Goal: Task Accomplishment & Management: Complete application form

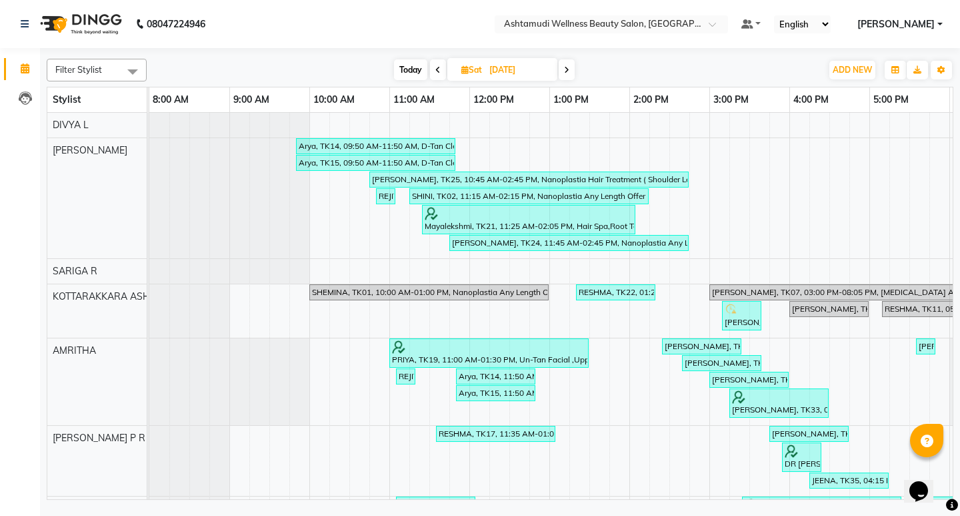
scroll to position [211, 0]
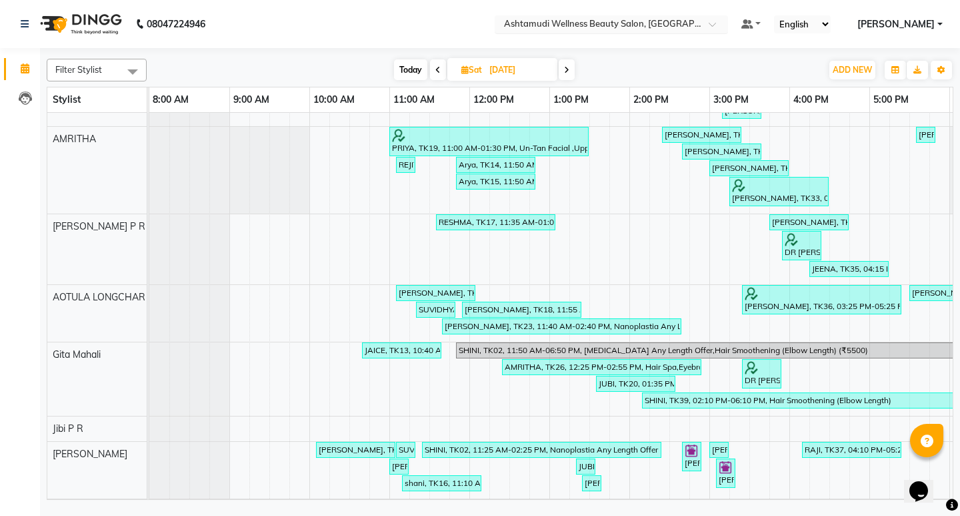
click at [726, 29] on span at bounding box center [717, 27] width 17 height 13
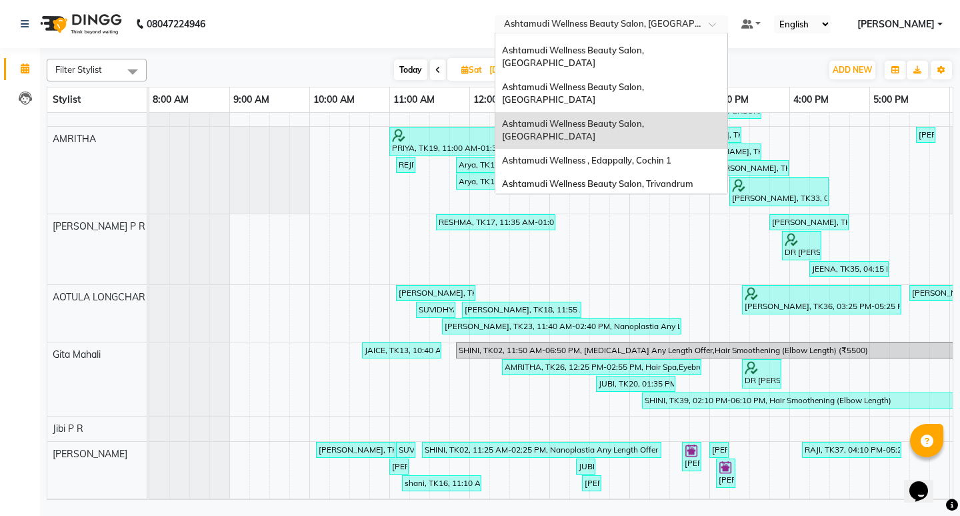
scroll to position [67, 0]
click at [646, 203] on span "Ashtamudi Wellness Beauty Salon, [GEOGRAPHIC_DATA]" at bounding box center [574, 215] width 144 height 24
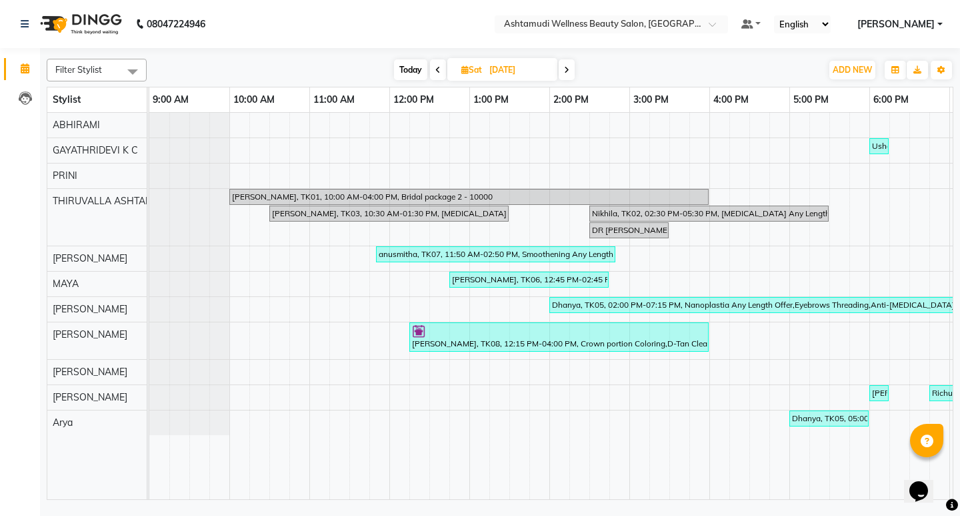
click at [570, 72] on icon at bounding box center [566, 70] width 5 height 8
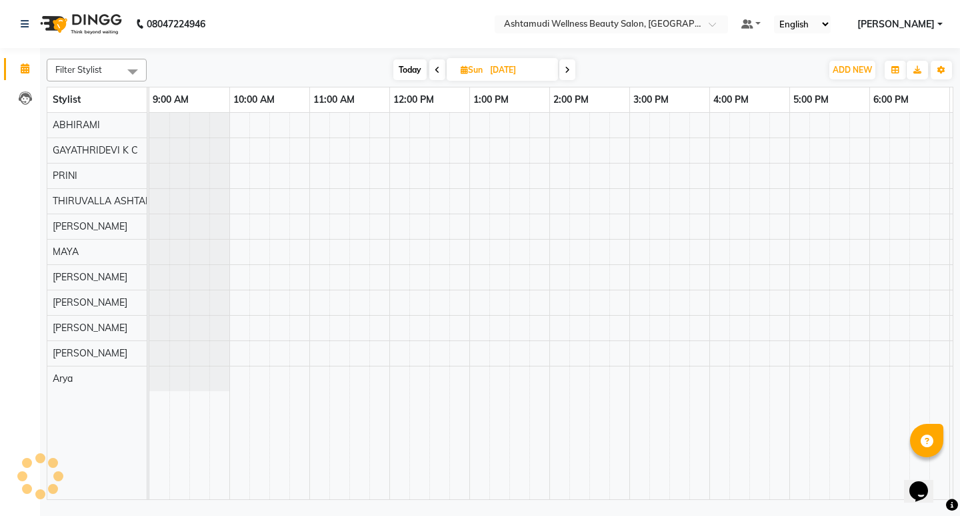
scroll to position [0, 317]
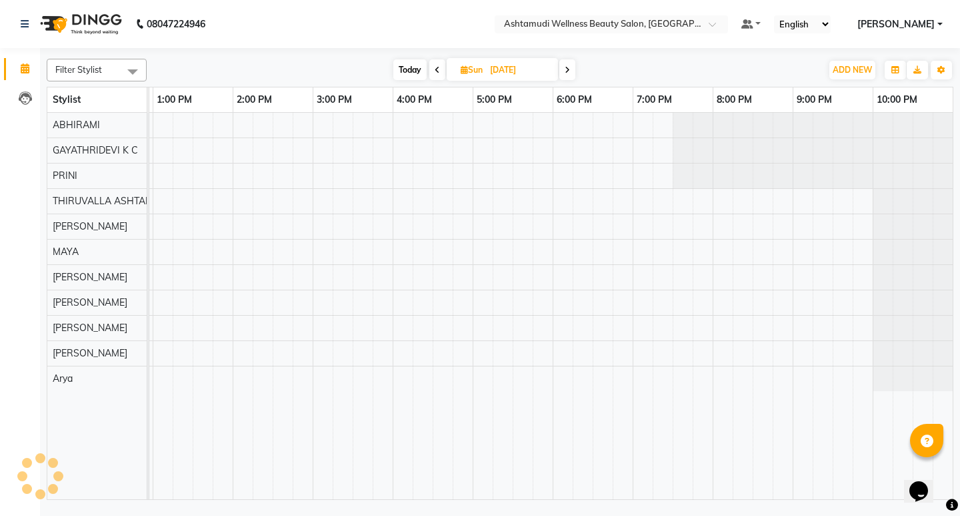
click at [568, 71] on icon at bounding box center [567, 70] width 5 height 8
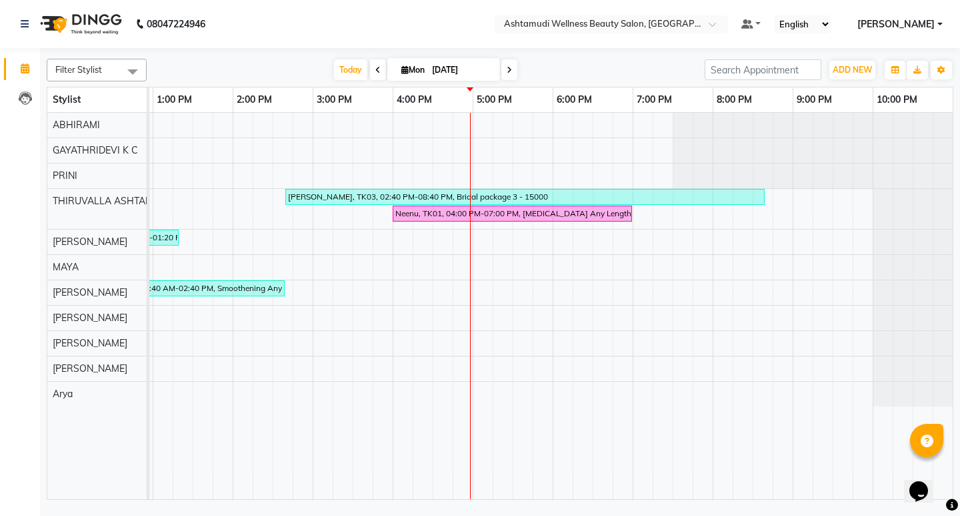
click at [505, 74] on span at bounding box center [510, 69] width 16 height 21
type input "02-09-2025"
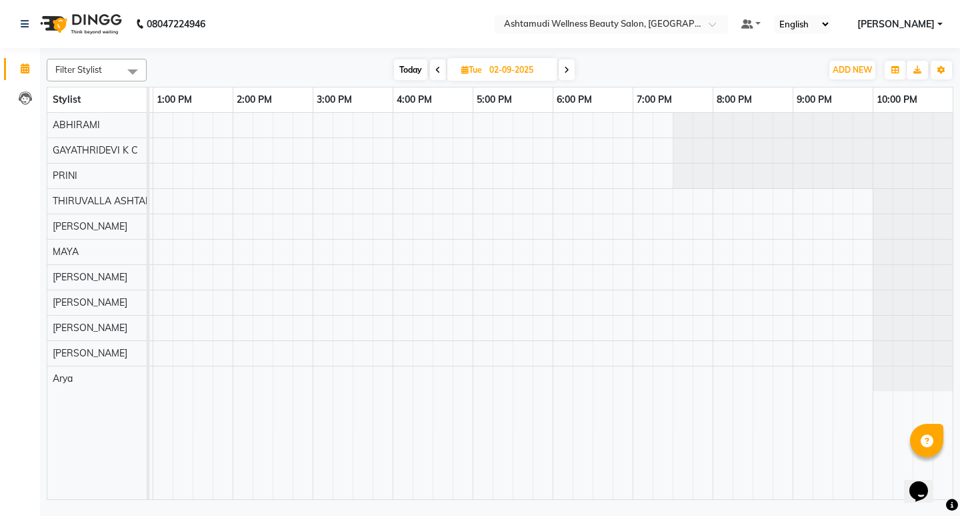
click at [537, 64] on input "02-09-2025" at bounding box center [519, 70] width 67 height 20
select select "9"
select select "2025"
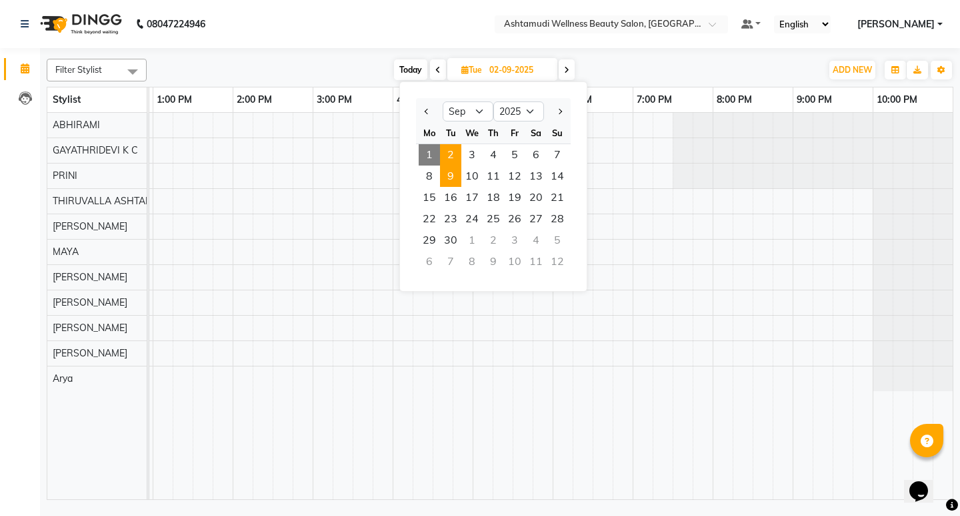
click at [458, 177] on span "9" at bounding box center [450, 175] width 21 height 21
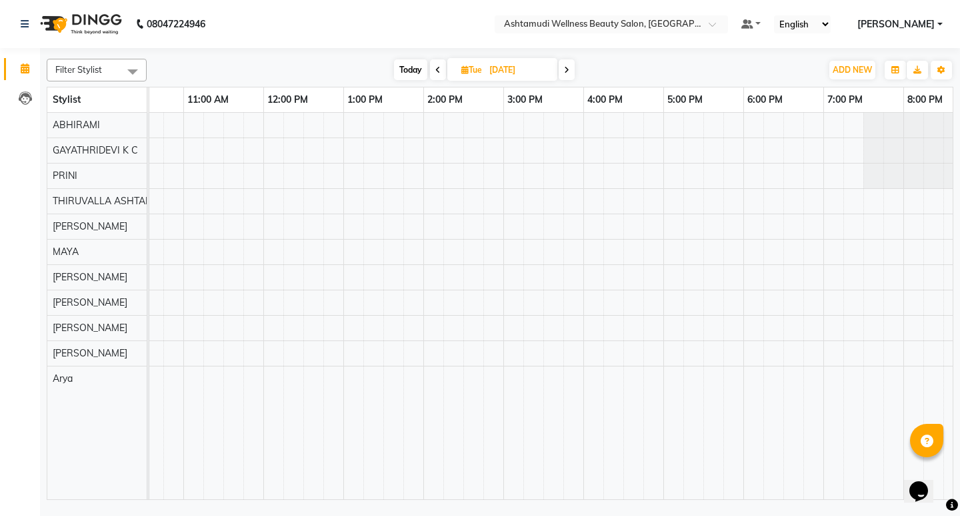
scroll to position [0, 0]
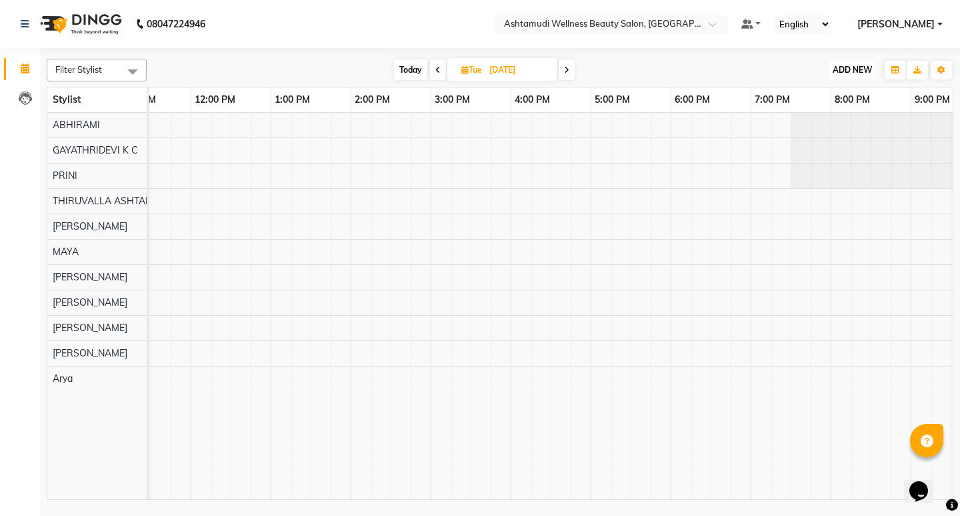
click at [846, 75] on button "ADD NEW Toggle Dropdown" at bounding box center [853, 70] width 46 height 19
click at [434, 67] on span at bounding box center [438, 69] width 16 height 21
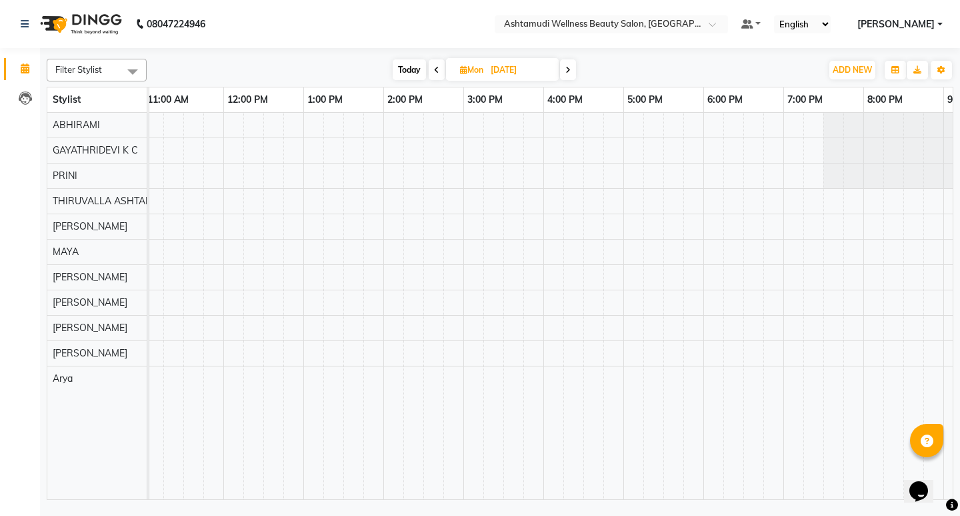
click at [574, 67] on span at bounding box center [568, 69] width 16 height 21
type input "09-09-2025"
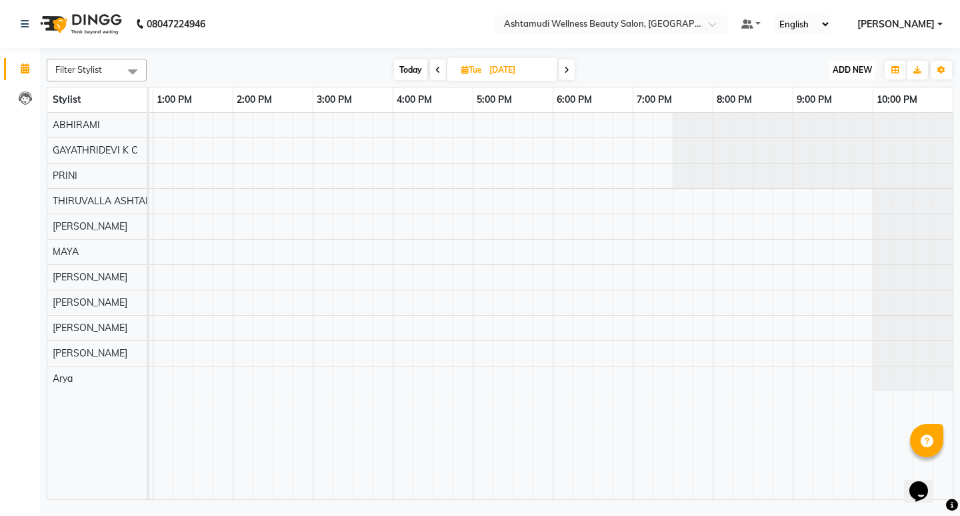
click at [860, 71] on span "ADD NEW" at bounding box center [852, 70] width 39 height 10
click at [839, 97] on button "Add Appointment" at bounding box center [822, 95] width 105 height 17
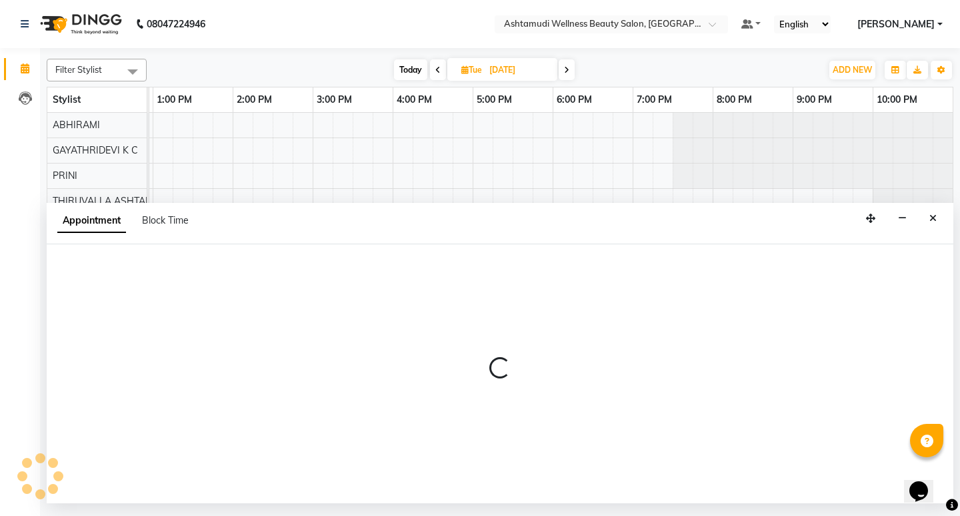
select select "600"
select select "tentative"
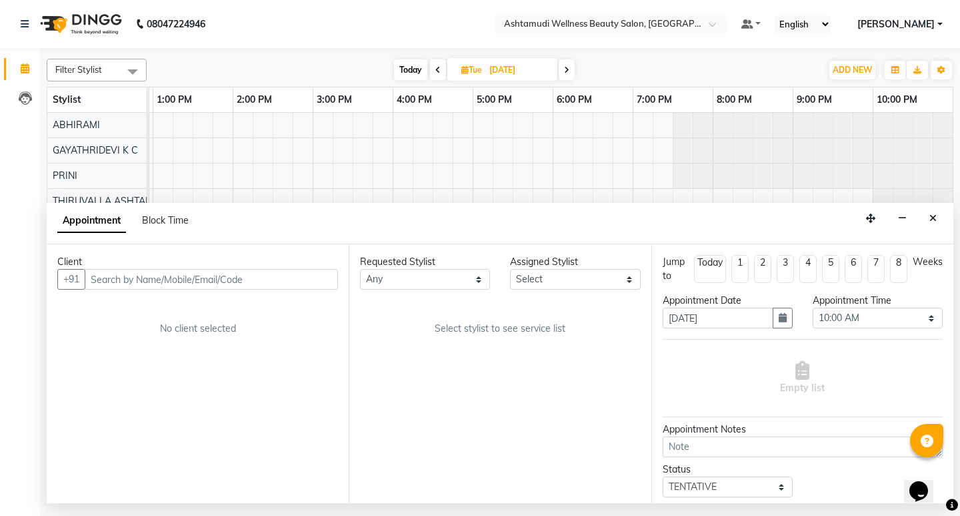
click at [126, 283] on input "text" at bounding box center [211, 279] width 253 height 21
click at [101, 279] on input "919544163747" at bounding box center [184, 279] width 198 height 21
type input "9544163747"
click at [322, 282] on span "Add Client" at bounding box center [310, 279] width 45 height 12
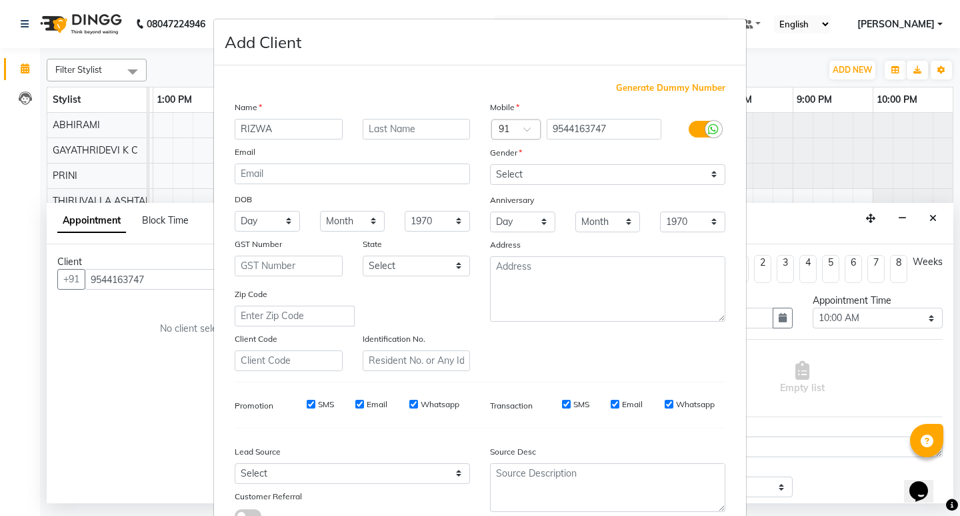
type input "RIZWA"
click at [542, 171] on select "Select Male Female Other Prefer Not To Say" at bounding box center [607, 174] width 235 height 21
select select "female"
click at [490, 164] on select "Select Male Female Other Prefer Not To Say" at bounding box center [607, 174] width 235 height 21
click at [558, 490] on textarea at bounding box center [607, 487] width 235 height 49
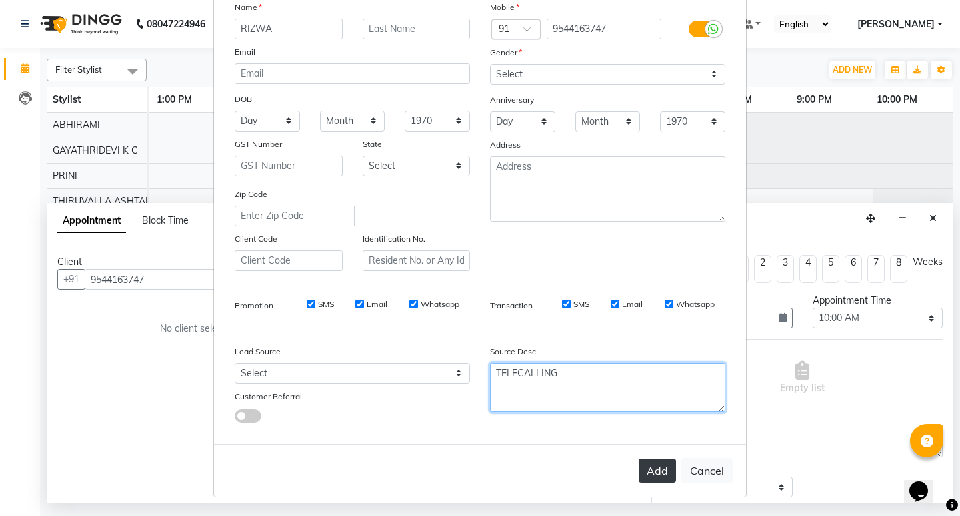
type textarea "TELECALLING"
click at [654, 471] on button "Add" at bounding box center [657, 470] width 37 height 24
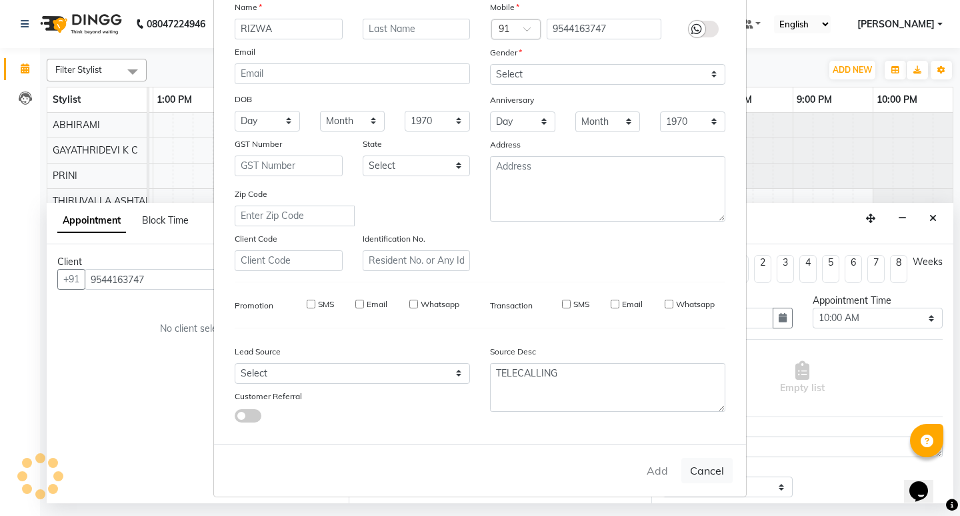
type input "95******47"
select select
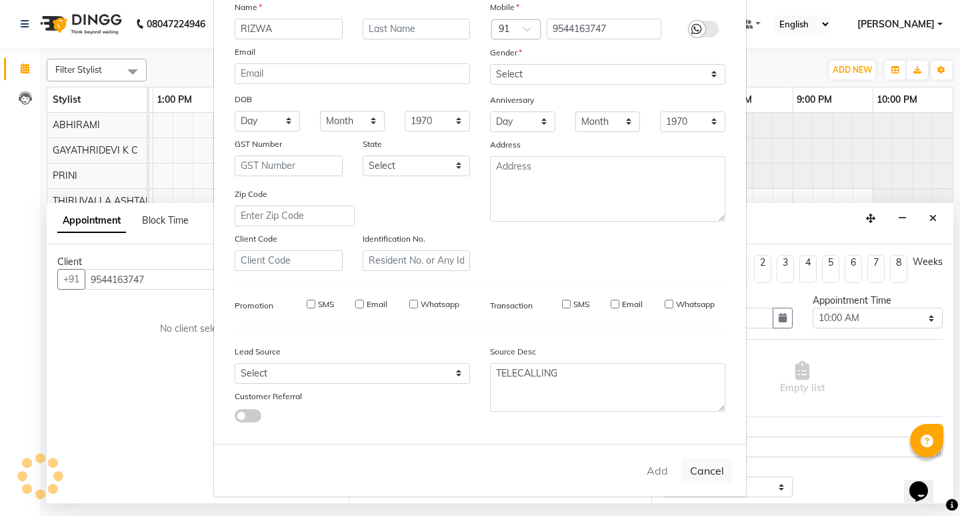
select select
checkbox input "false"
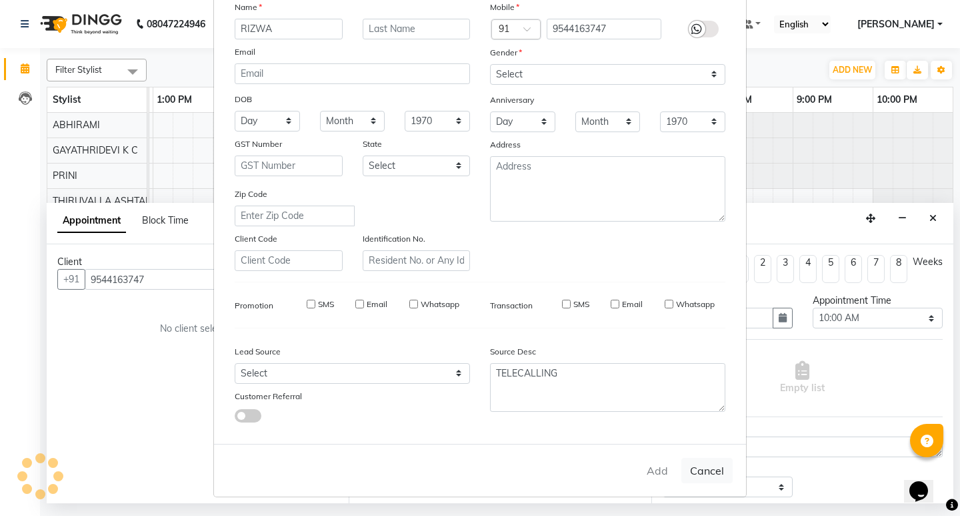
checkbox input "false"
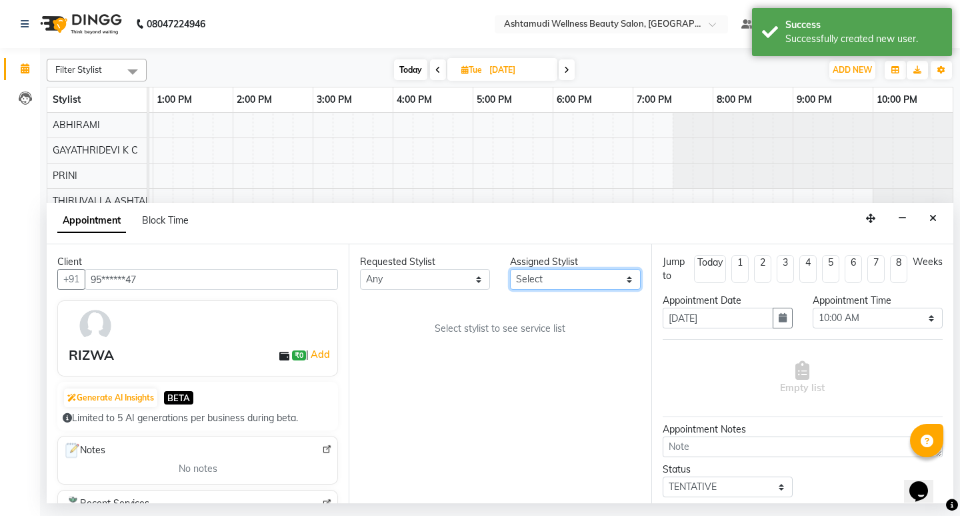
click at [586, 284] on select "Select ABHIRAMI Arya Eshani GAYATHRIDEVI K C Jisna KHEM MAYA MAYA PRINI RINA RA…" at bounding box center [575, 279] width 130 height 21
select select "27311"
click at [510, 269] on select "Select ABHIRAMI Arya Eshani GAYATHRIDEVI K C Jisna KHEM MAYA MAYA PRINI RINA RA…" at bounding box center [575, 279] width 130 height 21
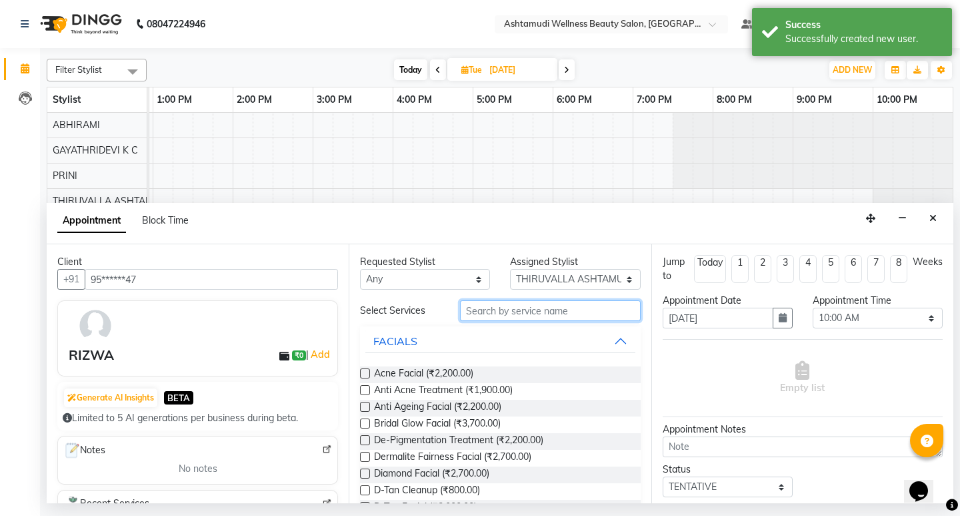
click at [499, 315] on input "text" at bounding box center [550, 310] width 180 height 21
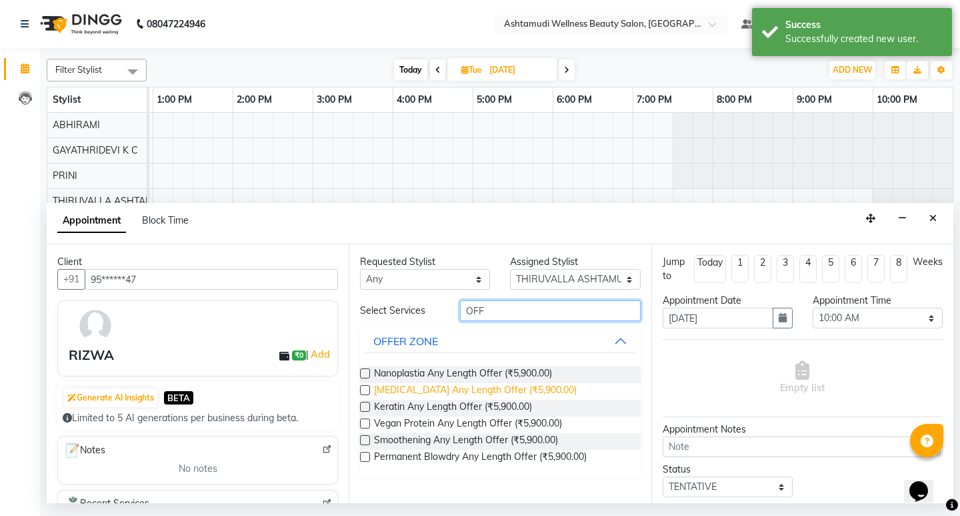
type input "OFF"
click at [506, 392] on span "Botox Any Length Offer (₹5,900.00)" at bounding box center [475, 391] width 203 height 17
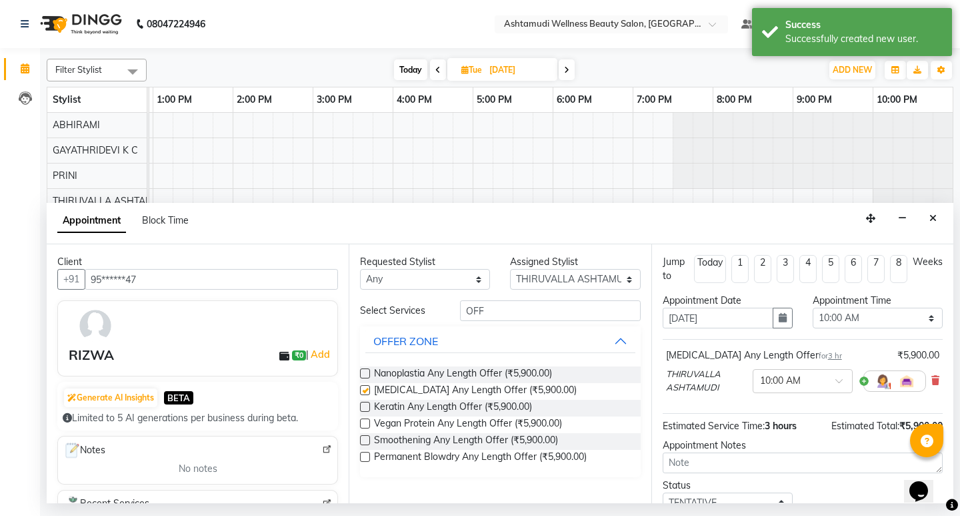
checkbox input "false"
click at [779, 320] on icon "button" at bounding box center [783, 317] width 8 height 9
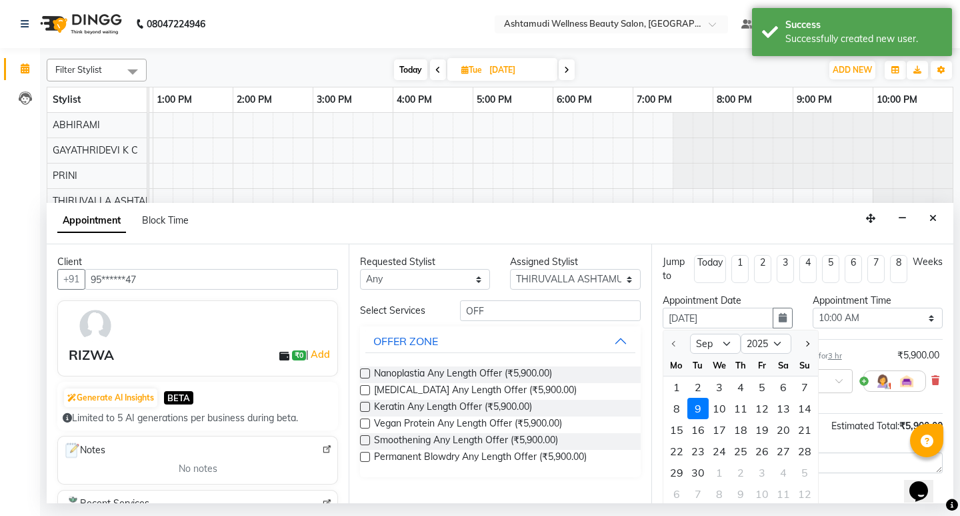
click at [702, 410] on div "9" at bounding box center [698, 408] width 21 height 21
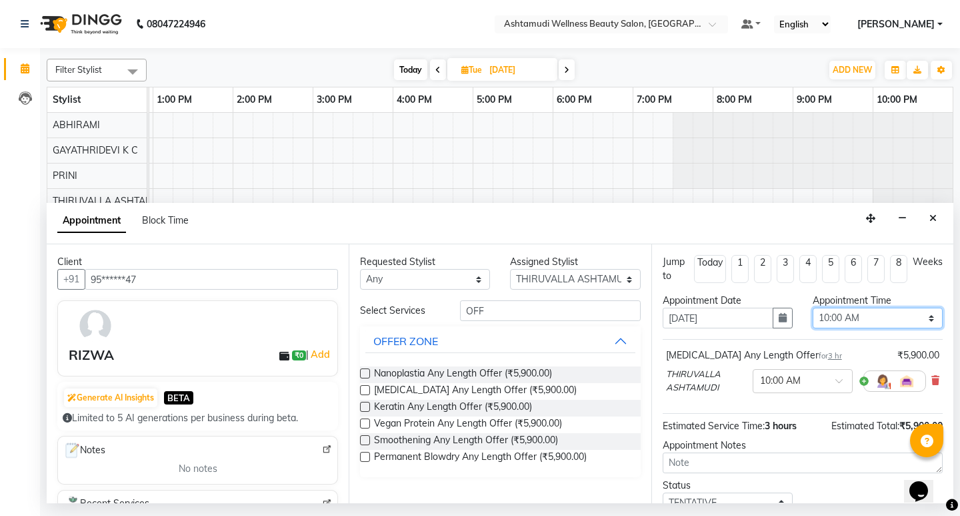
click at [870, 321] on select "Select 10:00 AM 10:15 AM 10:30 AM 10:45 AM 11:00 AM 11:15 AM 11:30 AM 11:45 AM …" at bounding box center [878, 317] width 130 height 21
select select "900"
click at [813, 307] on select "Select 10:00 AM 10:15 AM 10:30 AM 10:45 AM 11:00 AM 11:15 AM 11:30 AM 11:45 AM …" at bounding box center [878, 317] width 130 height 21
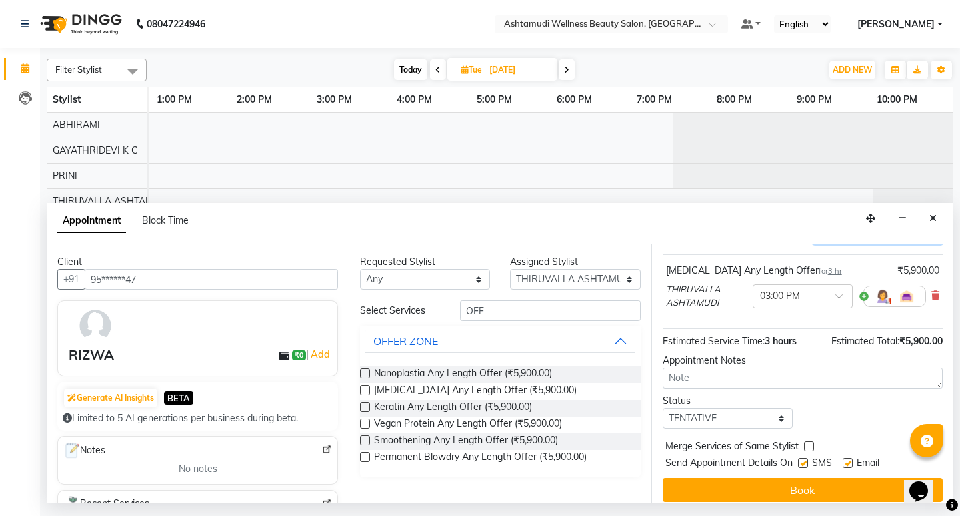
scroll to position [94, 0]
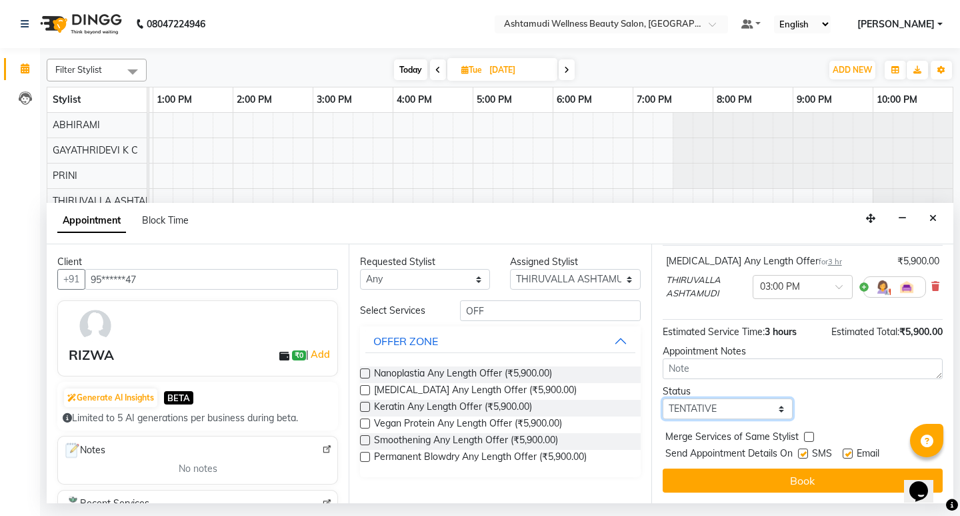
click at [735, 410] on select "Select TENTATIVE CONFIRM UPCOMING" at bounding box center [728, 408] width 130 height 21
select select "confirm booking"
click at [663, 398] on select "Select TENTATIVE CONFIRM UPCOMING" at bounding box center [728, 408] width 130 height 21
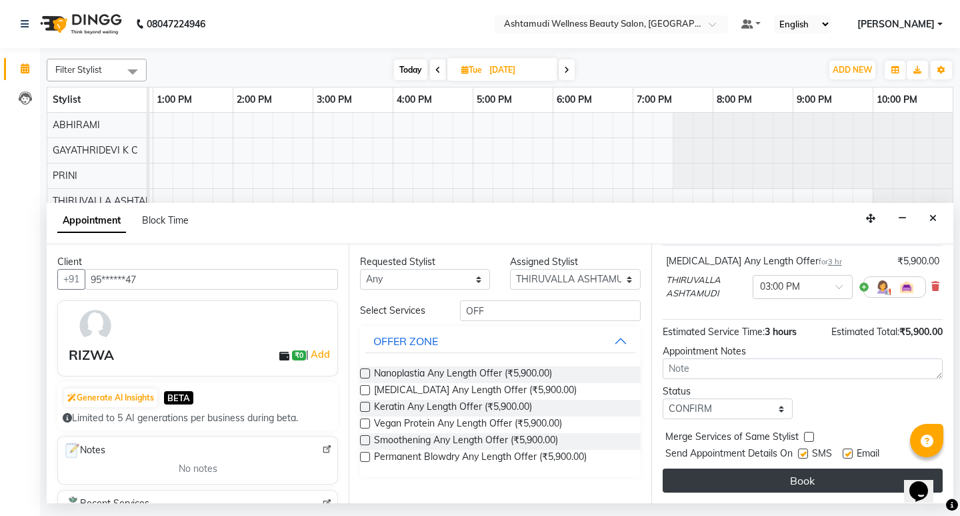
click at [825, 480] on button "Book" at bounding box center [803, 480] width 280 height 24
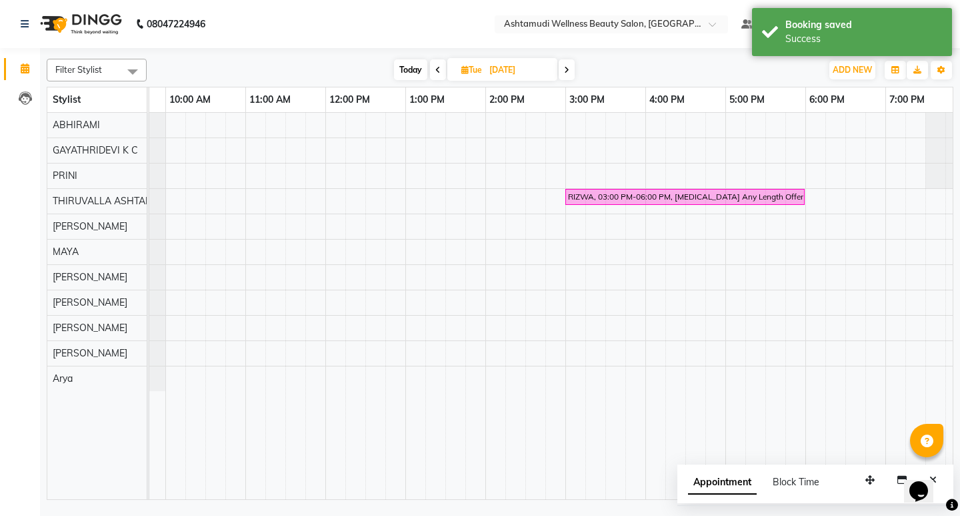
scroll to position [0, 0]
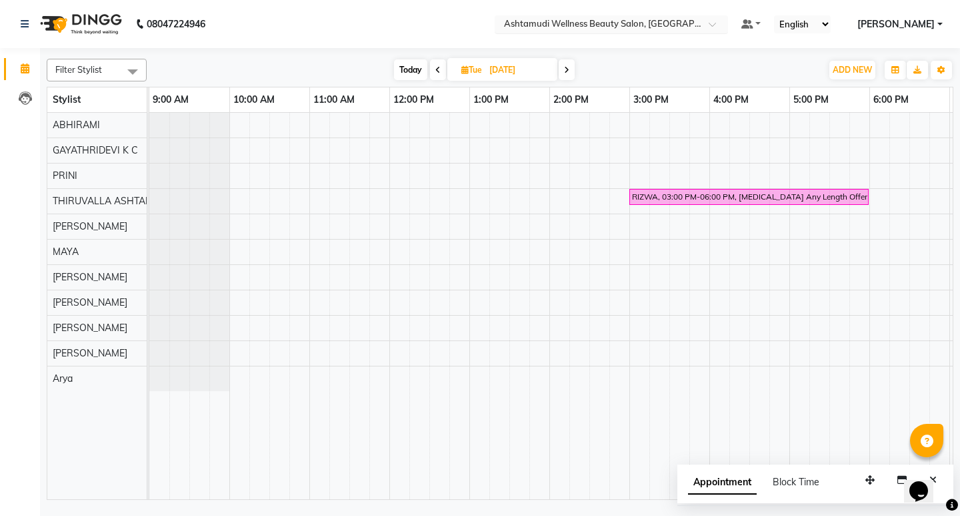
click at [728, 19] on div at bounding box center [611, 25] width 233 height 13
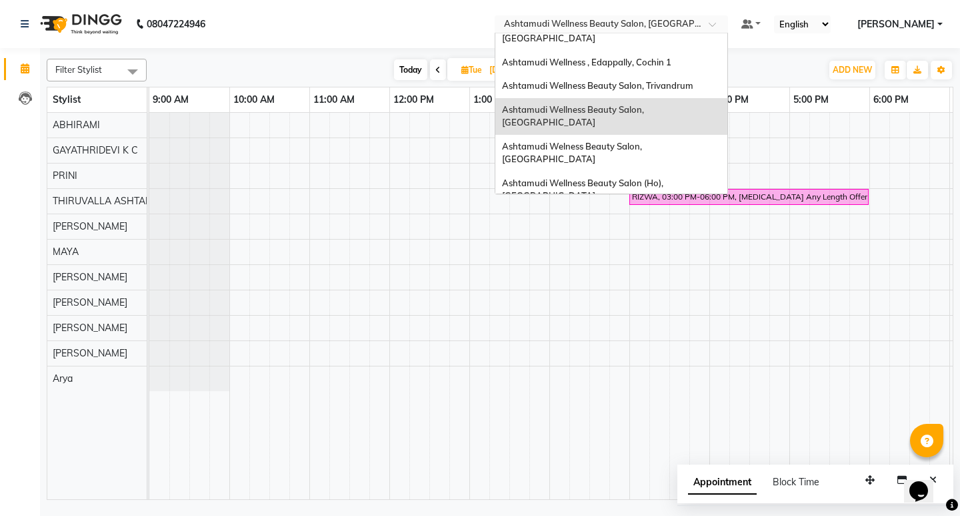
scroll to position [208, 0]
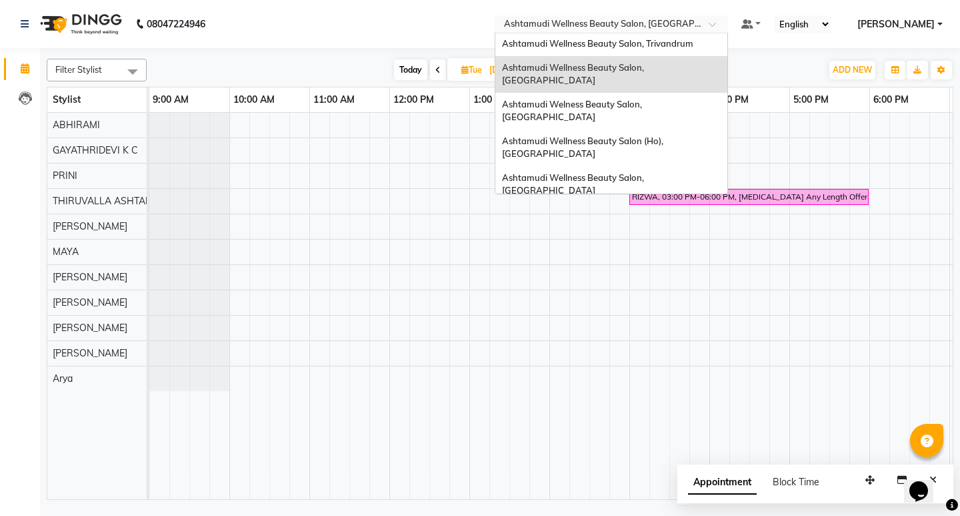
click at [646, 269] on span "Ashtamudi Wellness Beauty Salon, Alappuzha" at bounding box center [574, 281] width 144 height 24
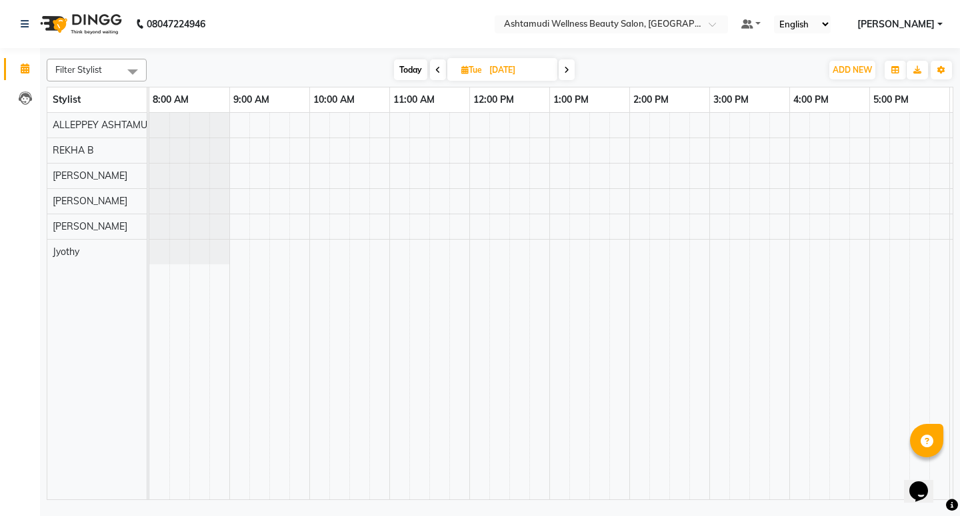
click at [497, 68] on input "[DATE]" at bounding box center [519, 70] width 67 height 20
select select "9"
select select "2025"
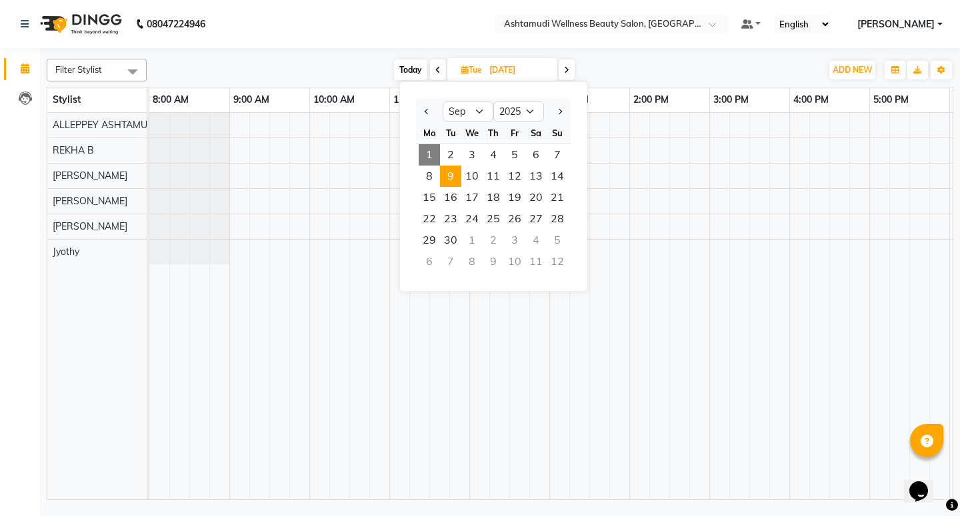
click at [431, 154] on span "1" at bounding box center [429, 154] width 21 height 21
type input "01-09-2025"
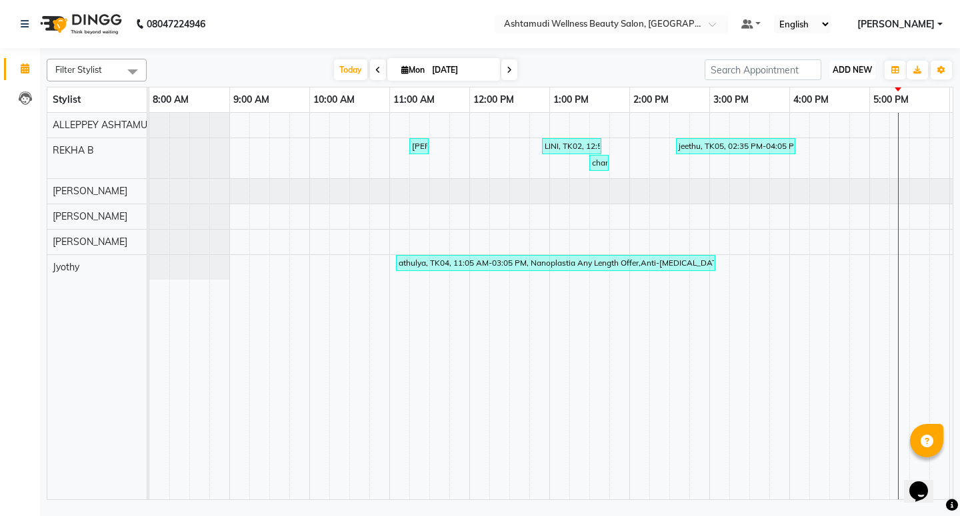
click at [843, 66] on span "ADD NEW" at bounding box center [852, 70] width 39 height 10
click at [834, 91] on button "Add Appointment" at bounding box center [822, 95] width 105 height 17
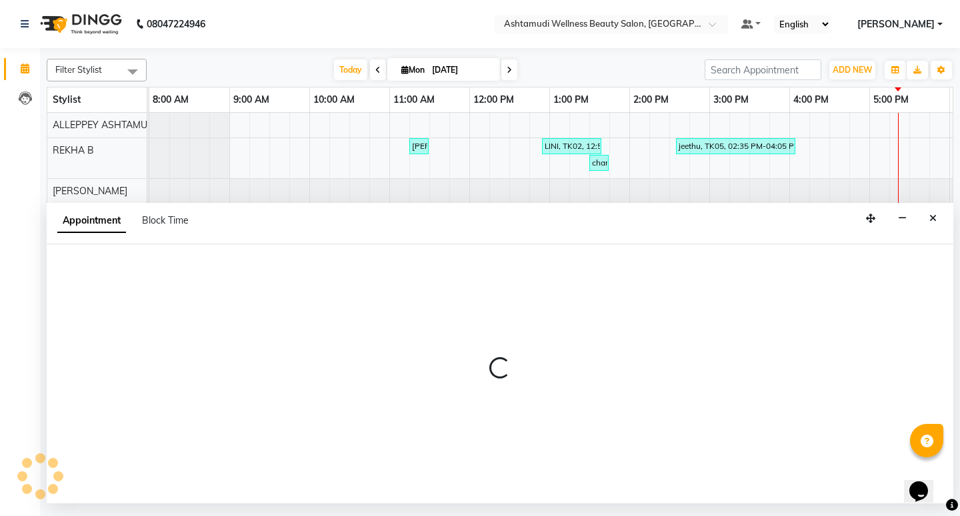
select select "540"
select select "tentative"
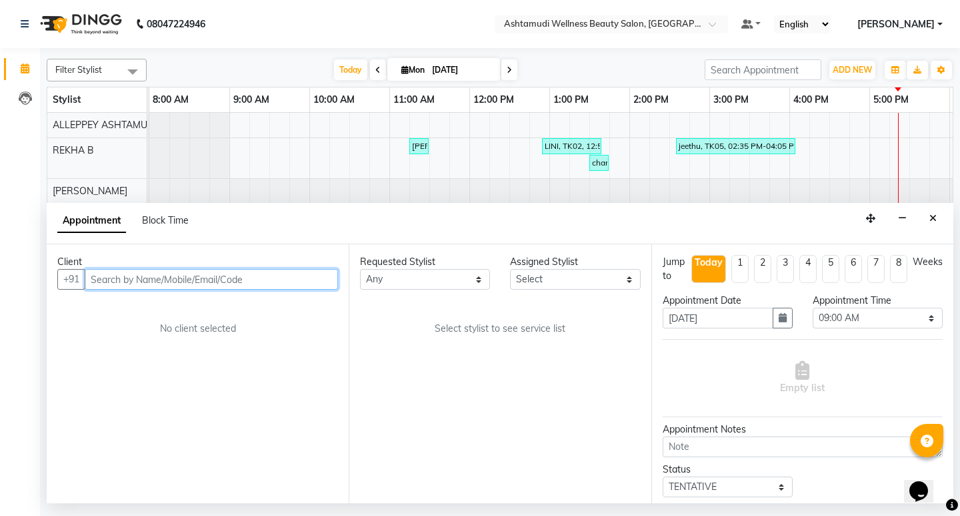
click at [176, 280] on input "text" at bounding box center [211, 279] width 253 height 21
paste input "919495543374"
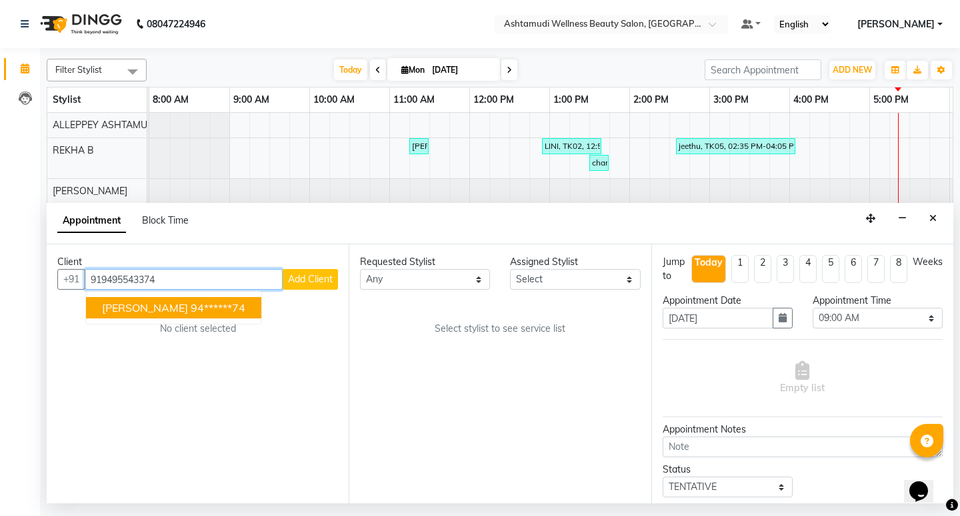
click at [104, 277] on input "919495543374" at bounding box center [184, 279] width 198 height 21
click at [119, 311] on span "Malavika" at bounding box center [145, 307] width 86 height 13
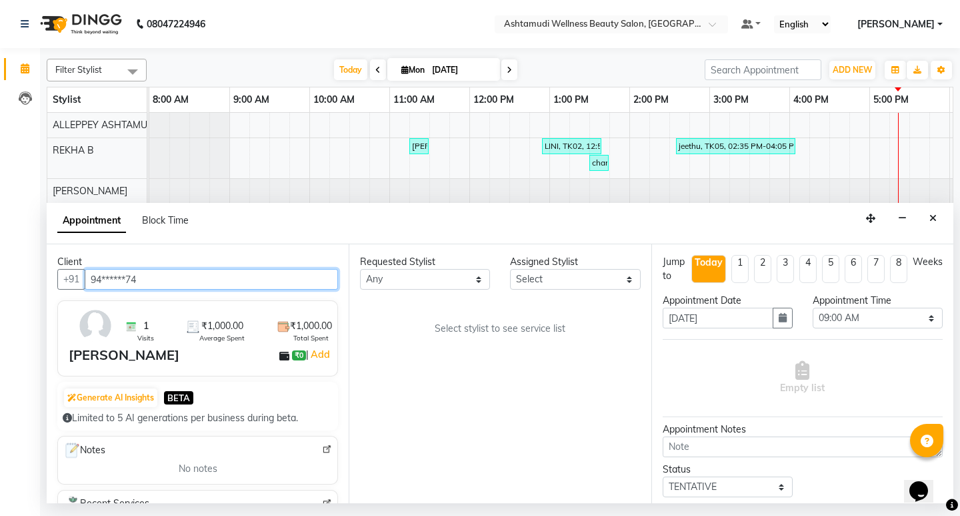
type input "94******74"
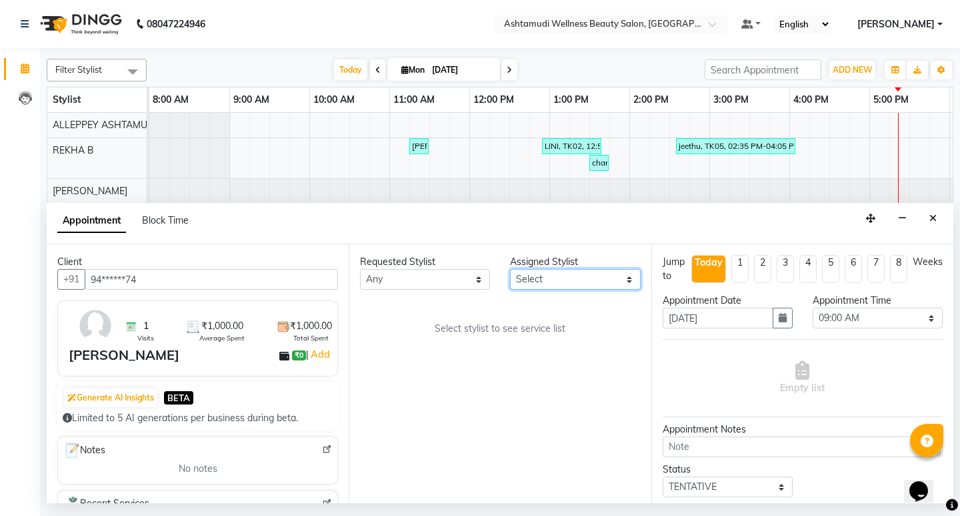
click at [555, 278] on select "Select ALLEPPEY ASHTAMUDI Jyothy REKHA B ROSELIN Soumya Sreedevi" at bounding box center [575, 279] width 130 height 21
select select "27367"
click at [510, 269] on select "Select ALLEPPEY ASHTAMUDI Jyothy REKHA B ROSELIN Soumya Sreedevi" at bounding box center [575, 279] width 130 height 21
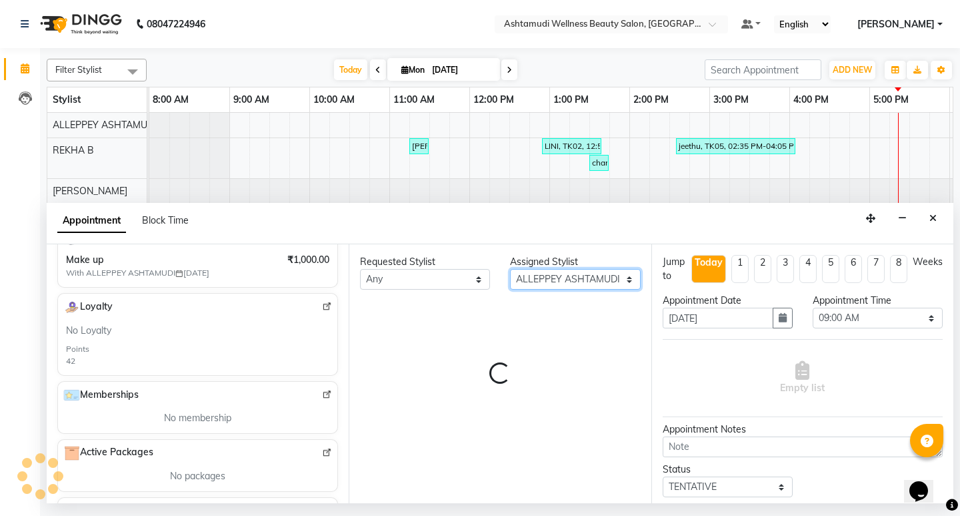
scroll to position [200, 0]
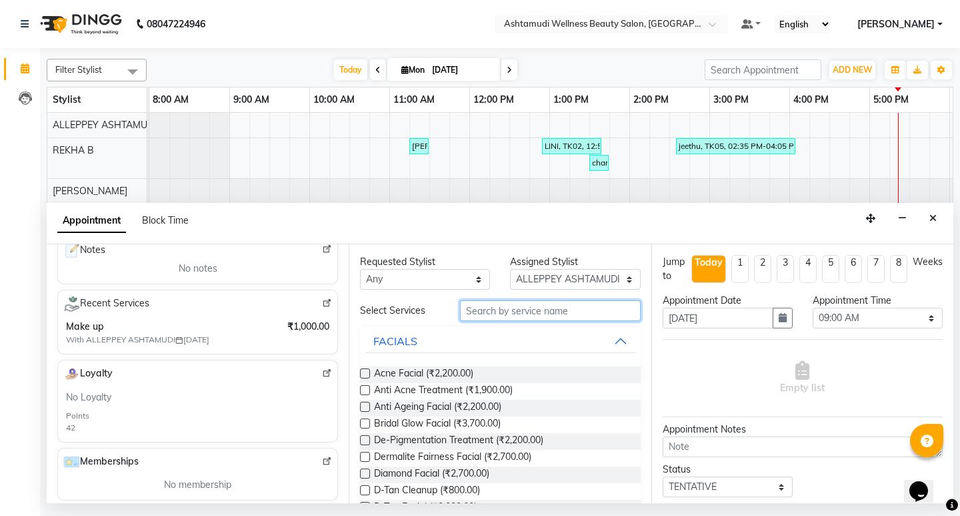
click at [510, 314] on input "text" at bounding box center [550, 310] width 180 height 21
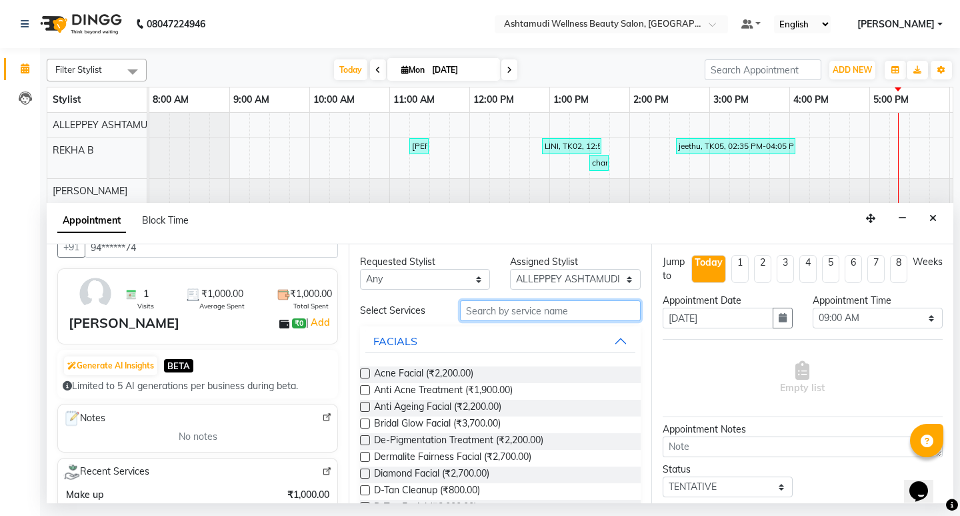
scroll to position [0, 0]
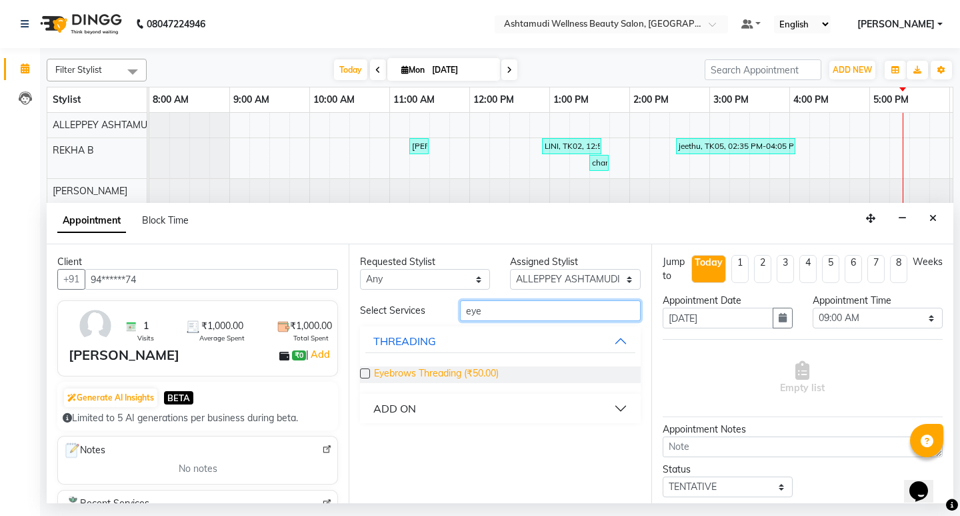
type input "eye"
click at [460, 370] on span "Eyebrows Threading (₹50.00)" at bounding box center [436, 374] width 125 height 17
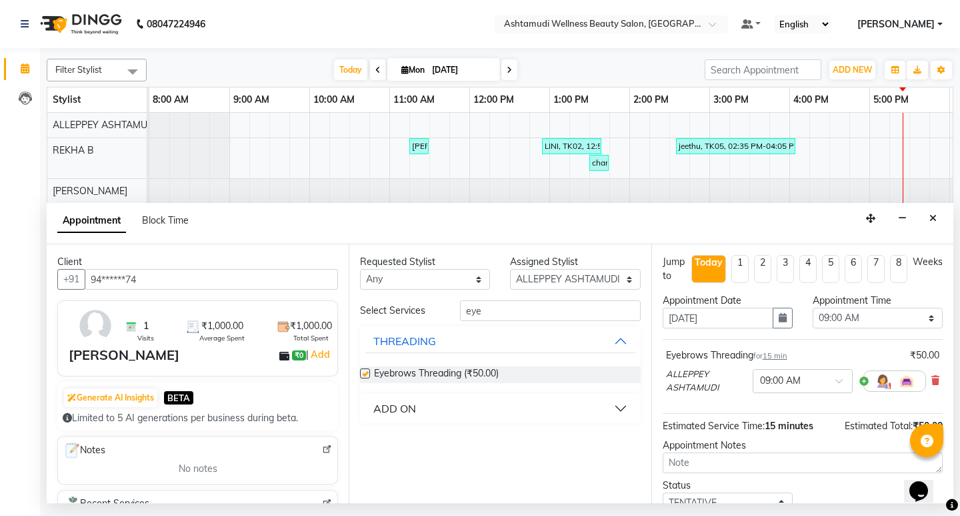
checkbox input "false"
click at [491, 306] on input "eye" at bounding box center [550, 310] width 180 height 21
type input "e"
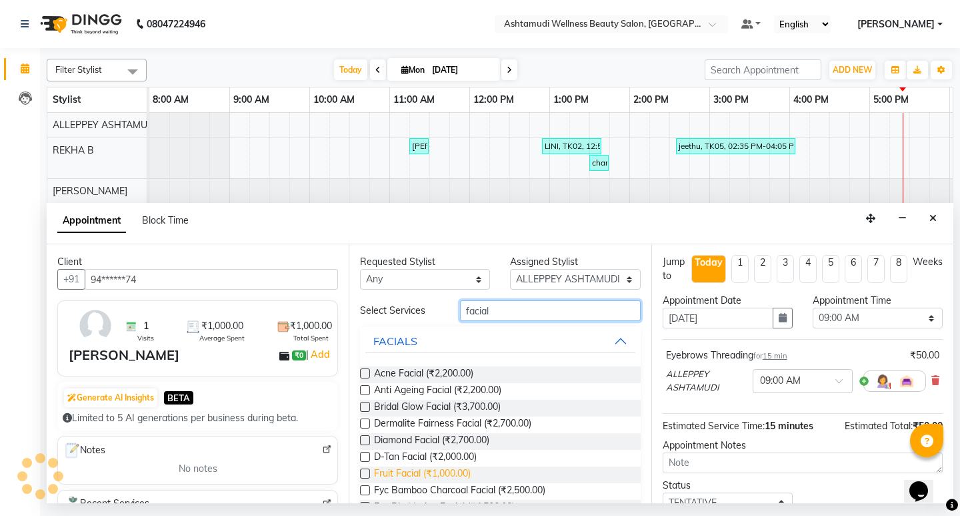
type input "facial"
click at [432, 477] on span "Fruit Facial (₹1,000.00)" at bounding box center [422, 474] width 97 height 17
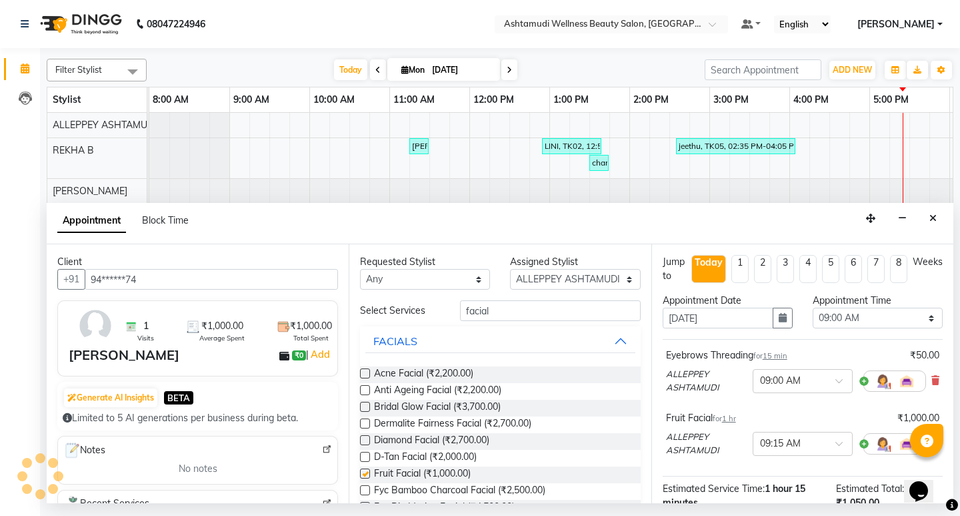
checkbox input "false"
click at [852, 312] on select "Select 09:00 AM 09:15 AM 09:30 AM 09:45 AM 10:00 AM 10:15 AM 10:30 AM 10:45 AM …" at bounding box center [878, 317] width 130 height 21
select select "1080"
click at [813, 307] on select "Select 09:00 AM 09:15 AM 09:30 AM 09:45 AM 10:00 AM 10:15 AM 10:30 AM 10:45 AM …" at bounding box center [878, 317] width 130 height 21
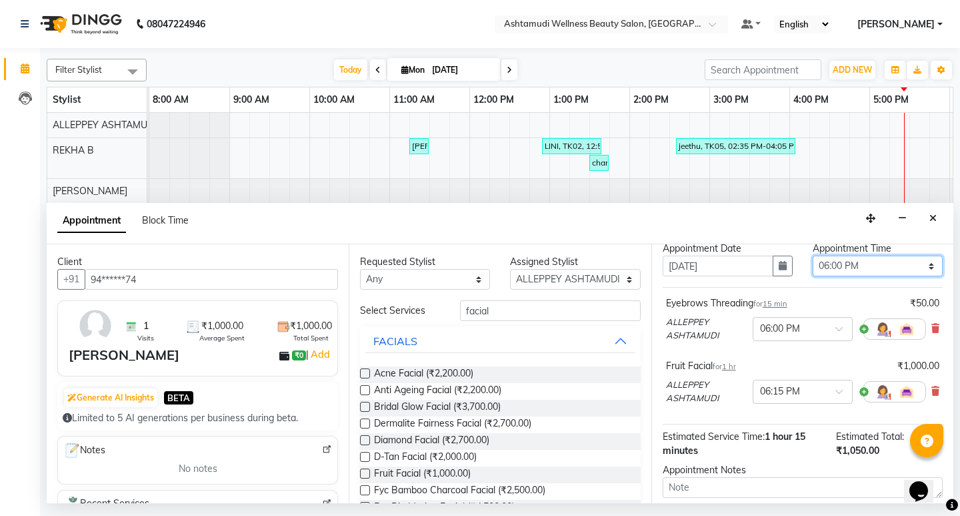
scroll to position [171, 0]
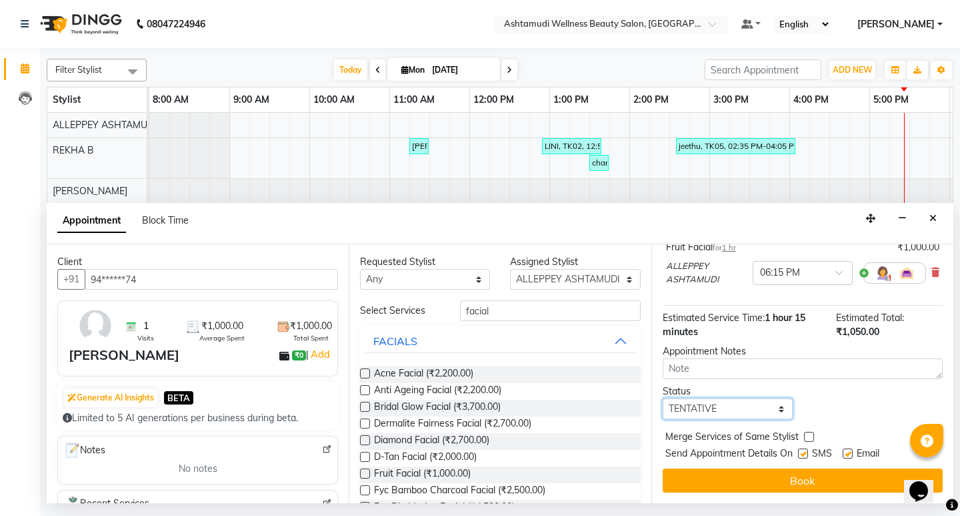
click at [733, 406] on select "Select TENTATIVE CONFIRM CHECK-IN UPCOMING" at bounding box center [728, 408] width 130 height 21
select select "confirm booking"
click at [663, 398] on select "Select TENTATIVE CONFIRM CHECK-IN UPCOMING" at bounding box center [728, 408] width 130 height 21
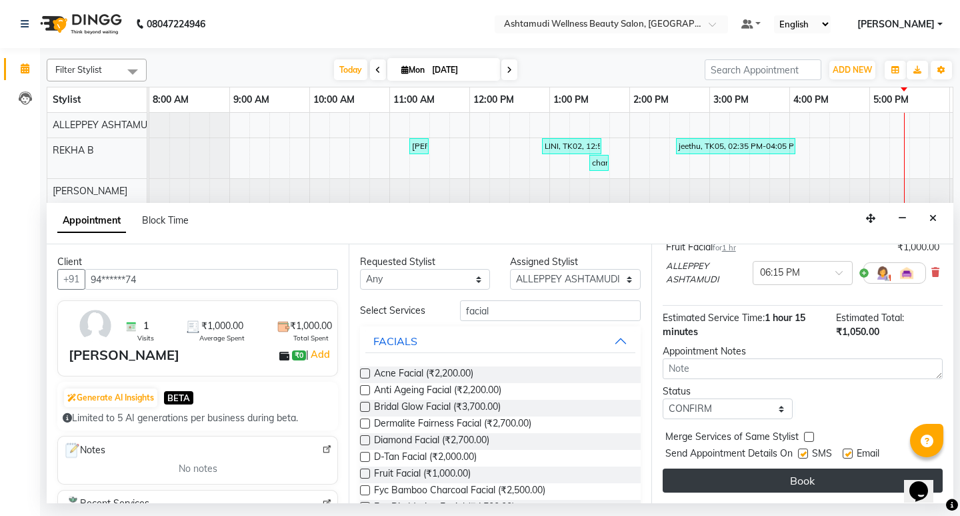
click at [824, 482] on button "Book" at bounding box center [803, 480] width 280 height 24
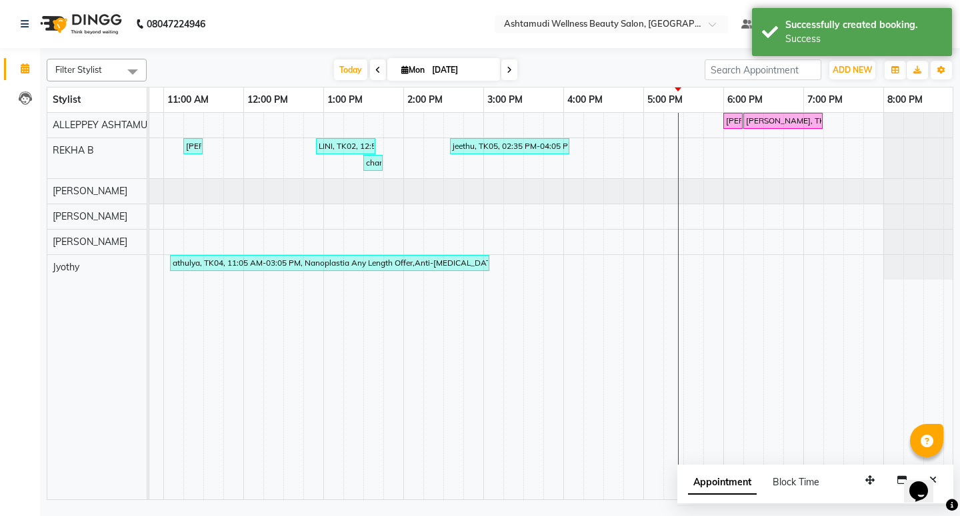
scroll to position [0, 237]
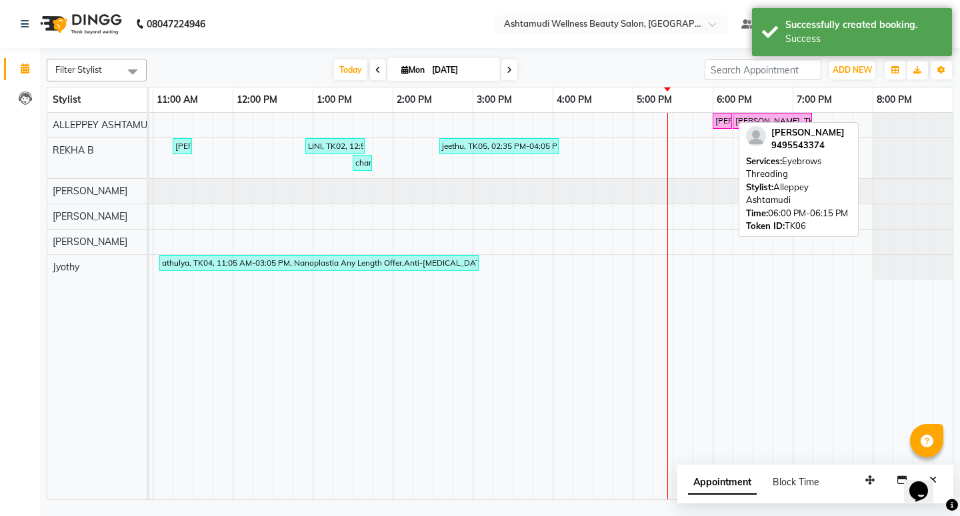
click at [728, 120] on div "Malavika, TK06, 06:00 PM-06:15 PM, Eyebrows Threading" at bounding box center [722, 121] width 17 height 12
select select "6"
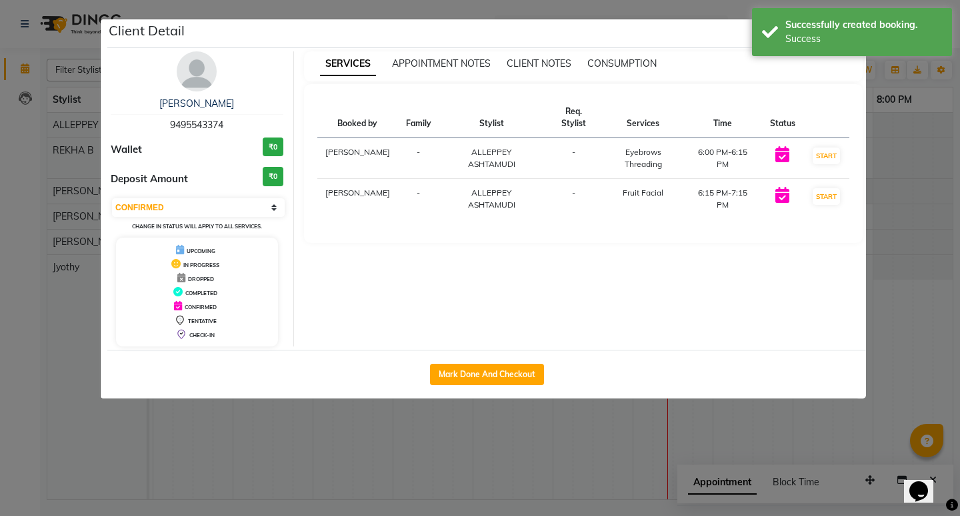
click at [892, 209] on ngb-modal-window "Client Detail Malavika 9495543374 Wallet ₹0 Deposit Amount ₹0 Select IN SERVICE…" at bounding box center [480, 258] width 960 height 516
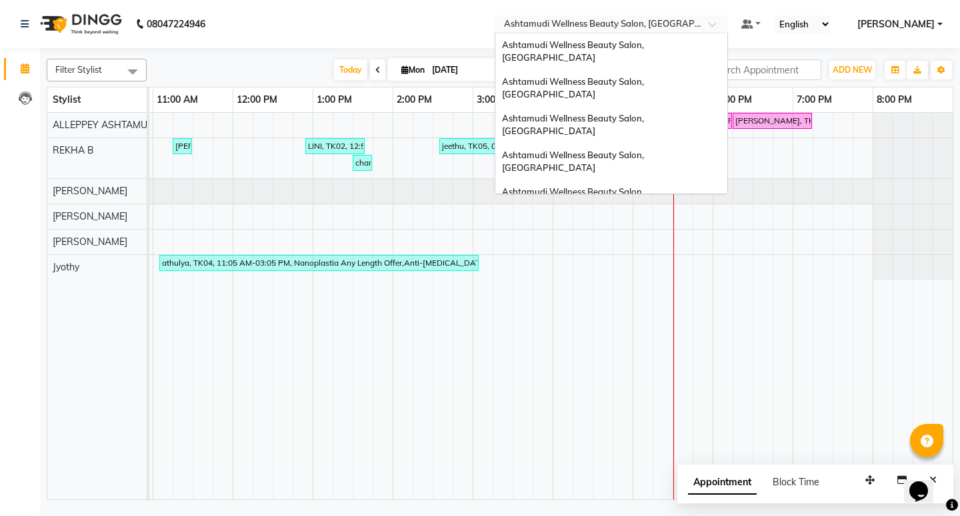
click at [726, 31] on div "Select Location × Ashtamudi Wellness Beauty Salon, Alappuzha" at bounding box center [611, 24] width 233 height 18
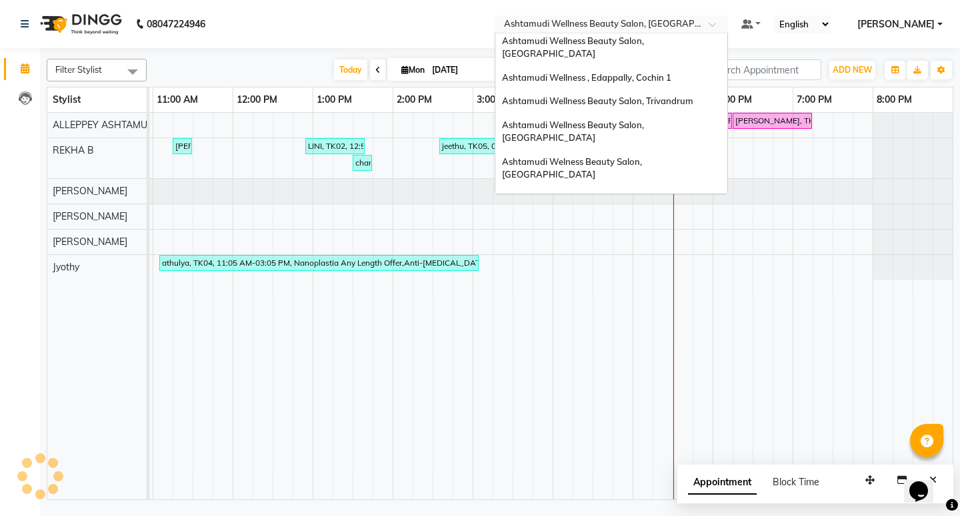
scroll to position [75, 0]
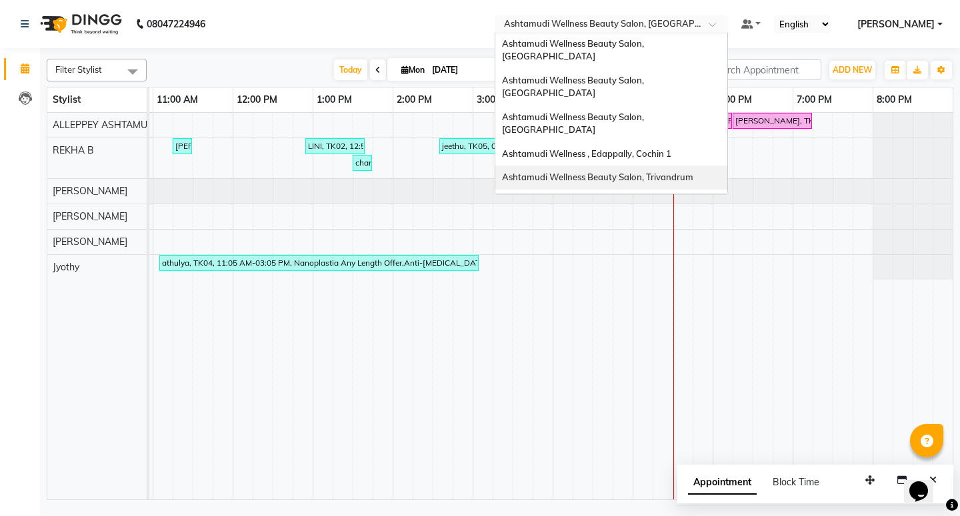
click at [675, 171] on span "Ashtamudi Wellness Beauty Salon, Trivandrum" at bounding box center [597, 176] width 191 height 11
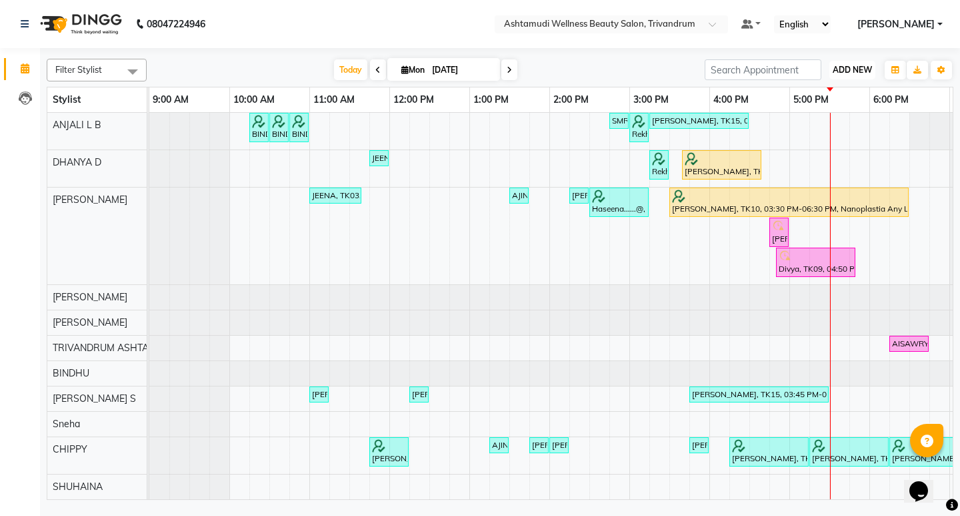
click at [842, 70] on span "ADD NEW" at bounding box center [852, 70] width 39 height 10
click at [825, 91] on button "Add Appointment" at bounding box center [822, 95] width 105 height 17
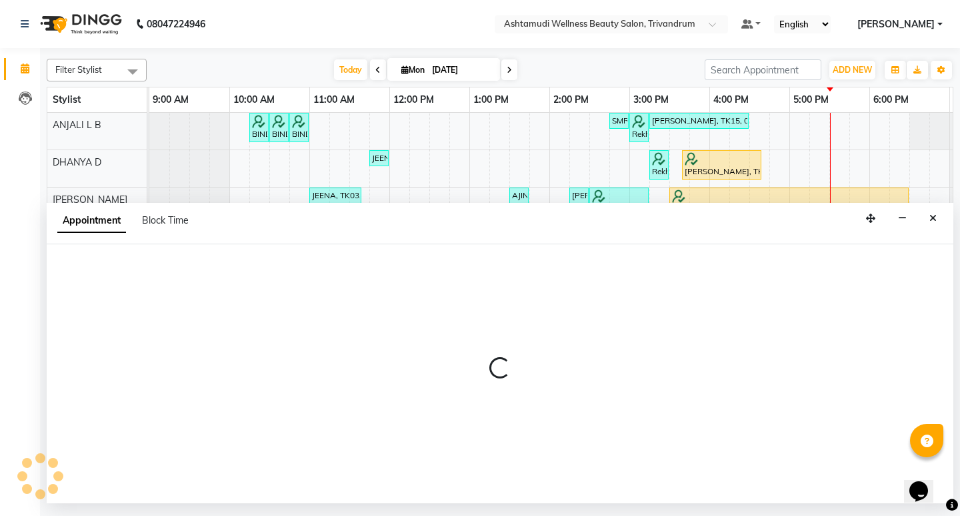
select select "600"
select select "tentative"
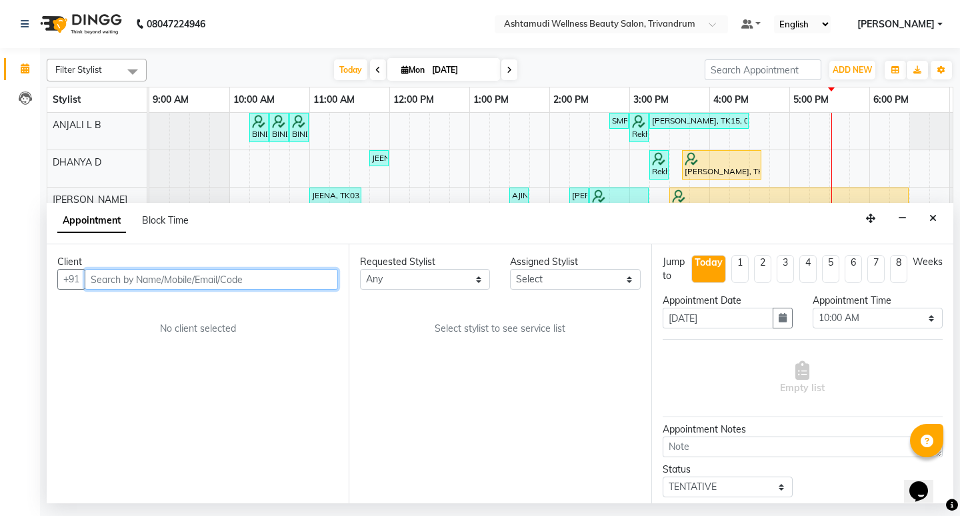
click at [205, 277] on input "text" at bounding box center [211, 279] width 253 height 21
paste input "+919744849745"
click at [106, 279] on input "+919744849745" at bounding box center [184, 279] width 198 height 21
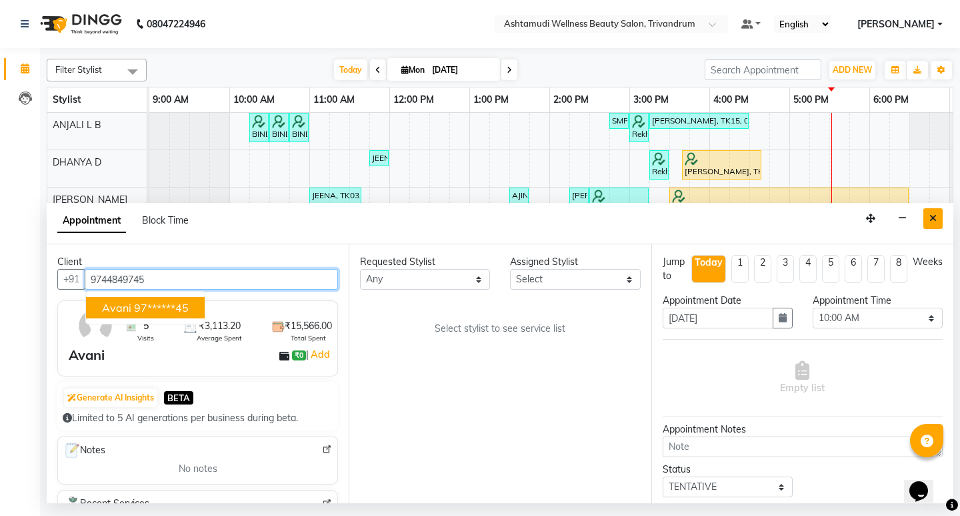
type input "9744849745"
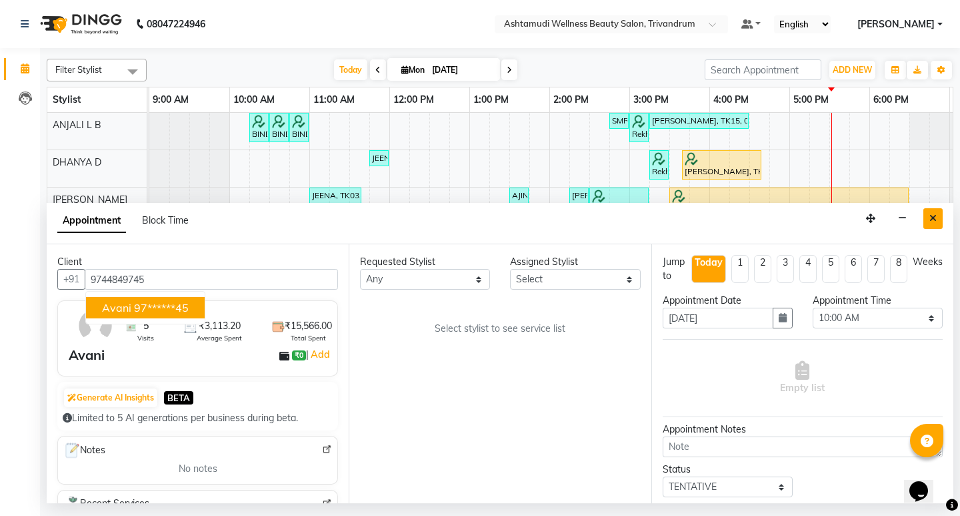
click at [930, 218] on icon "Close" at bounding box center [933, 217] width 7 height 9
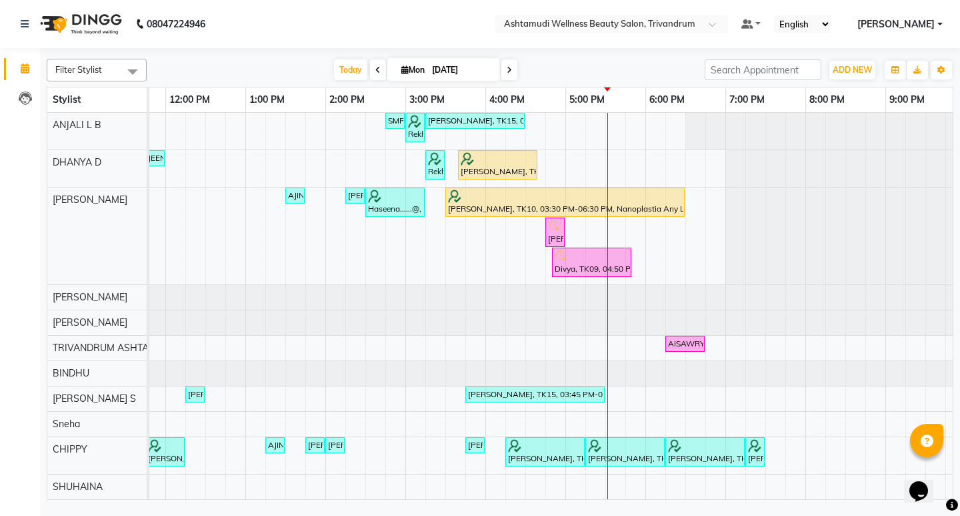
scroll to position [0, 317]
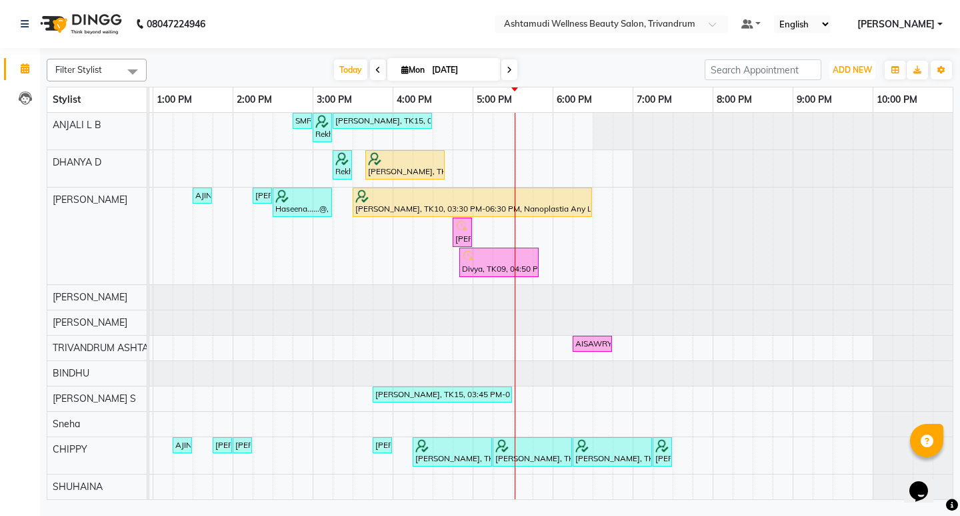
drag, startPoint x: 852, startPoint y: 70, endPoint x: 828, endPoint y: 109, distance: 45.5
click at [853, 69] on span "ADD NEW" at bounding box center [852, 70] width 39 height 10
click at [828, 90] on button "Add Appointment" at bounding box center [822, 95] width 105 height 17
select select "600"
select select "tentative"
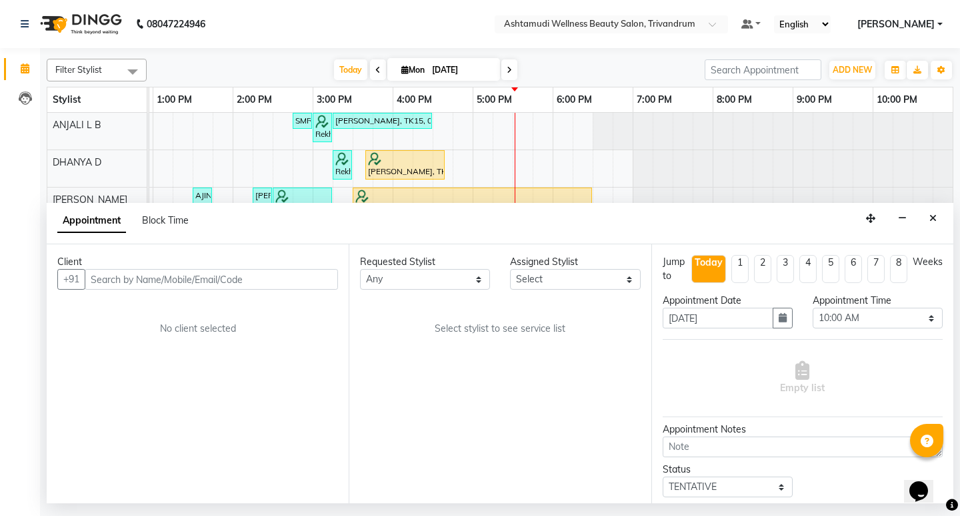
click at [117, 281] on input "text" at bounding box center [211, 279] width 253 height 21
click at [107, 279] on input "+919744849745" at bounding box center [184, 279] width 198 height 21
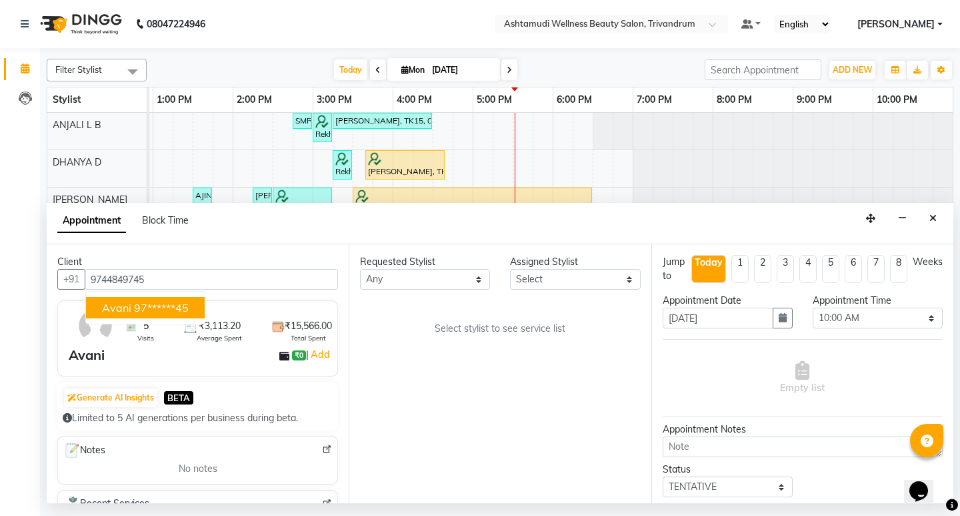
type input "9744849745"
click at [550, 260] on div "Assigned Stylist" at bounding box center [575, 262] width 130 height 14
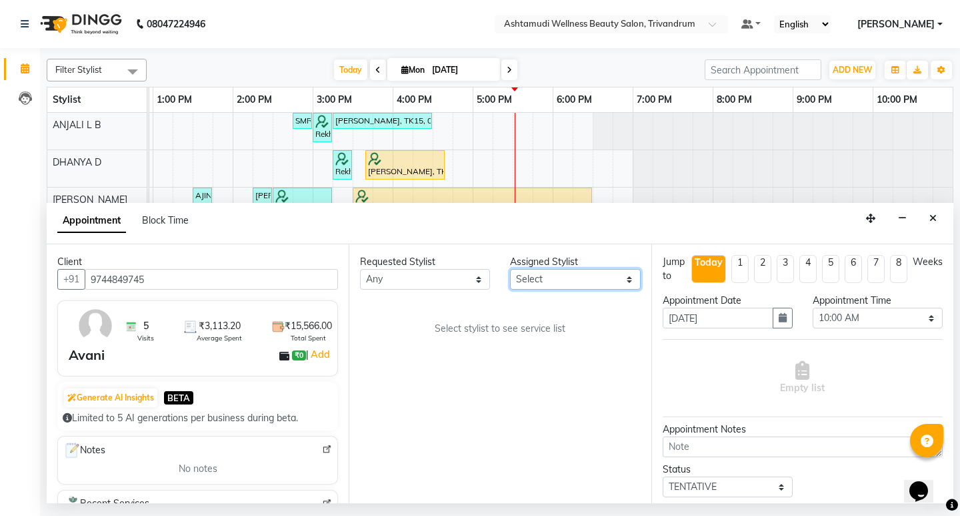
click at [580, 279] on select "Select ANJALI L B BINDHU CHIPPY DHANYA D KARTHIKA MANJUSHA SARITHA SHUHAINA Sne…" at bounding box center [575, 279] width 130 height 21
select select "27312"
click at [510, 269] on select "Select ANJALI L B BINDHU CHIPPY DHANYA D KARTHIKA MANJUSHA SARITHA SHUHAINA Sne…" at bounding box center [575, 279] width 130 height 21
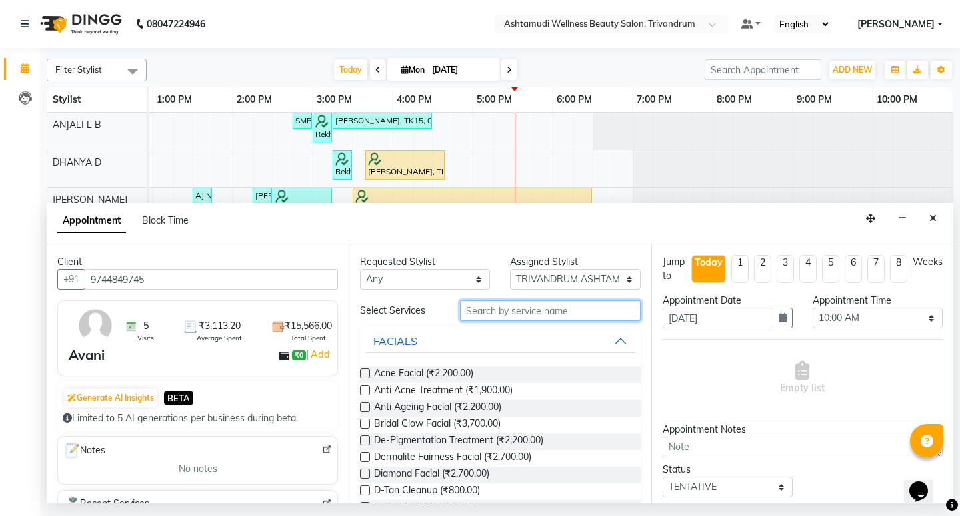
click at [510, 311] on input "text" at bounding box center [550, 310] width 180 height 21
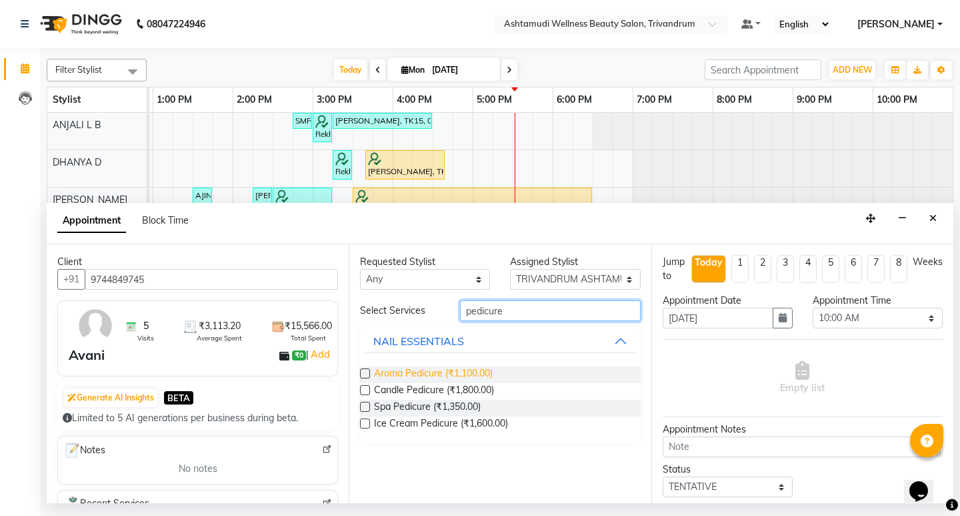
type input "pedicure"
click at [466, 372] on span "Aroma Pedicure (₹1,100.00)" at bounding box center [433, 374] width 119 height 17
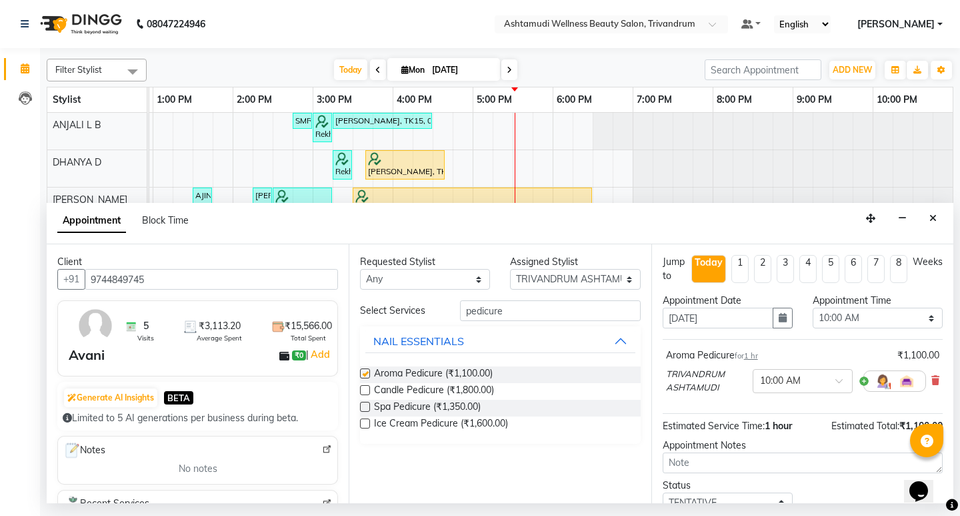
checkbox input "false"
drag, startPoint x: 511, startPoint y: 311, endPoint x: 430, endPoint y: 302, distance: 81.9
click at [430, 302] on div "Select Services pedicure" at bounding box center [500, 310] width 300 height 21
type input "manic"
click at [466, 372] on span "Aroma Manicure (₹900.00)" at bounding box center [430, 374] width 113 height 17
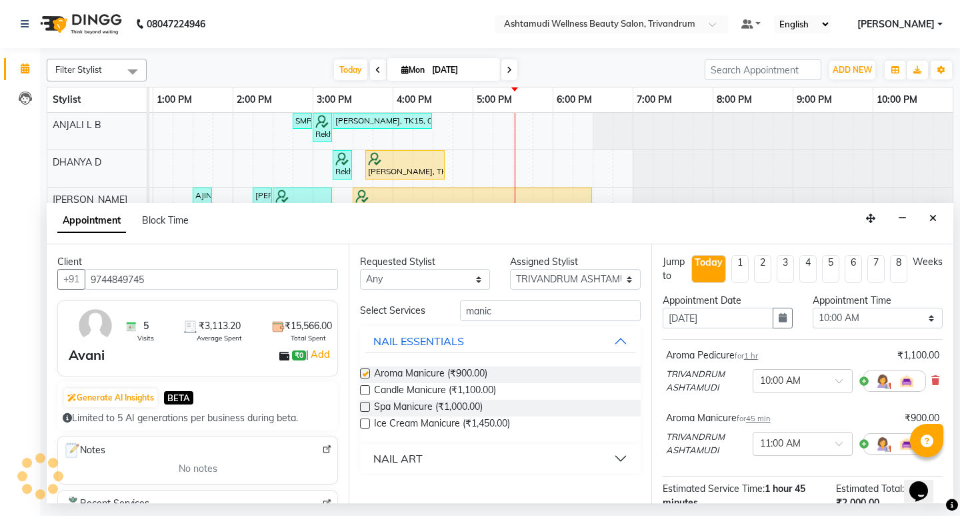
checkbox input "false"
click at [879, 307] on div "Appointment Time" at bounding box center [878, 300] width 130 height 14
click at [876, 311] on select "Select 10:00 AM 10:15 AM 10:30 AM 10:45 AM 11:00 AM 11:15 AM 11:30 AM 11:45 AM …" at bounding box center [878, 317] width 130 height 21
select select "1065"
click at [813, 307] on select "Select 10:00 AM 10:15 AM 10:30 AM 10:45 AM 11:00 AM 11:15 AM 11:30 AM 11:45 AM …" at bounding box center [878, 317] width 130 height 21
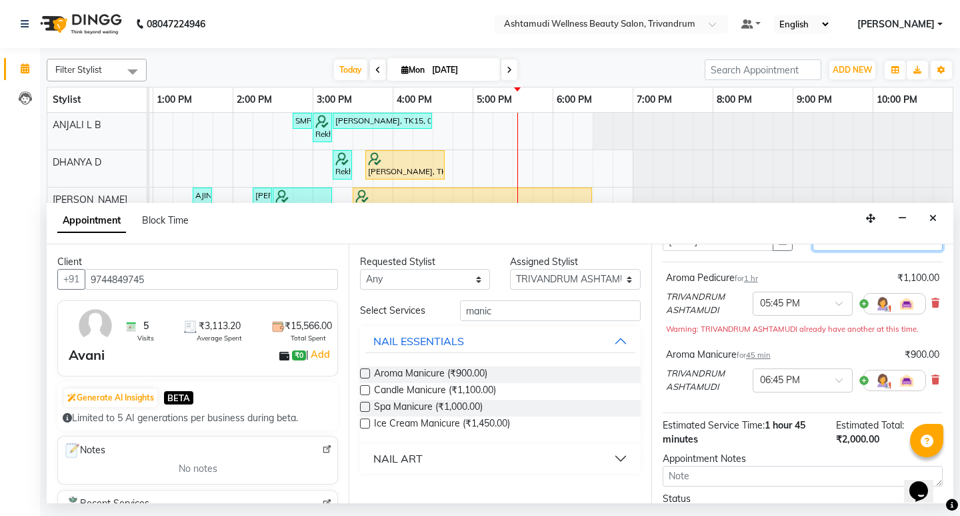
scroll to position [185, 0]
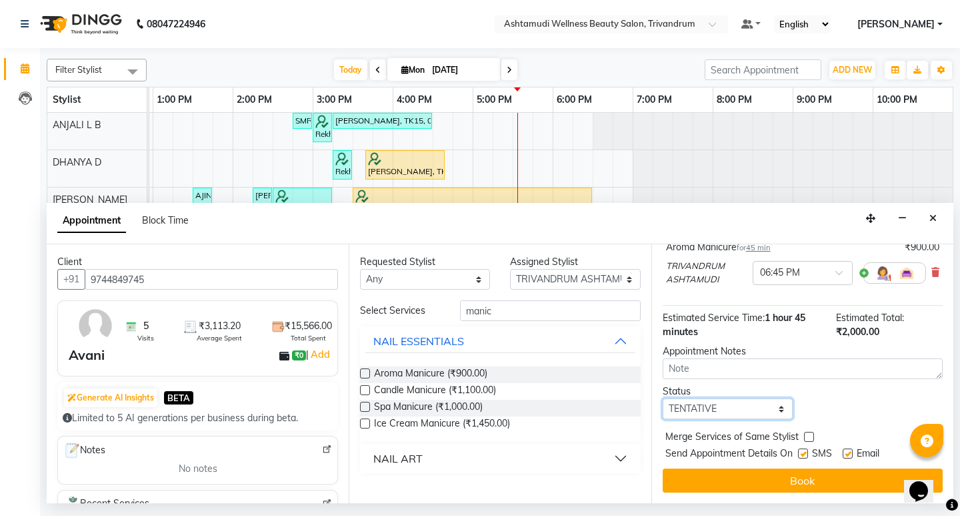
click at [739, 412] on select "Select TENTATIVE CONFIRM CHECK-IN UPCOMING" at bounding box center [728, 408] width 130 height 21
select select "confirm booking"
click at [663, 398] on select "Select TENTATIVE CONFIRM CHECK-IN UPCOMING" at bounding box center [728, 408] width 130 height 21
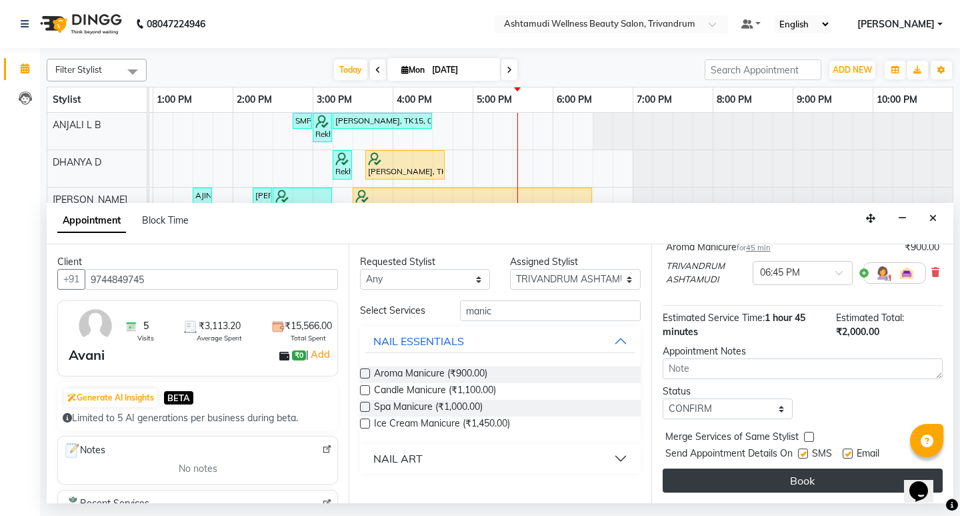
click at [812, 473] on button "Book" at bounding box center [803, 480] width 280 height 24
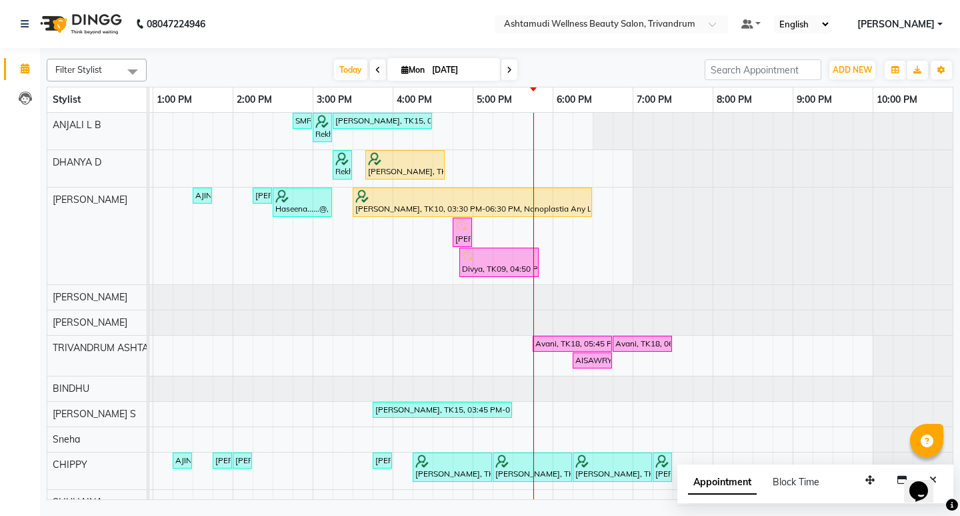
click at [508, 69] on icon at bounding box center [509, 70] width 5 height 8
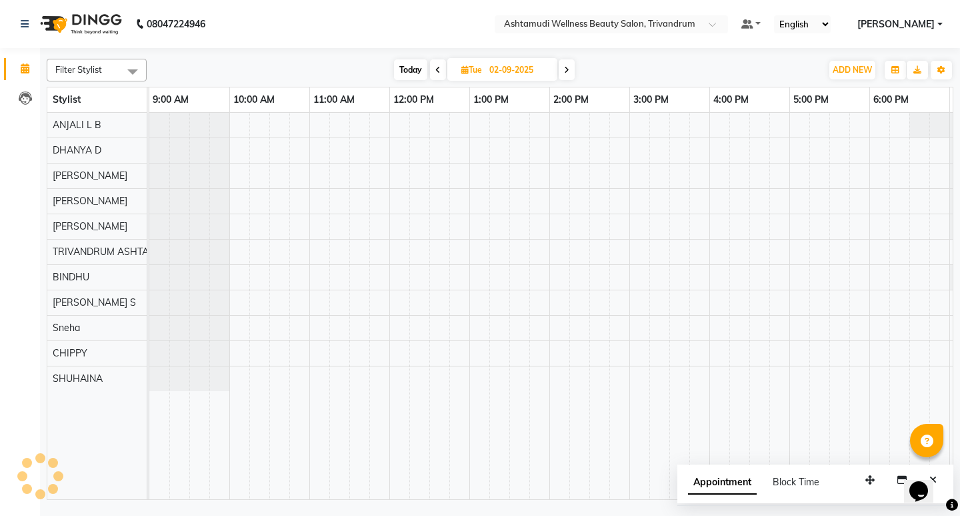
scroll to position [0, 317]
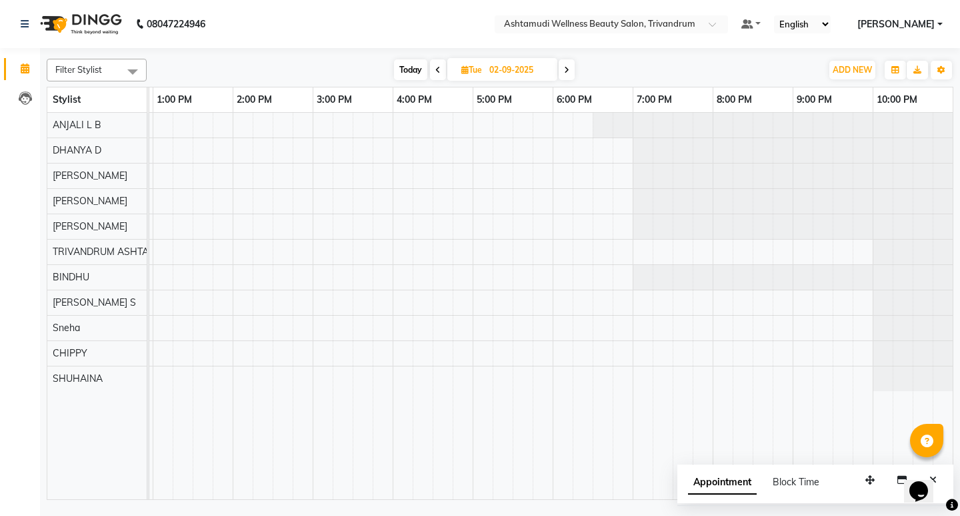
click at [566, 73] on icon at bounding box center [566, 70] width 5 height 8
type input "03-09-2025"
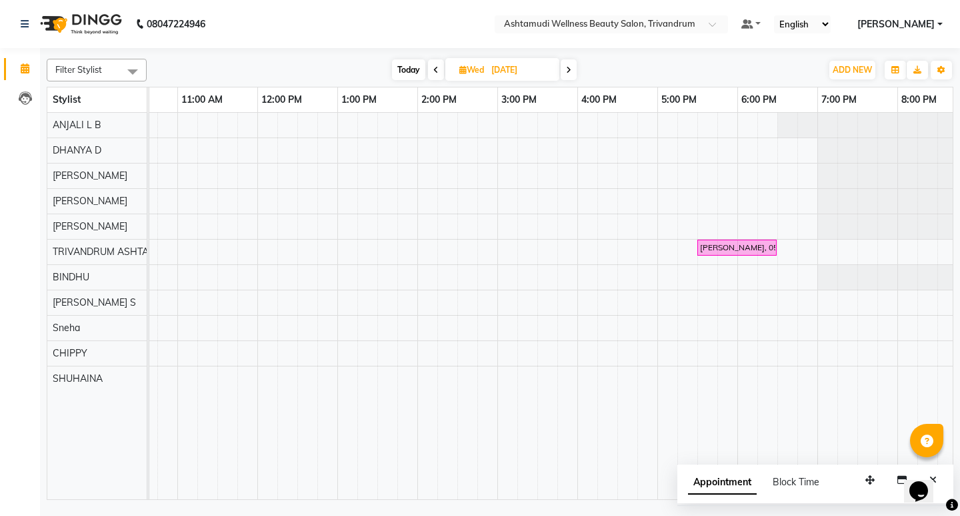
scroll to position [0, 111]
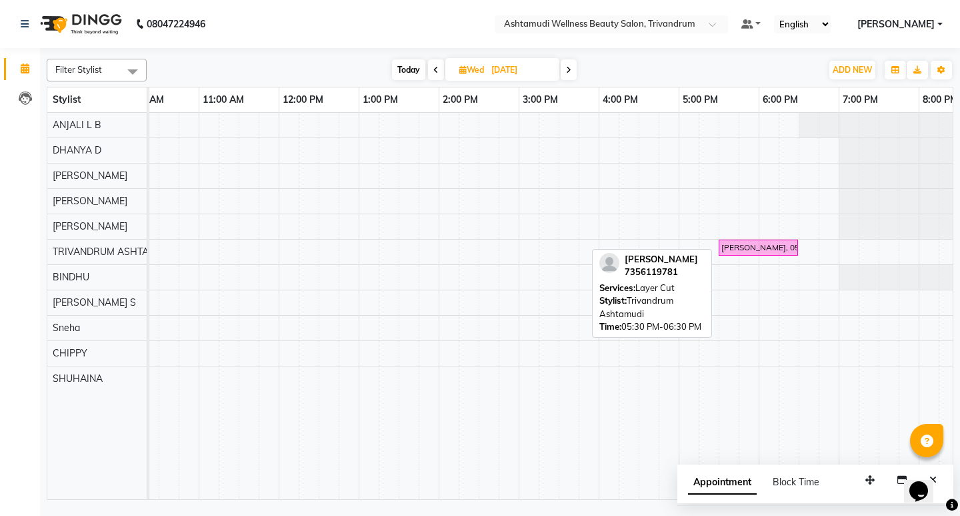
click at [776, 249] on div "HARITHA, 05:30 PM-06:30 PM, Layer Cut" at bounding box center [758, 247] width 77 height 12
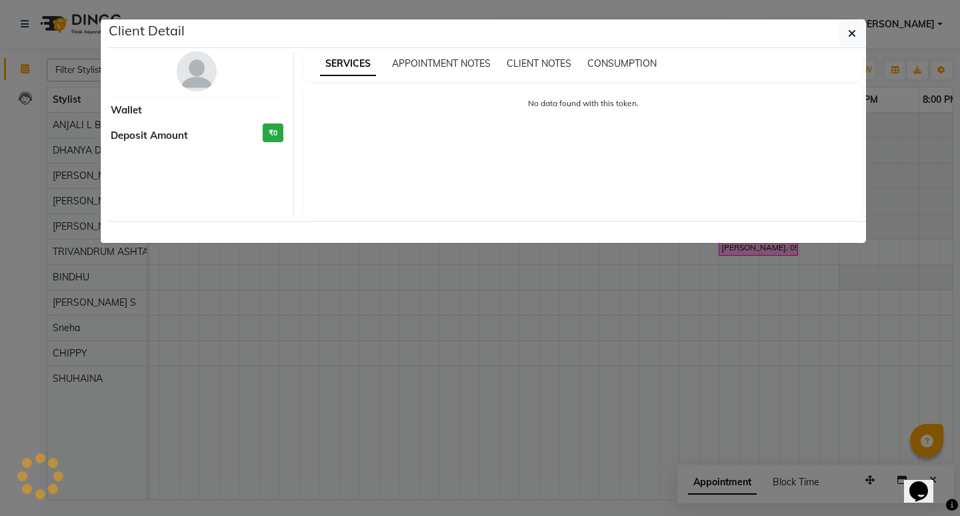
select select "6"
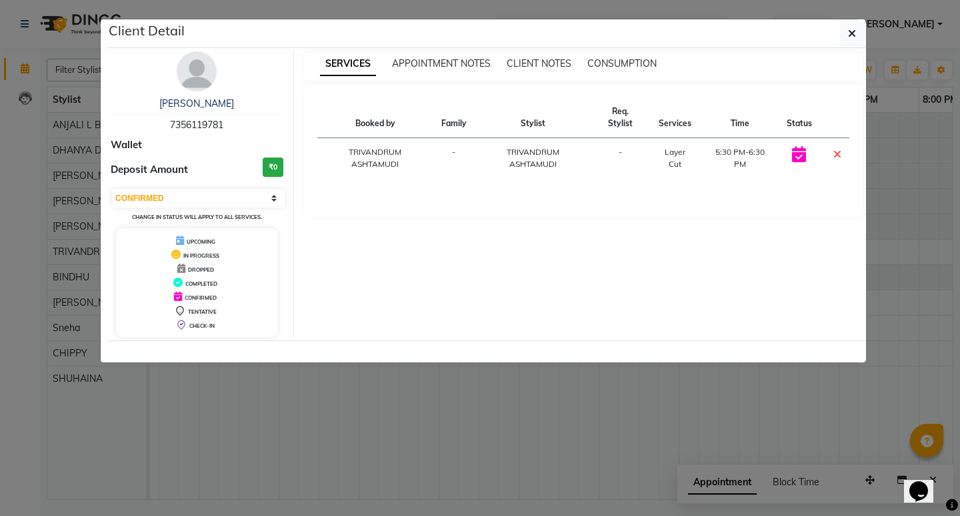
click at [686, 376] on ngb-modal-window "Client Detail HARITHA 7356119781 Wallet Deposit Amount ₹0 Select CONFIRMED TENT…" at bounding box center [480, 258] width 960 height 516
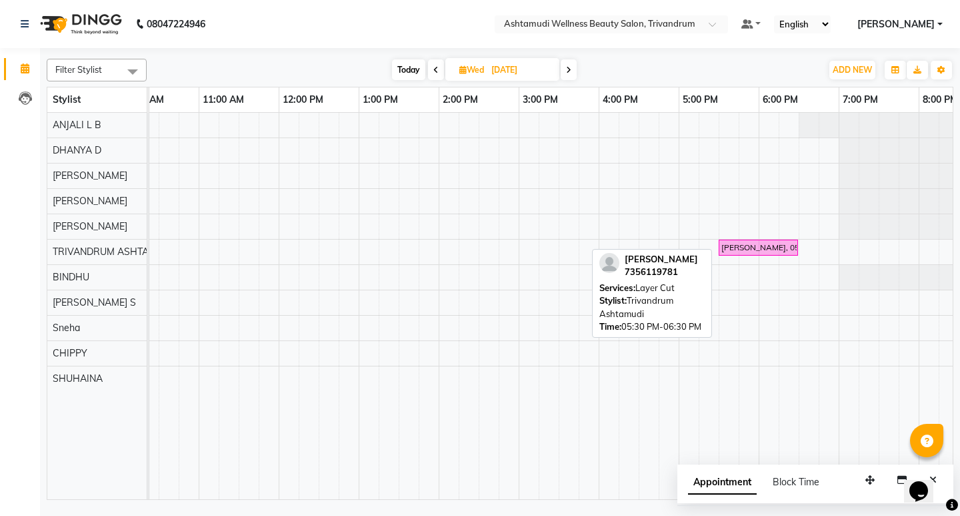
click at [746, 248] on div "HARITHA, 05:30 PM-06:30 PM, Layer Cut" at bounding box center [758, 247] width 77 height 12
select select "6"
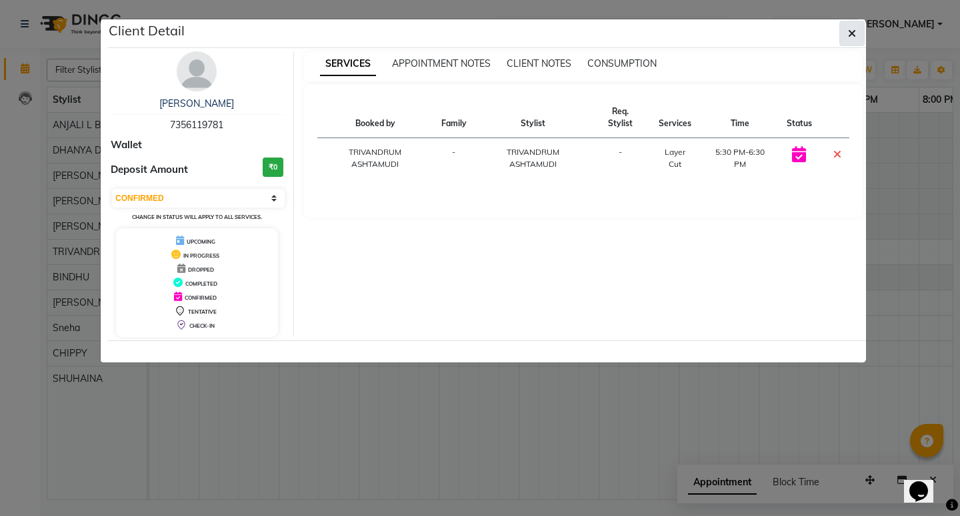
click at [852, 39] on span "button" at bounding box center [852, 33] width 8 height 13
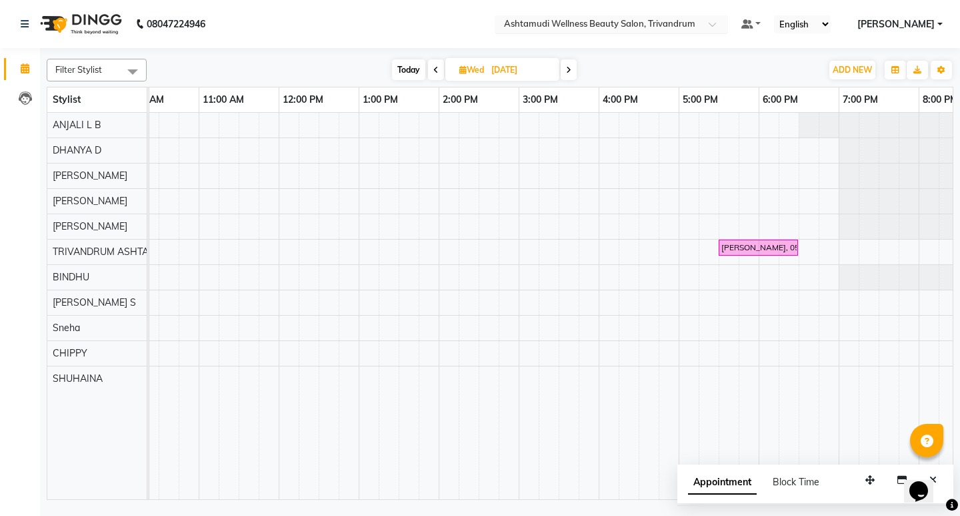
click at [726, 23] on span at bounding box center [717, 27] width 17 height 13
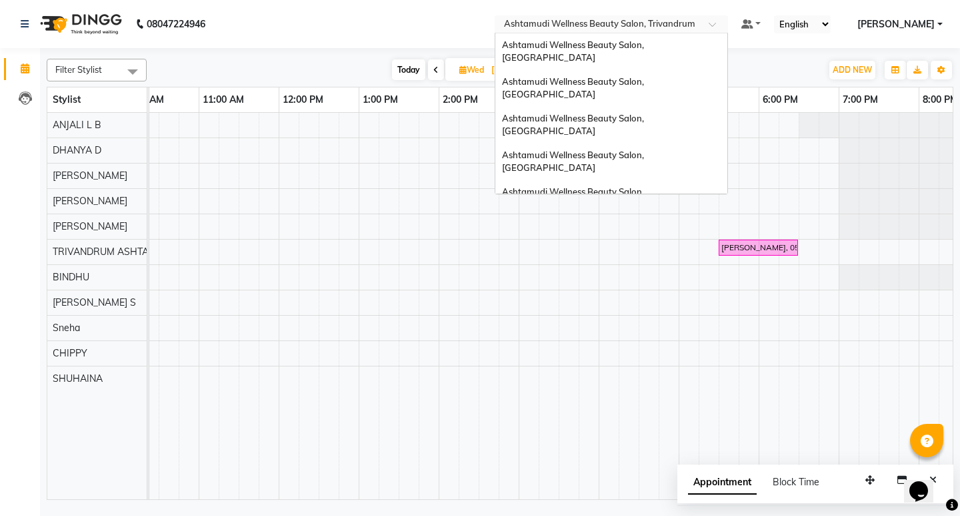
scroll to position [142, 0]
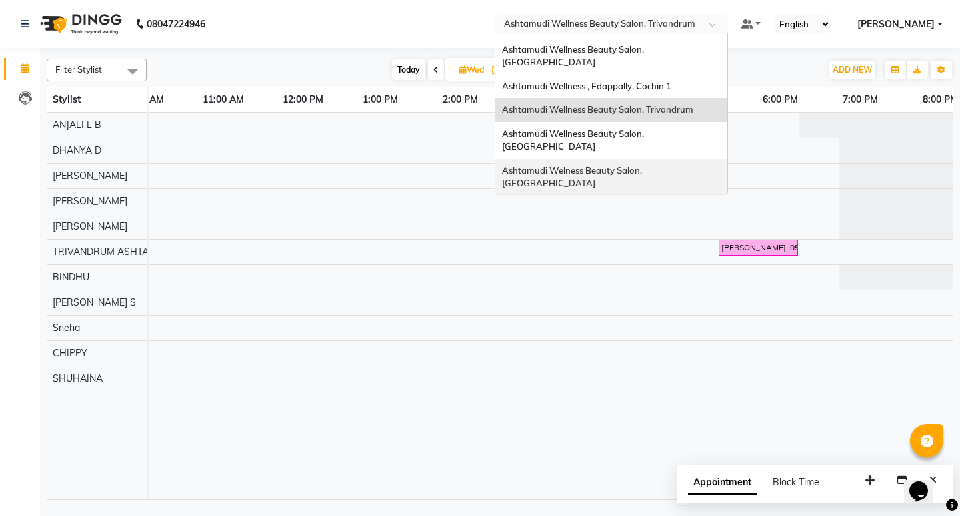
click at [644, 165] on span "Ashtamudi Welness Beauty Salon, Chinnakkada" at bounding box center [573, 177] width 142 height 24
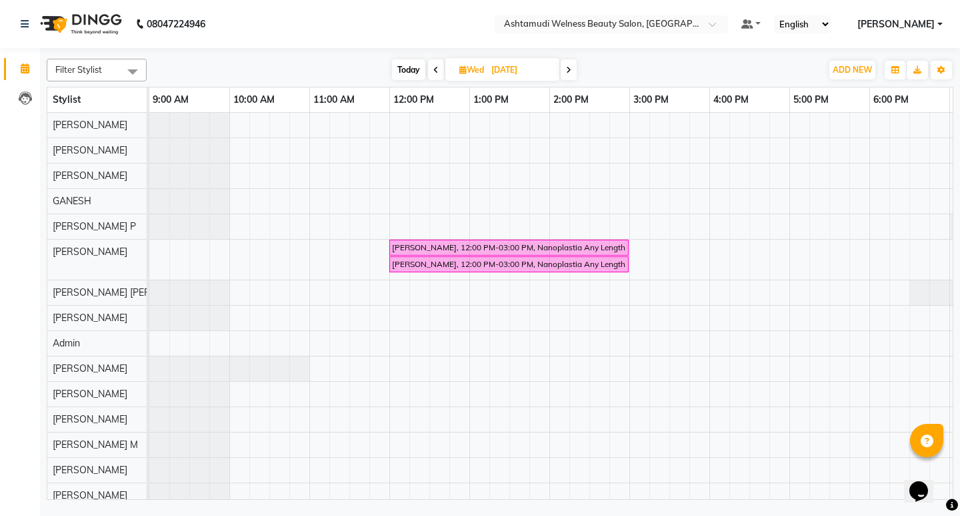
click at [508, 74] on input "[DATE]" at bounding box center [521, 70] width 67 height 20
select select "9"
select select "2025"
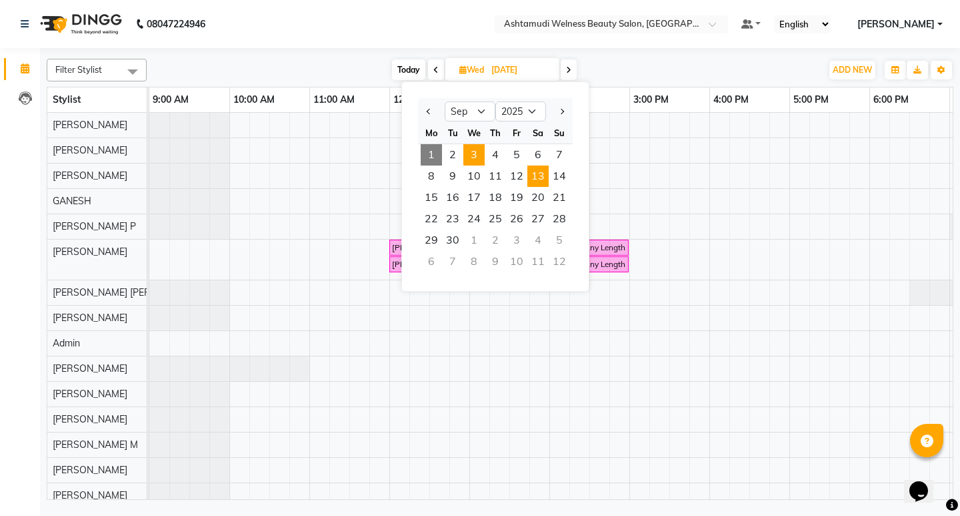
click at [541, 176] on span "13" at bounding box center [538, 175] width 21 height 21
type input "[DATE]"
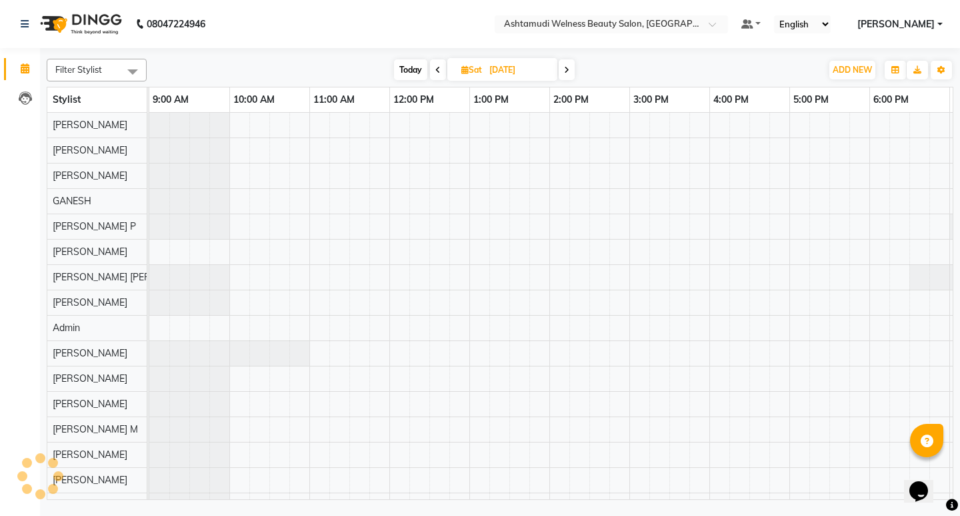
scroll to position [0, 157]
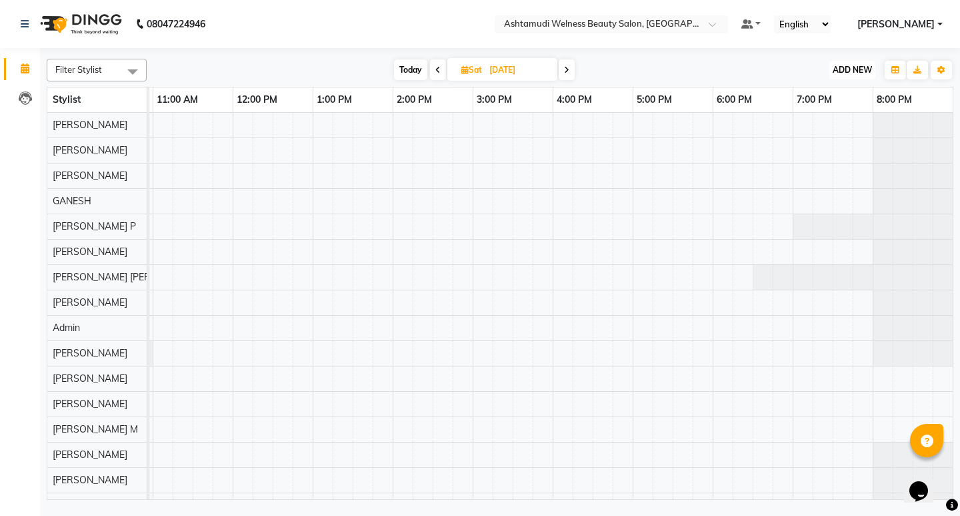
click at [861, 74] on button "ADD NEW Toggle Dropdown" at bounding box center [853, 70] width 46 height 19
click at [822, 97] on button "Add Appointment" at bounding box center [822, 95] width 105 height 17
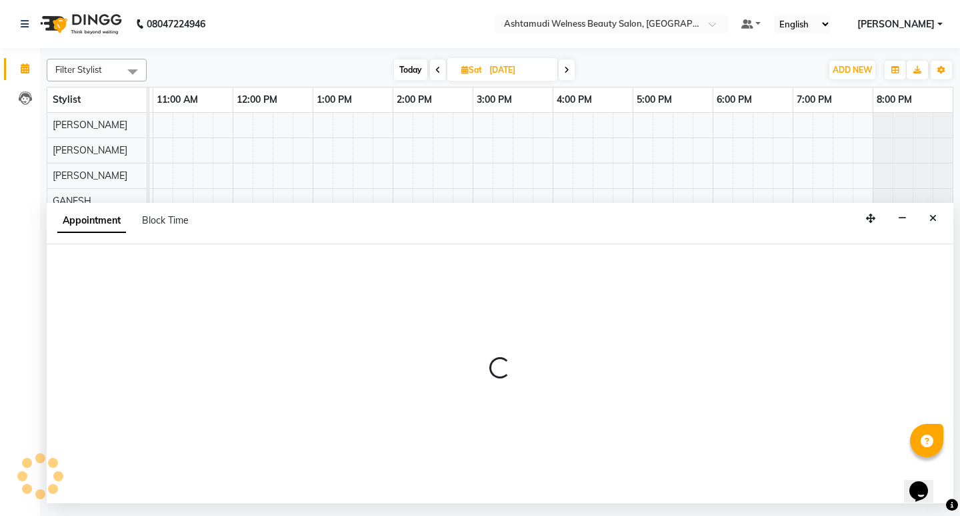
select select "tentative"
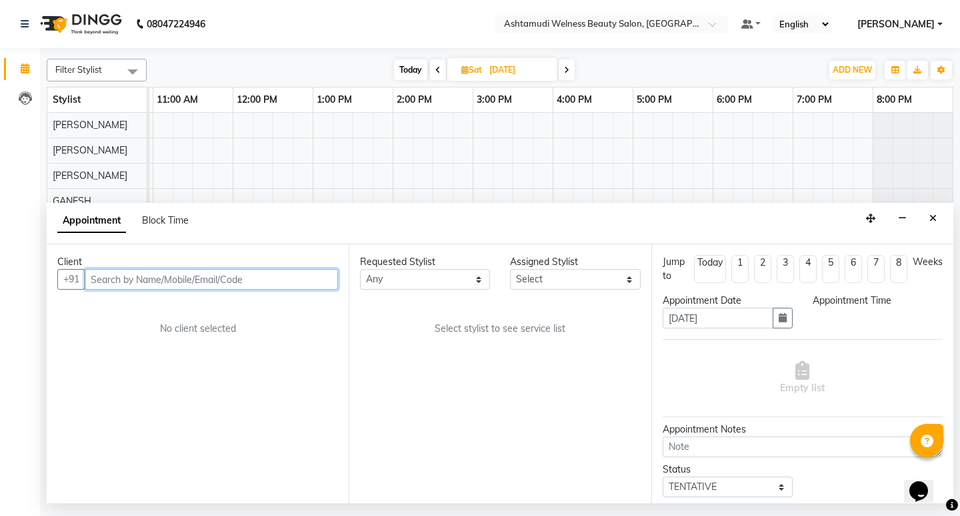
select select "600"
paste input "9074886180"
type input "9074886180"
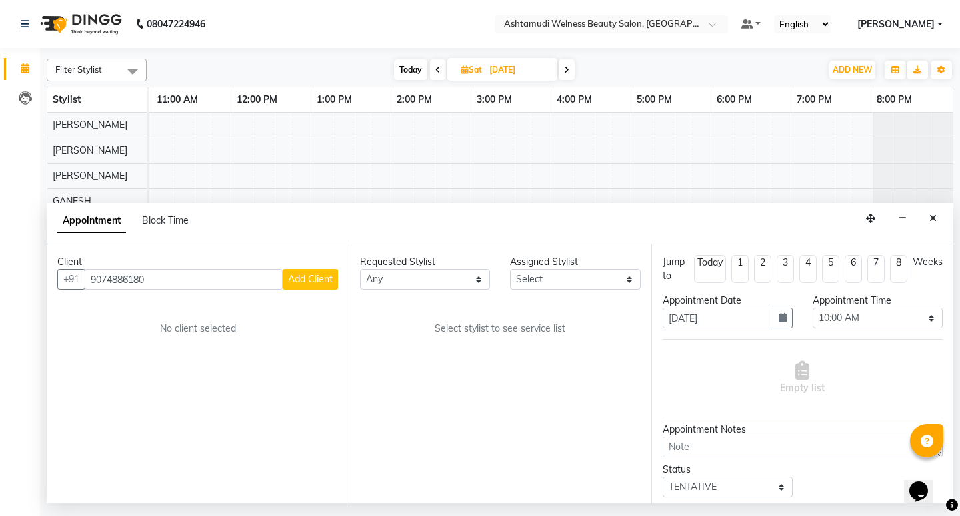
click at [321, 279] on span "Add Client" at bounding box center [310, 279] width 45 height 12
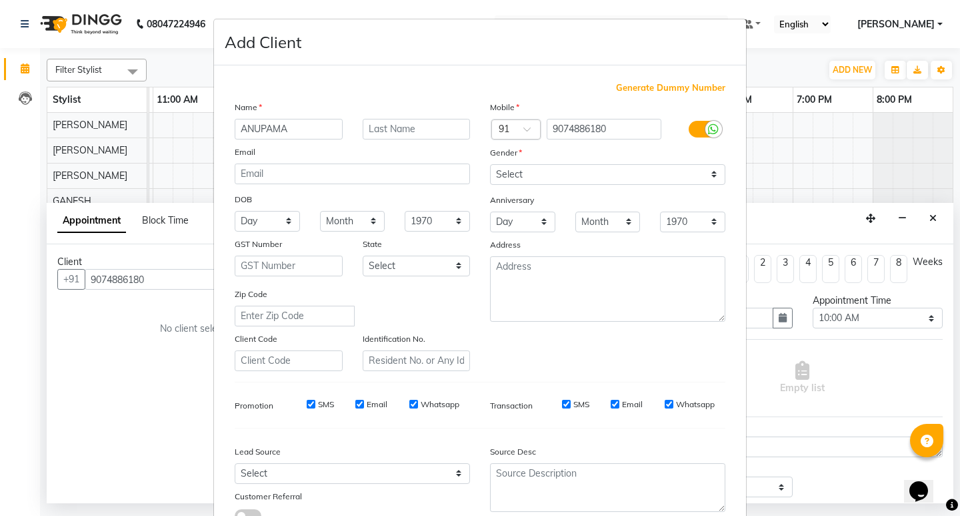
type input "ANUPAMA"
click at [526, 177] on select "Select [DEMOGRAPHIC_DATA] [DEMOGRAPHIC_DATA] Other Prefer Not To Say" at bounding box center [607, 174] width 235 height 21
select select "[DEMOGRAPHIC_DATA]"
click at [490, 164] on select "Select [DEMOGRAPHIC_DATA] [DEMOGRAPHIC_DATA] Other Prefer Not To Say" at bounding box center [607, 174] width 235 height 21
click at [532, 492] on textarea at bounding box center [607, 487] width 235 height 49
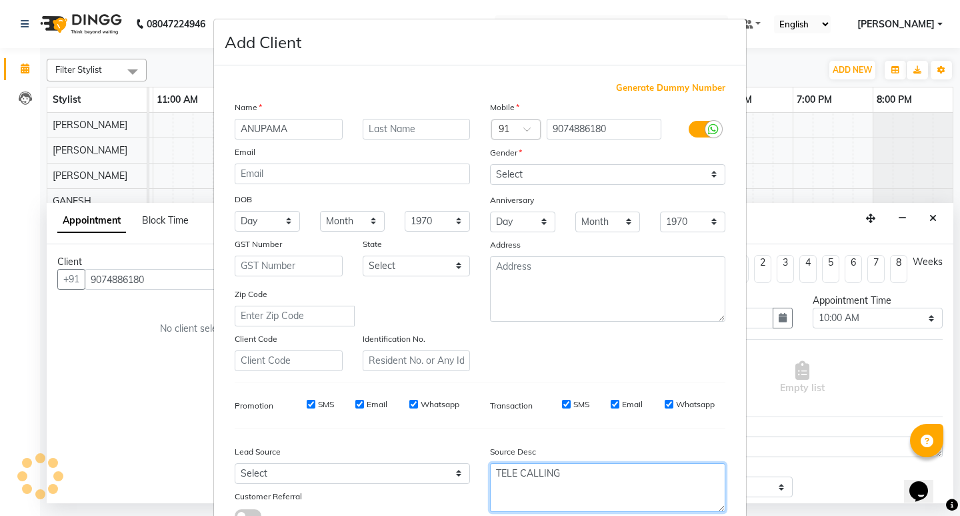
scroll to position [100, 0]
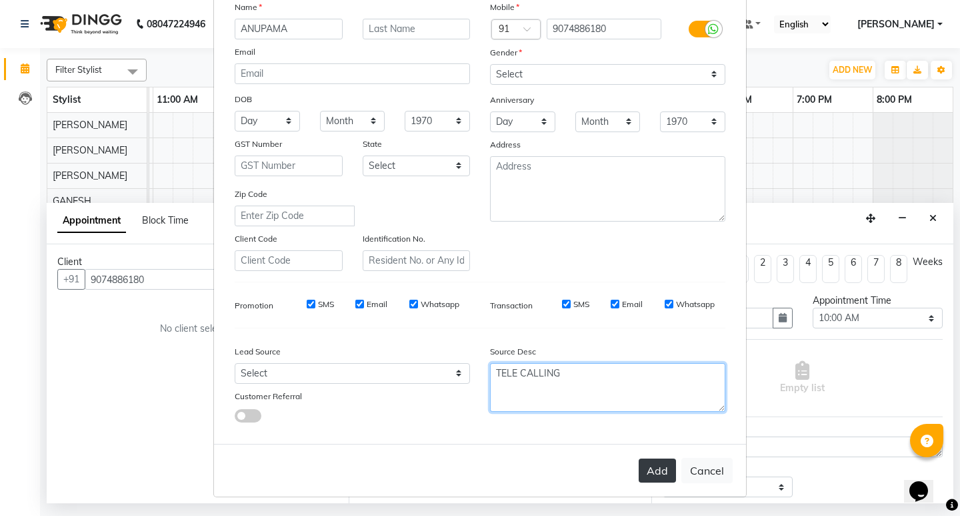
type textarea "TELE CALLING"
click at [647, 470] on button "Add" at bounding box center [657, 470] width 37 height 24
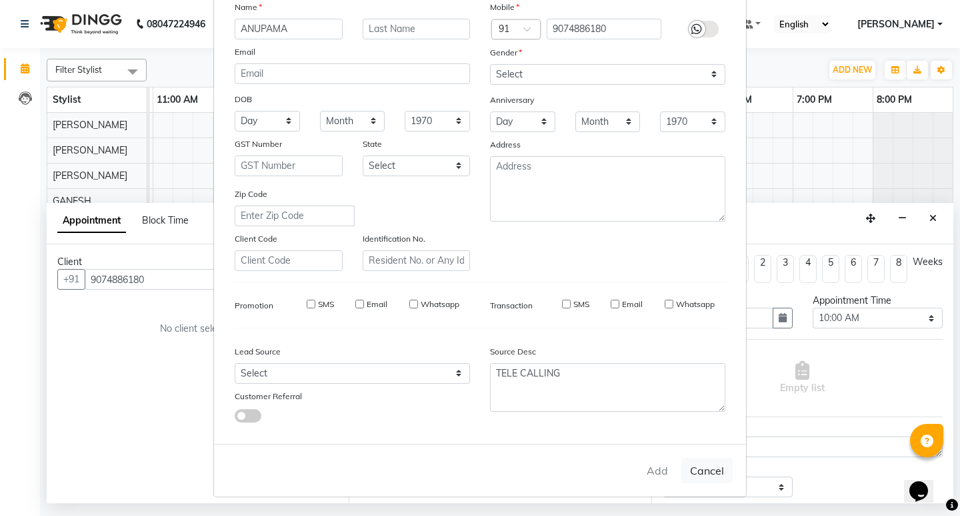
type input "90******80"
select select
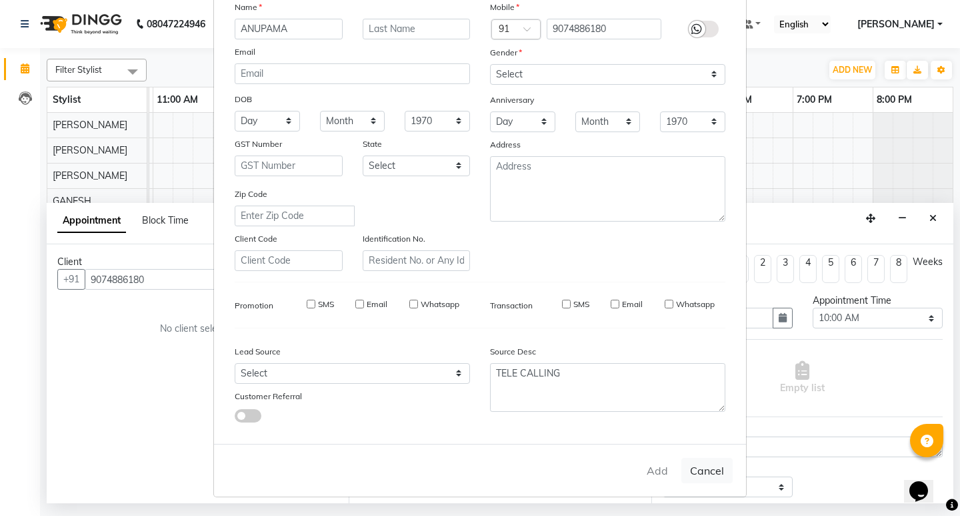
select select
checkbox input "false"
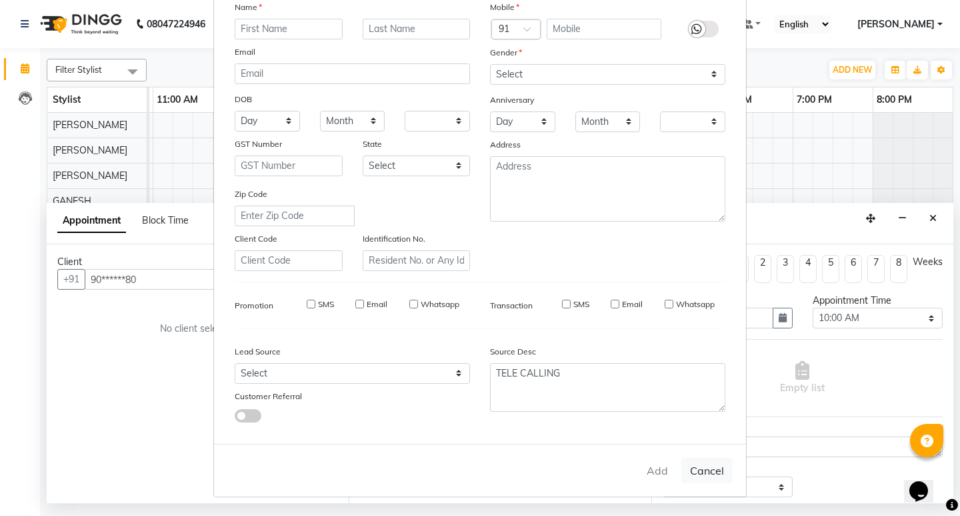
checkbox input "false"
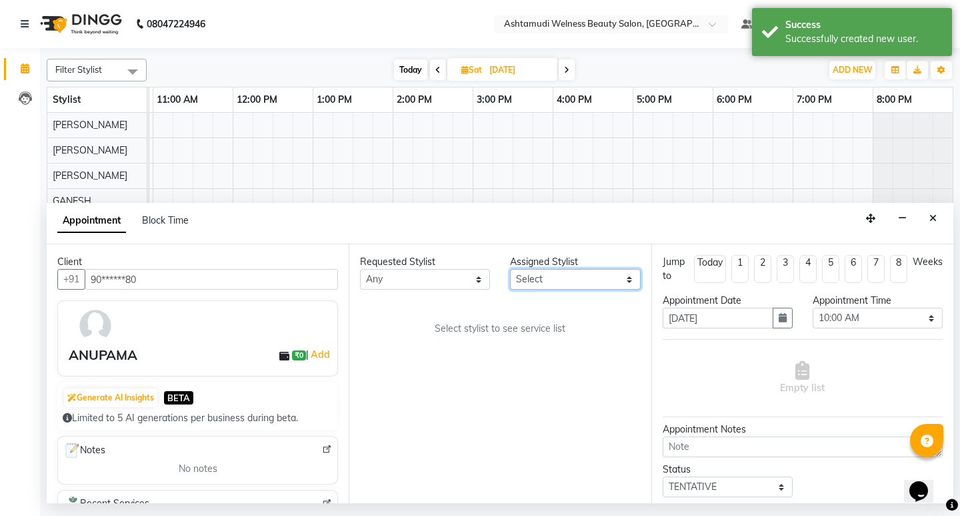
click at [568, 273] on select "Select ADITHYA TAMANG Admin ALTHAF Anitha ATHIRA SANAL BETZA M BINU DEVIKA GANE…" at bounding box center [575, 279] width 130 height 21
select select "25976"
click at [510, 269] on select "Select ADITHYA TAMANG Admin ALTHAF Anitha ATHIRA SANAL BETZA M BINU DEVIKA GANE…" at bounding box center [575, 279] width 130 height 21
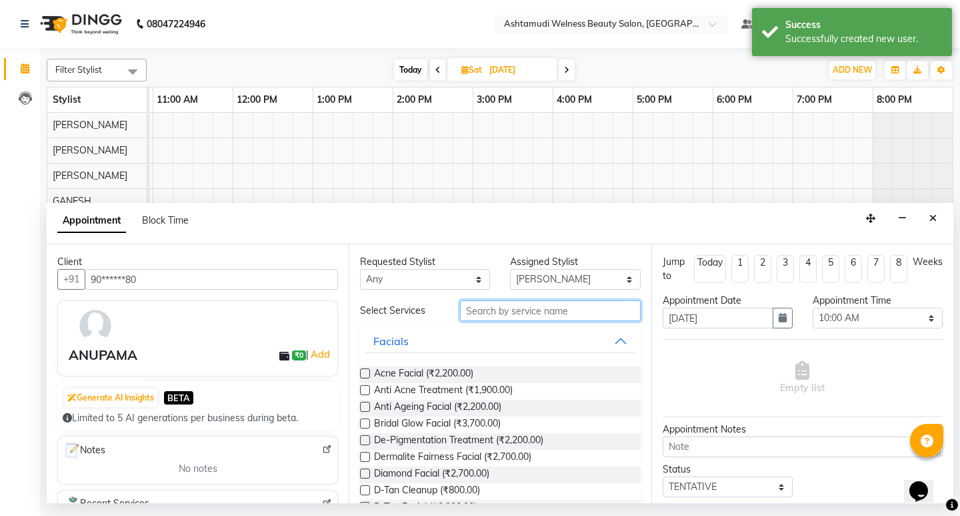
click at [478, 310] on input "text" at bounding box center [550, 310] width 180 height 21
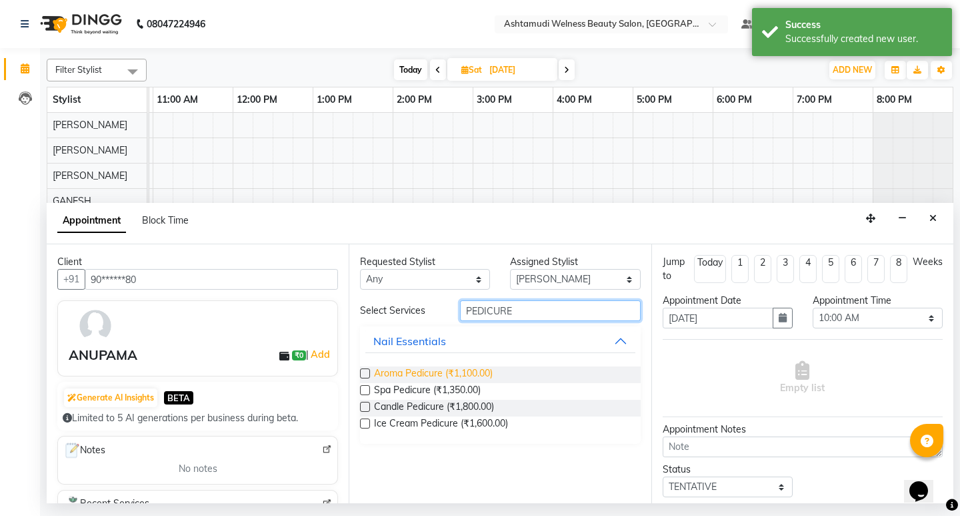
type input "PEDICURE"
click at [433, 372] on span "Aroma Pedicure (₹1,100.00)" at bounding box center [433, 374] width 119 height 17
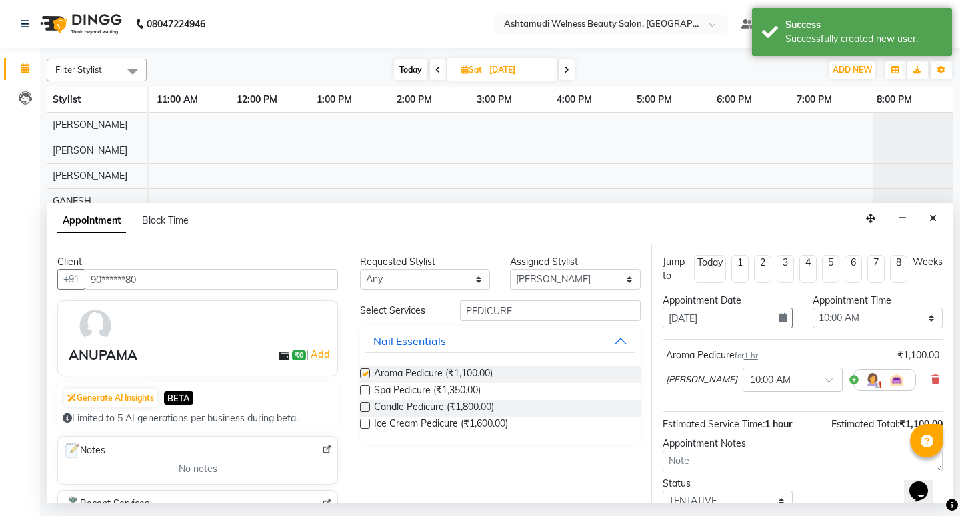
checkbox input "false"
drag, startPoint x: 528, startPoint y: 315, endPoint x: 452, endPoint y: 323, distance: 75.7
click at [452, 323] on div "Select Services PEDICURE Nail Essentials Aroma Pedicure (₹1,100.00) Spa Pedicur…" at bounding box center [500, 371] width 280 height 143
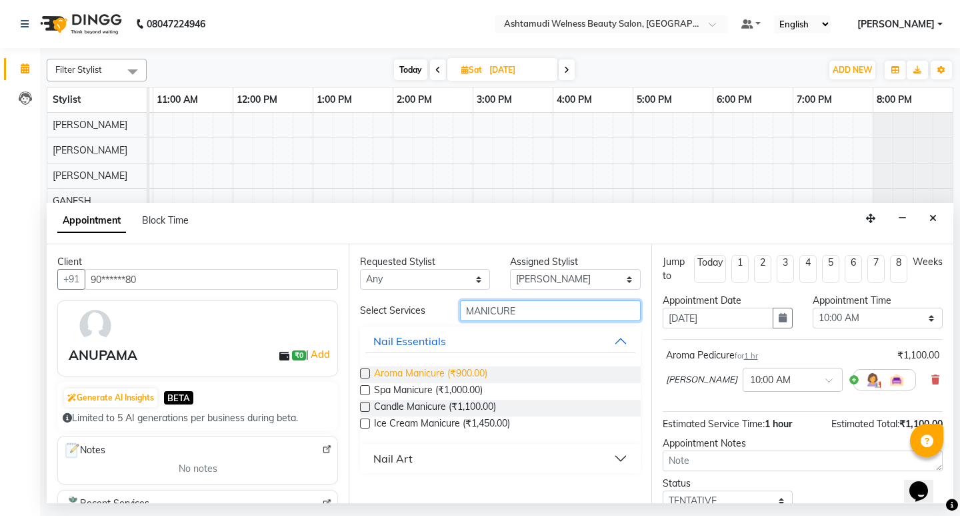
type input "MANICURE"
click at [447, 374] on span "Aroma Manicure (₹900.00)" at bounding box center [430, 374] width 113 height 17
click at [448, 373] on span "Aroma Manicure (₹900.00)" at bounding box center [430, 374] width 113 height 17
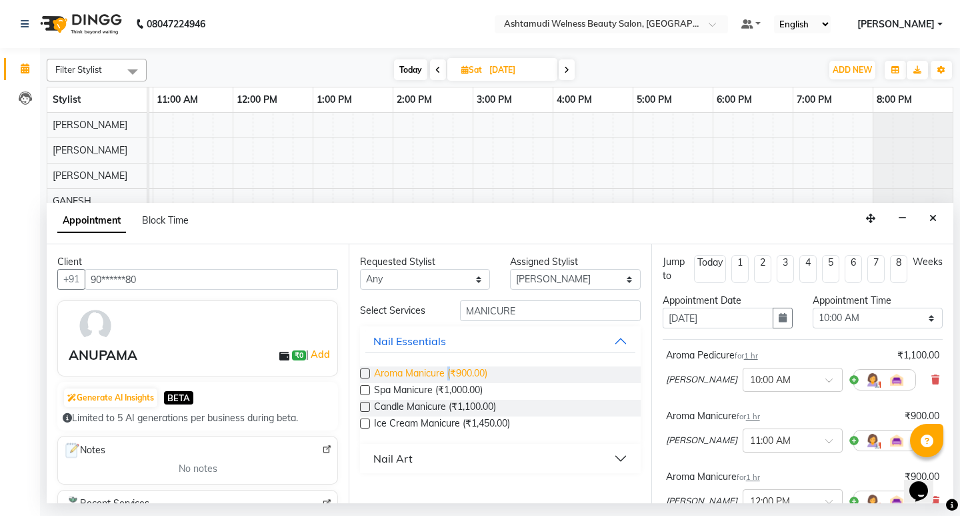
checkbox input "false"
click at [526, 311] on input "MANICURE" at bounding box center [550, 310] width 180 height 21
type input "M"
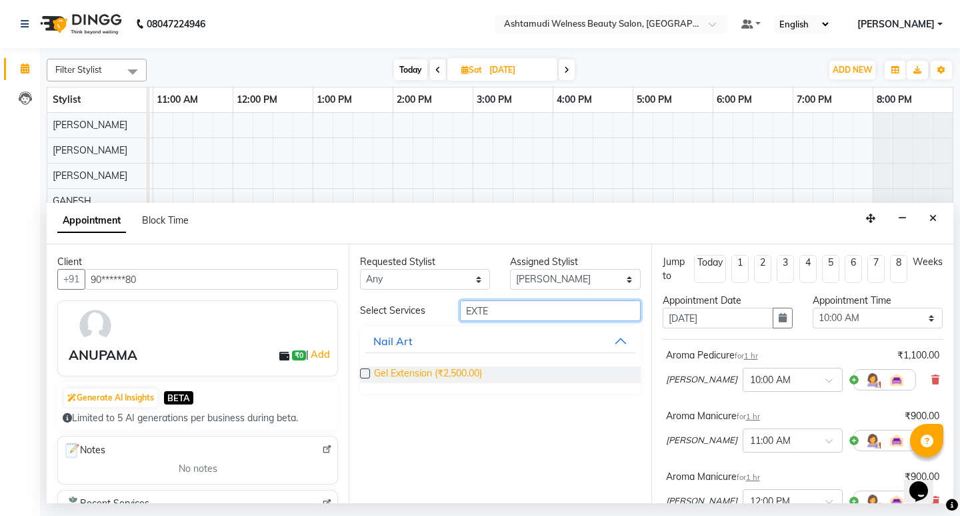
type input "EXTE"
click at [474, 377] on span "Gel Extension (₹2,500.00)" at bounding box center [428, 374] width 108 height 17
checkbox input "false"
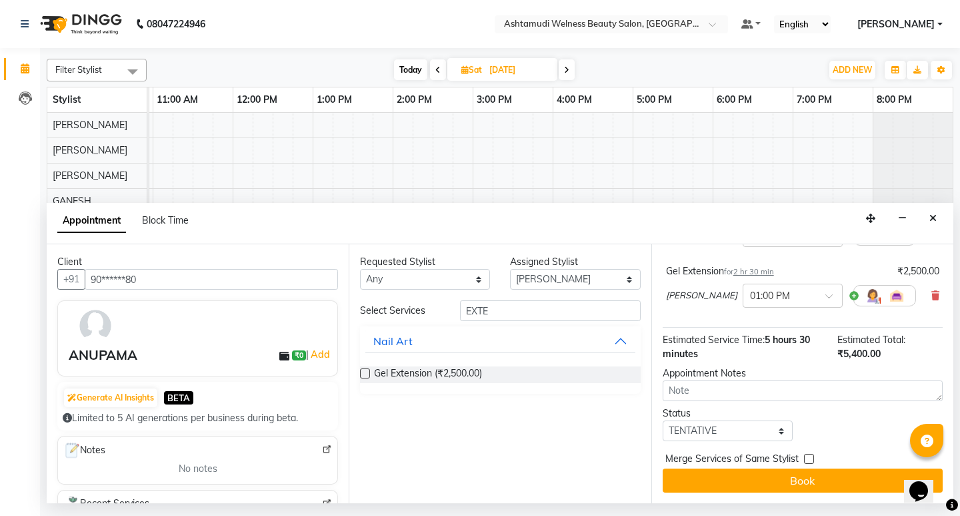
scroll to position [274, 0]
click at [730, 432] on select "Select TENTATIVE CONFIRM UPCOMING" at bounding box center [728, 430] width 130 height 21
select select "confirm booking"
click at [663, 420] on select "Select TENTATIVE CONFIRM UPCOMING" at bounding box center [728, 430] width 130 height 21
click at [810, 480] on button "Book" at bounding box center [803, 480] width 280 height 24
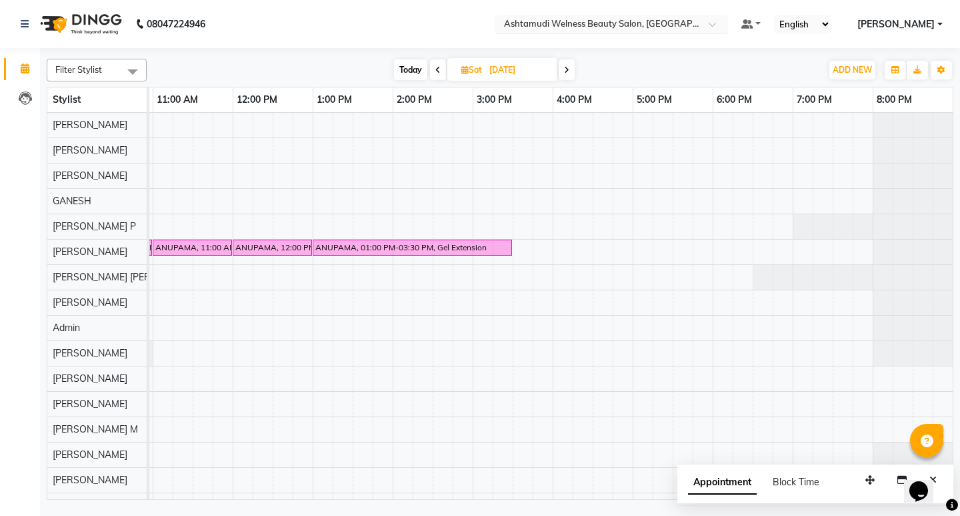
click at [726, 26] on span at bounding box center [717, 27] width 17 height 13
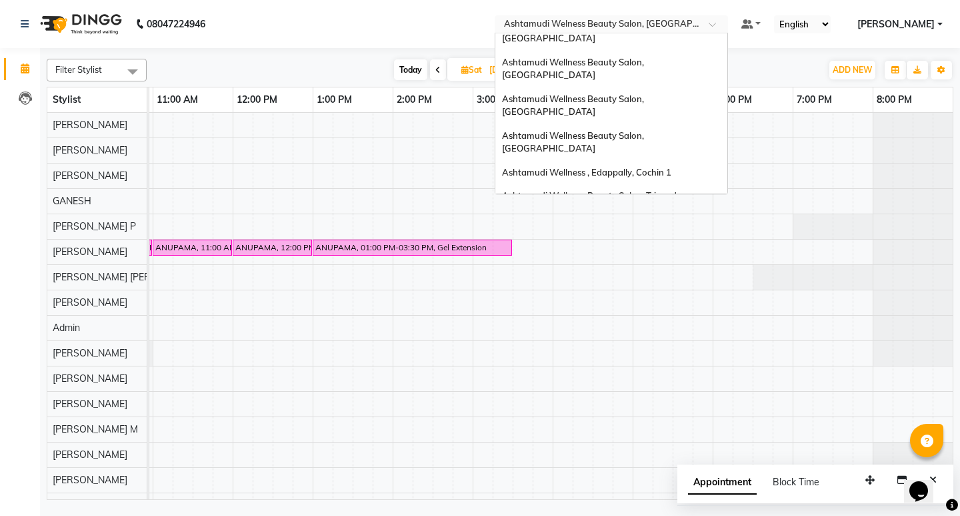
scroll to position [123, 0]
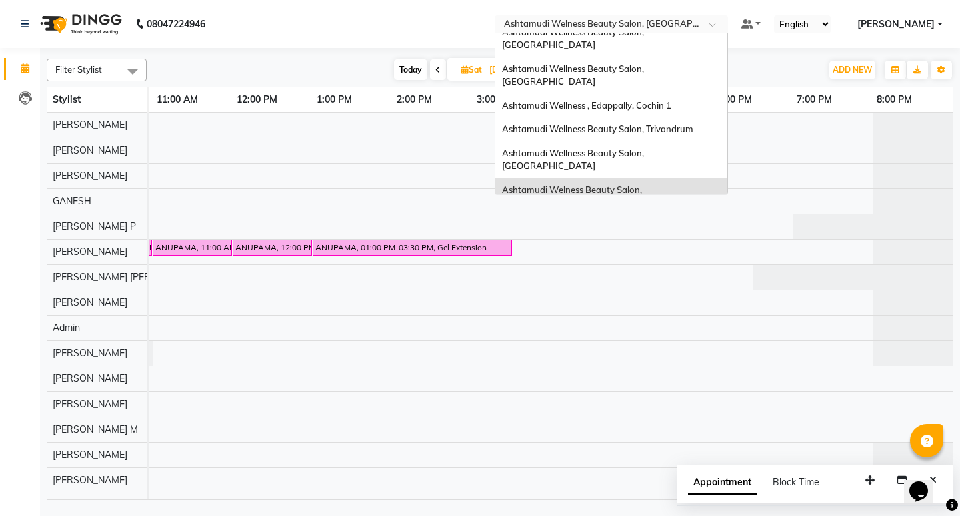
click at [646, 257] on span "Ashtamudi Wellness Beauty Salon, [GEOGRAPHIC_DATA]" at bounding box center [574, 269] width 144 height 24
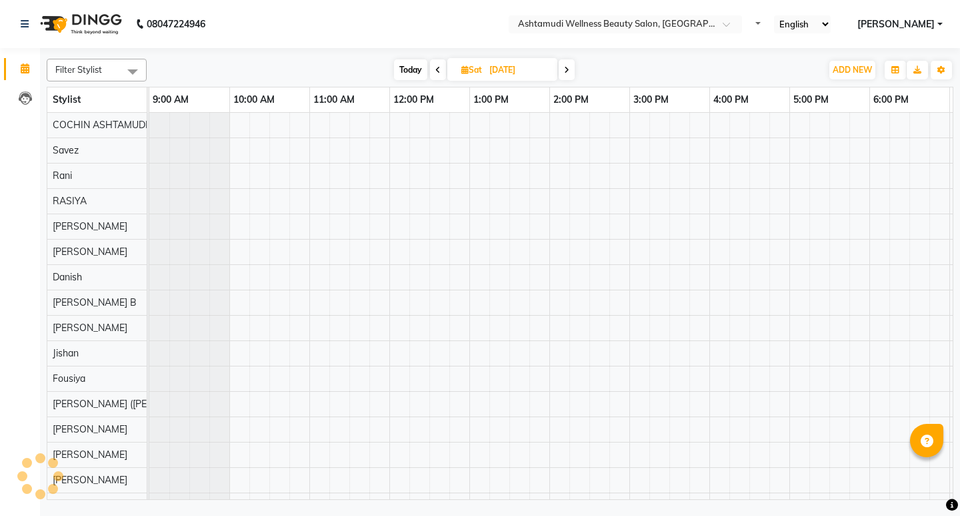
click at [510, 71] on input "[DATE]" at bounding box center [519, 70] width 67 height 20
select select "9"
select select "2025"
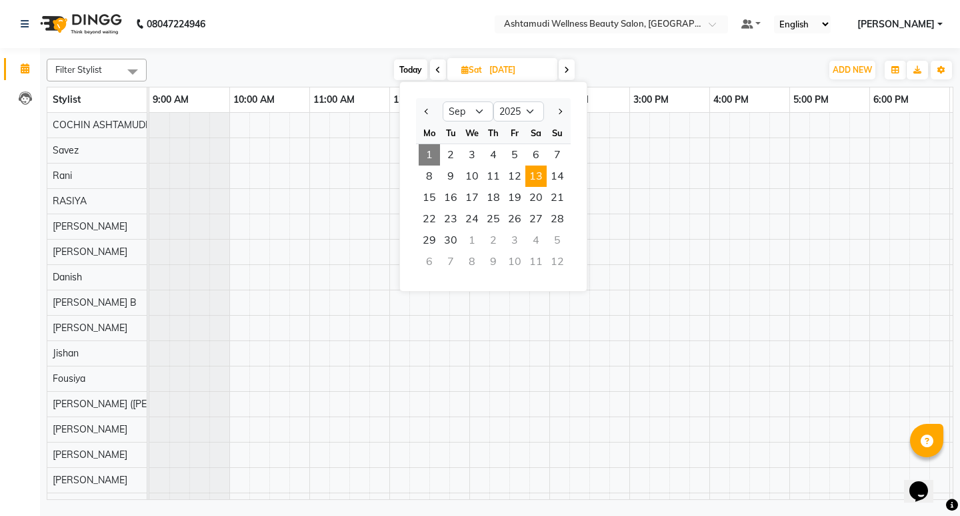
click at [436, 157] on span "1" at bounding box center [429, 154] width 21 height 21
type input "[DATE]"
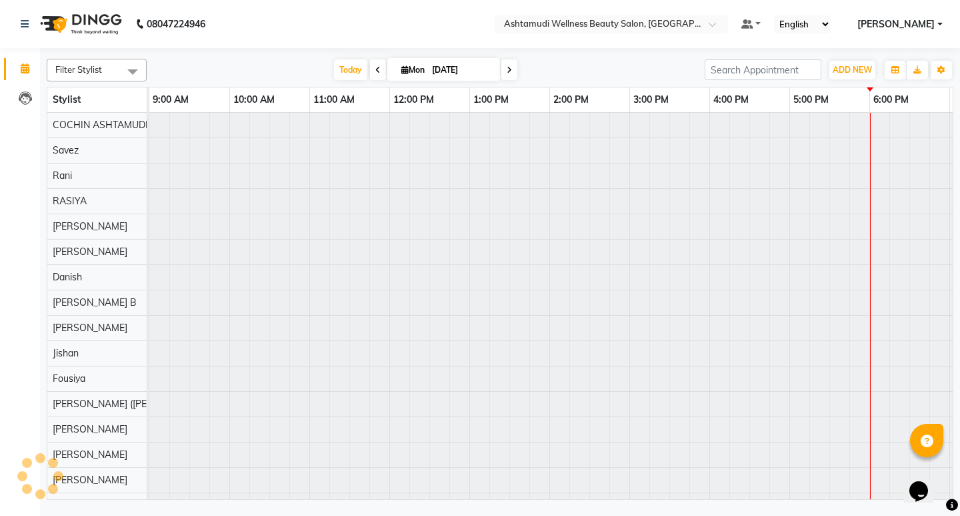
scroll to position [0, 157]
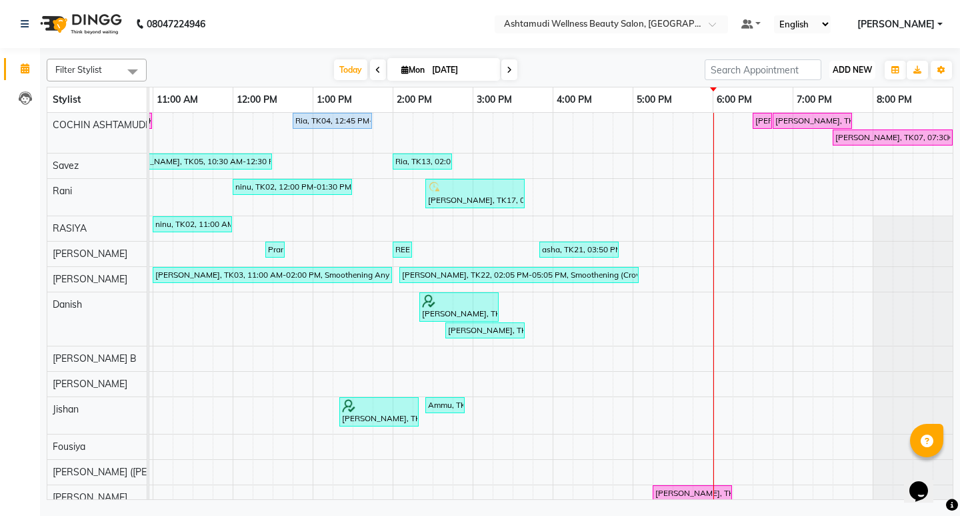
click at [854, 66] on span "ADD NEW" at bounding box center [852, 70] width 39 height 10
click at [839, 91] on button "Add Appointment" at bounding box center [822, 95] width 105 height 17
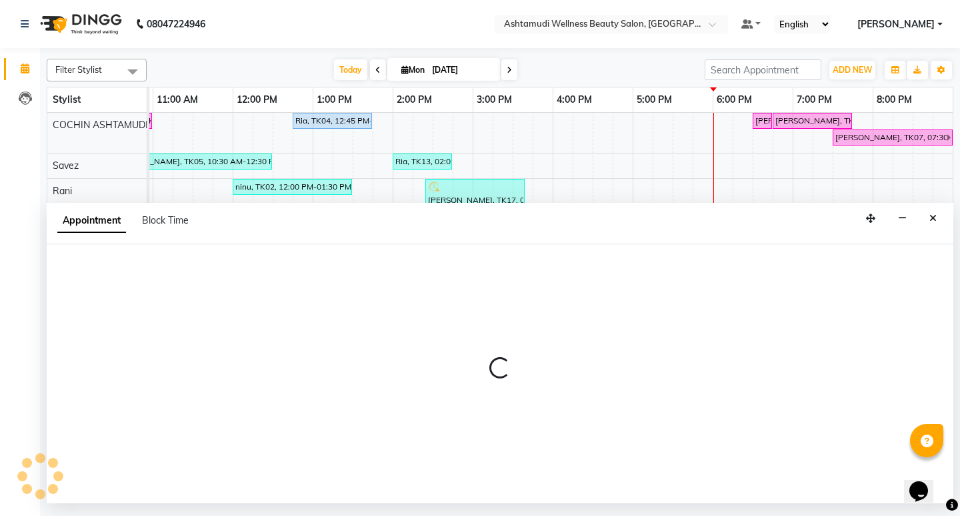
select select "tentative"
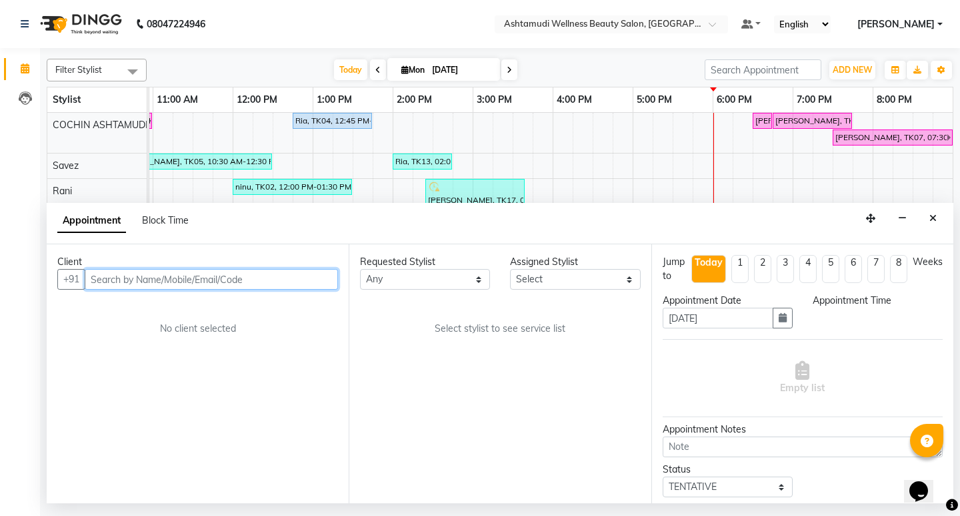
select select "600"
click at [173, 283] on input "text" at bounding box center [211, 279] width 253 height 21
paste input "8281221093"
type input "8281221093"
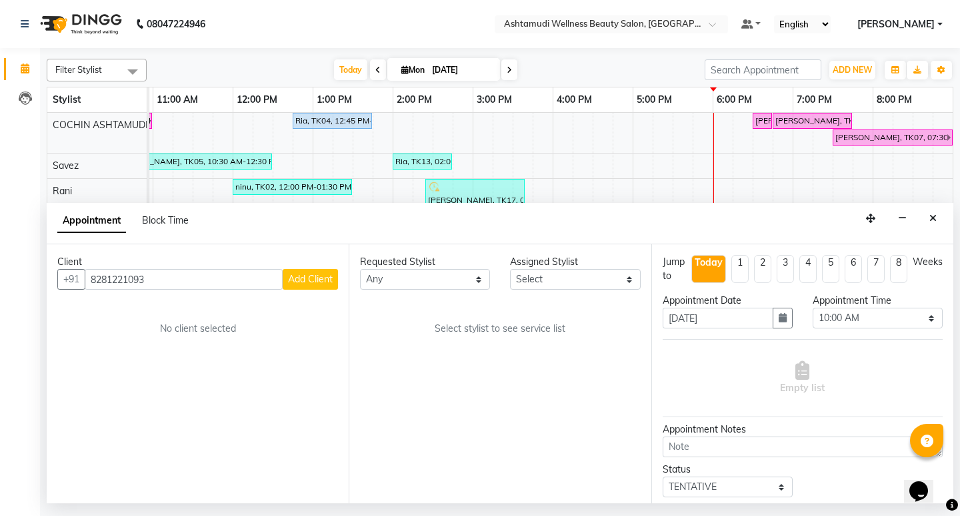
click at [320, 277] on span "Add Client" at bounding box center [310, 279] width 45 height 12
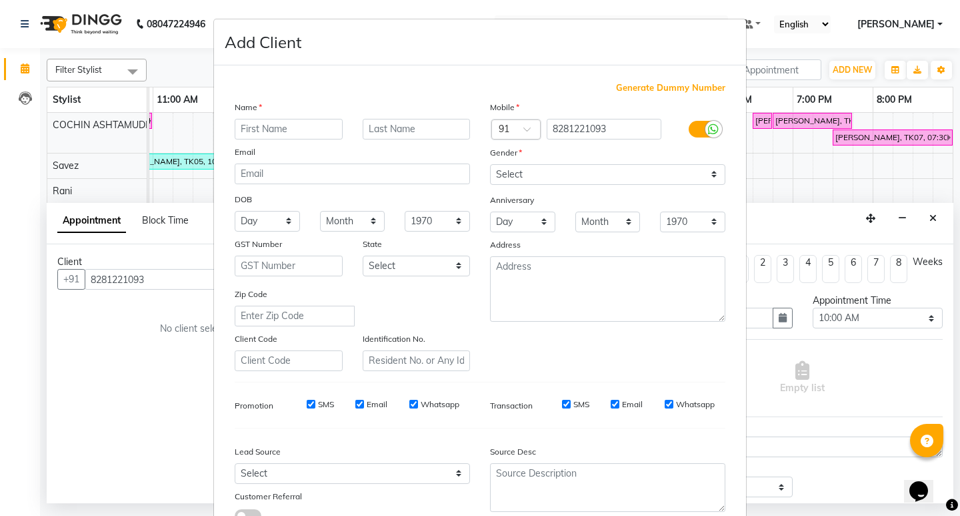
click at [279, 125] on input "text" at bounding box center [289, 129] width 108 height 21
type input "j"
type input "[PERSON_NAME]"
click at [527, 179] on select "Select [DEMOGRAPHIC_DATA] [DEMOGRAPHIC_DATA] Other Prefer Not To Say" at bounding box center [607, 174] width 235 height 21
select select "[DEMOGRAPHIC_DATA]"
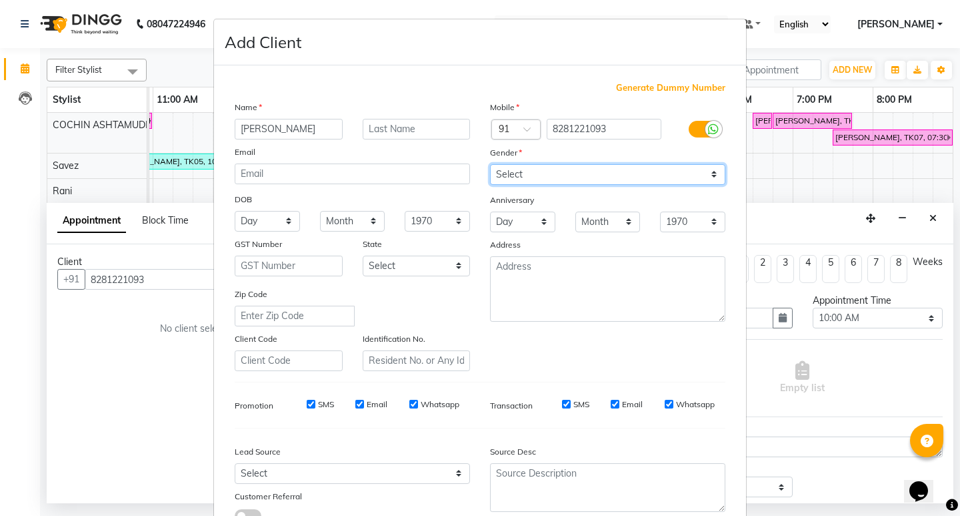
click at [490, 164] on select "Select [DEMOGRAPHIC_DATA] [DEMOGRAPHIC_DATA] Other Prefer Not To Say" at bounding box center [607, 174] width 235 height 21
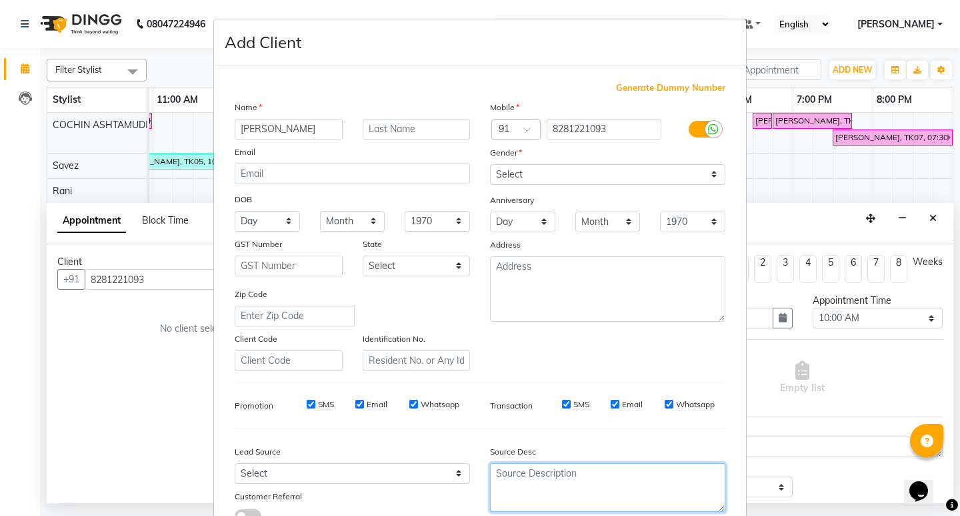
click at [499, 486] on textarea at bounding box center [607, 487] width 235 height 49
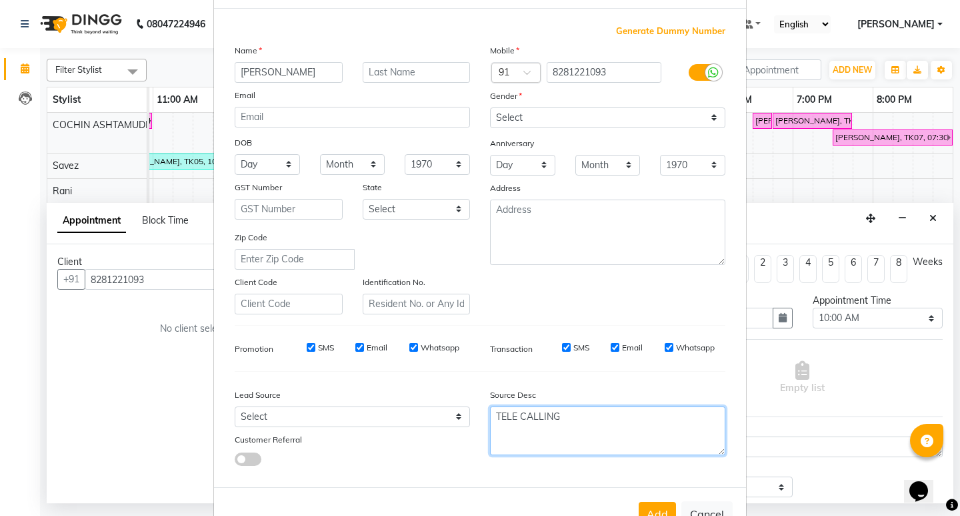
scroll to position [100, 0]
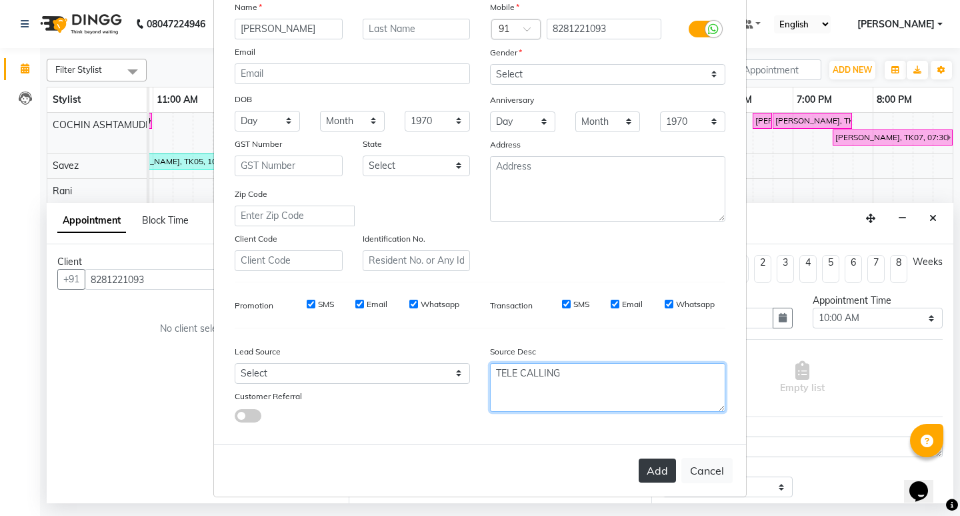
type textarea "TELE CALLING"
click at [652, 477] on button "Add" at bounding box center [657, 470] width 37 height 24
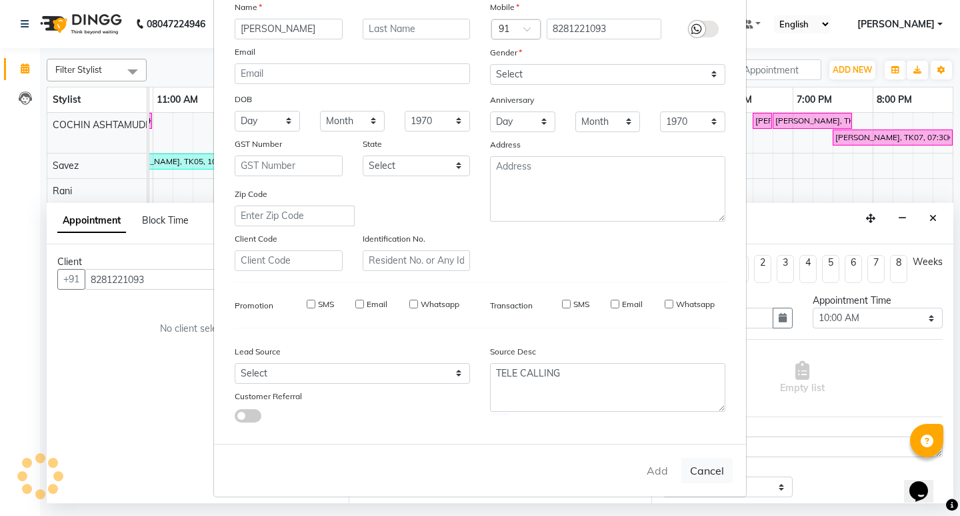
type input "82******93"
select select
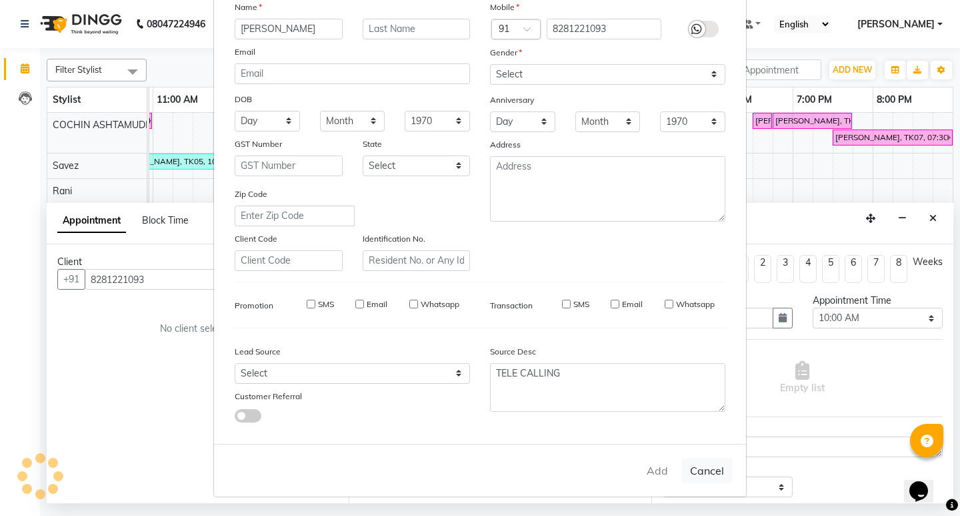
select select
checkbox input "false"
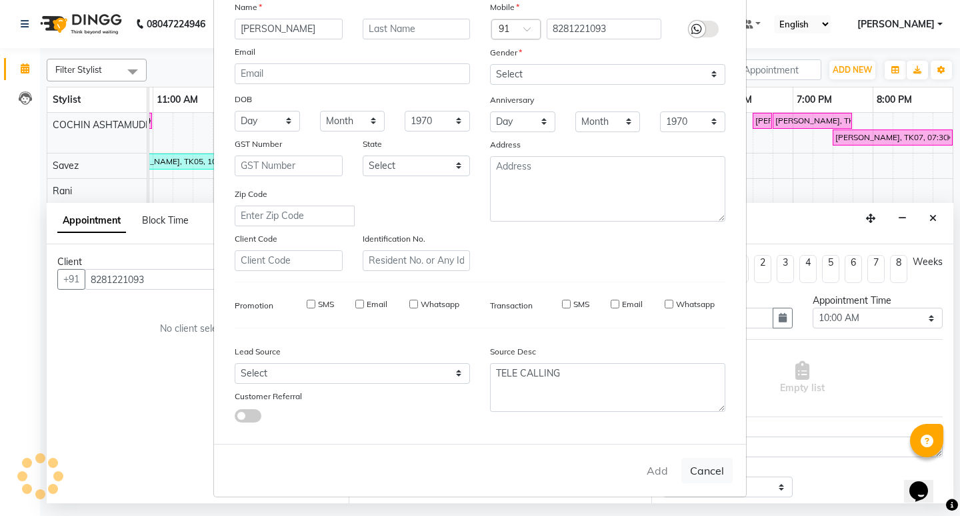
checkbox input "false"
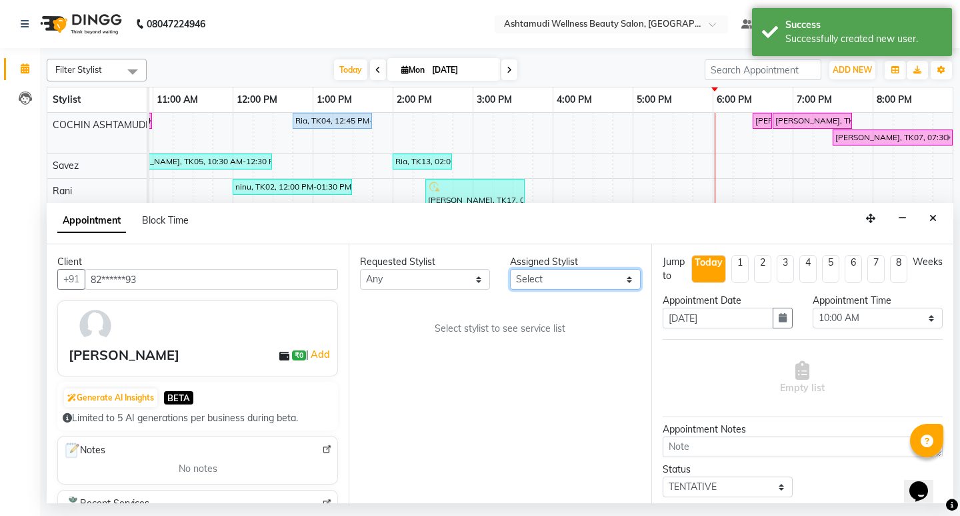
click at [546, 285] on select "Select [PERSON_NAME](URAJ) [PERSON_NAME] [DEMOGRAPHIC_DATA] [PERSON_NAME] ([PER…" at bounding box center [575, 279] width 130 height 21
select select "27313"
click at [510, 269] on select "Select [PERSON_NAME](URAJ) [PERSON_NAME] [DEMOGRAPHIC_DATA] [PERSON_NAME] ([PER…" at bounding box center [575, 279] width 130 height 21
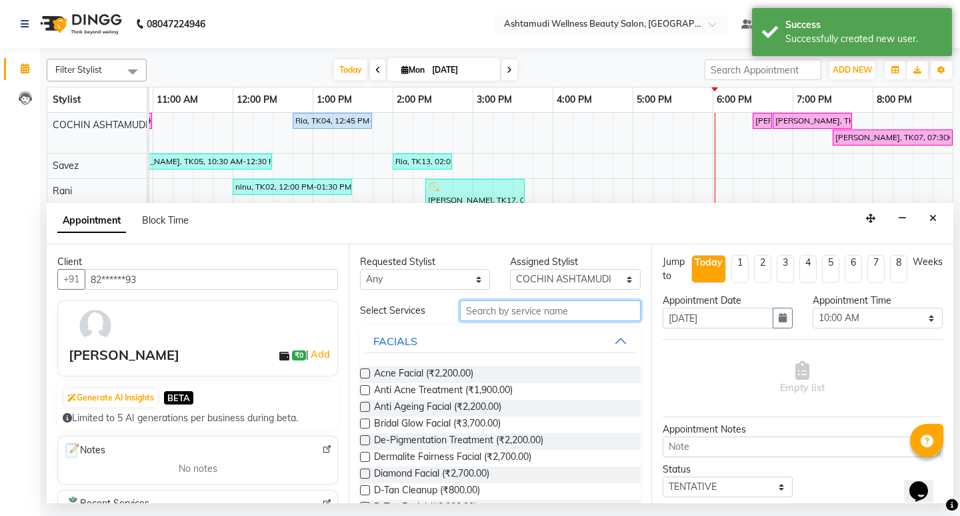
click at [511, 311] on input "text" at bounding box center [550, 310] width 180 height 21
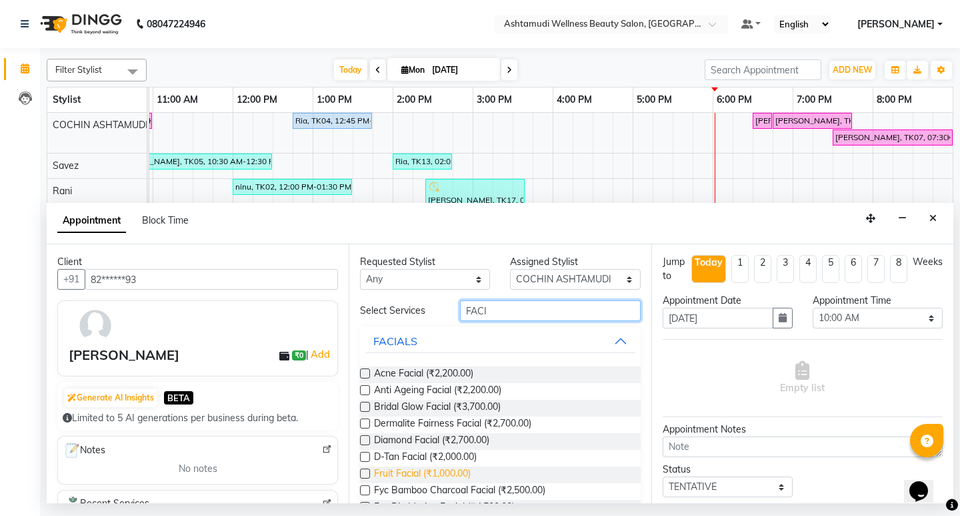
type input "FACI"
drag, startPoint x: 415, startPoint y: 478, endPoint x: 575, endPoint y: 357, distance: 200.9
click at [415, 478] on span "Fruit Facial (₹1,000.00)" at bounding box center [422, 474] width 97 height 17
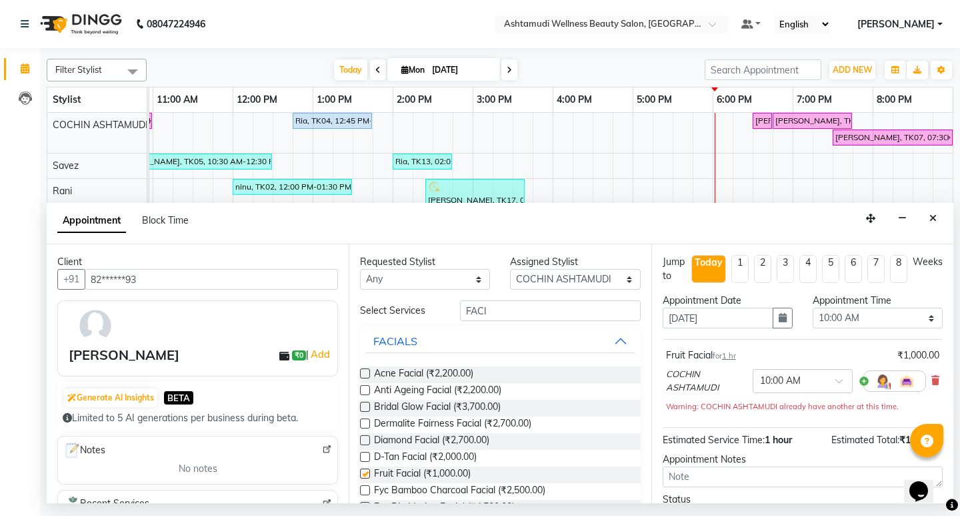
checkbox input "false"
drag, startPoint x: 526, startPoint y: 315, endPoint x: 444, endPoint y: 313, distance: 82.1
click at [444, 313] on div "Select Services FACI" at bounding box center [500, 310] width 300 height 21
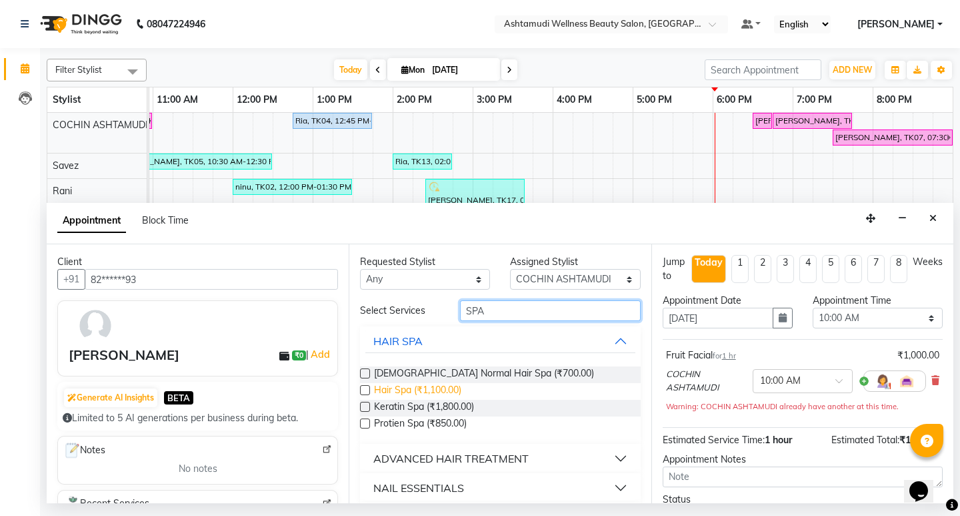
type input "SPA"
click at [434, 394] on span "Hair Spa (₹1,100.00)" at bounding box center [417, 391] width 87 height 17
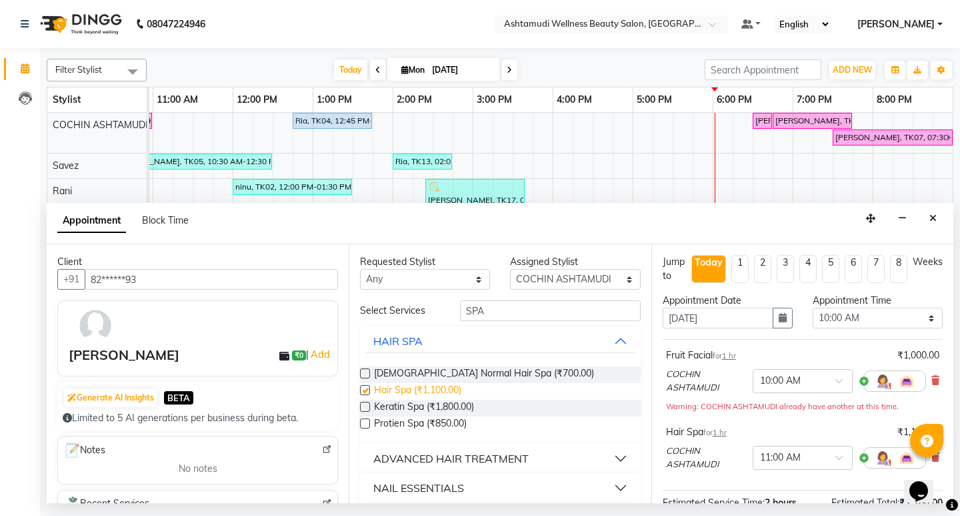
checkbox input "false"
click at [873, 319] on select "Select 10:00 AM 10:15 AM 10:30 AM 10:45 AM 11:00 AM 11:15 AM 11:30 AM 11:45 AM …" at bounding box center [878, 317] width 130 height 21
select select "1110"
click at [813, 307] on select "Select 10:00 AM 10:15 AM 10:30 AM 10:45 AM 11:00 AM 11:15 AM 11:30 AM 11:45 AM …" at bounding box center [878, 317] width 130 height 21
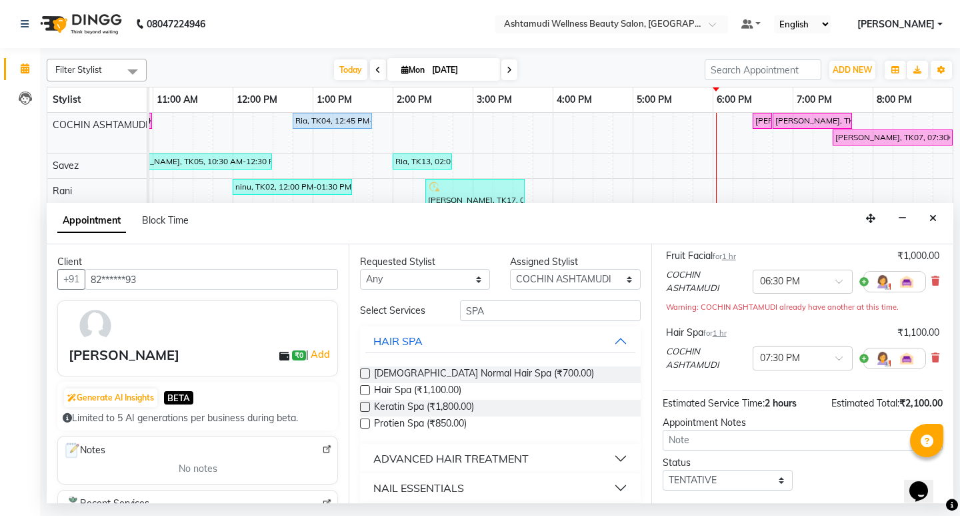
scroll to position [149, 0]
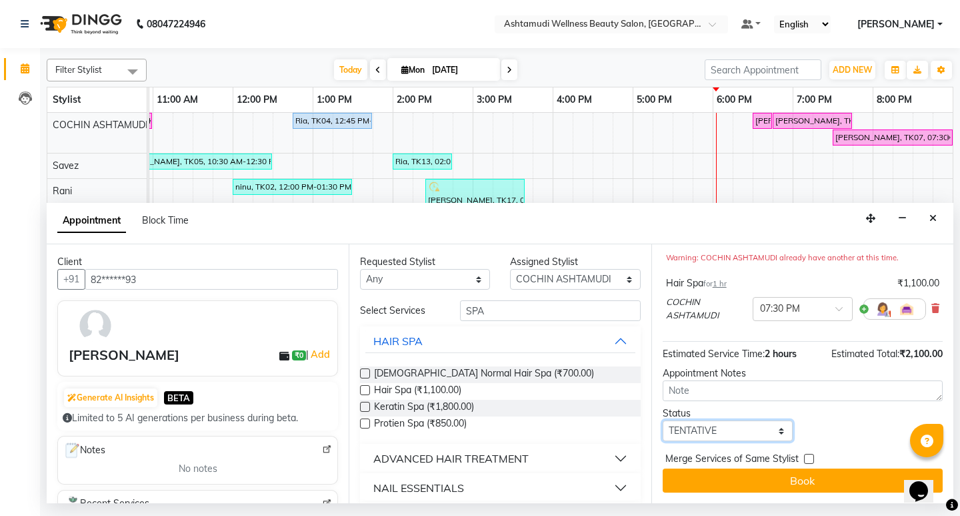
click at [746, 438] on select "Select TENTATIVE CONFIRM CHECK-IN UPCOMING" at bounding box center [728, 430] width 130 height 21
click at [663, 420] on select "Select TENTATIVE CONFIRM CHECK-IN UPCOMING" at bounding box center [728, 430] width 130 height 21
click at [724, 431] on select "Select TENTATIVE CONFIRM CHECK-IN UPCOMING" at bounding box center [728, 430] width 130 height 21
select select "confirm booking"
click at [663, 420] on select "Select TENTATIVE CONFIRM CHECK-IN UPCOMING" at bounding box center [728, 430] width 130 height 21
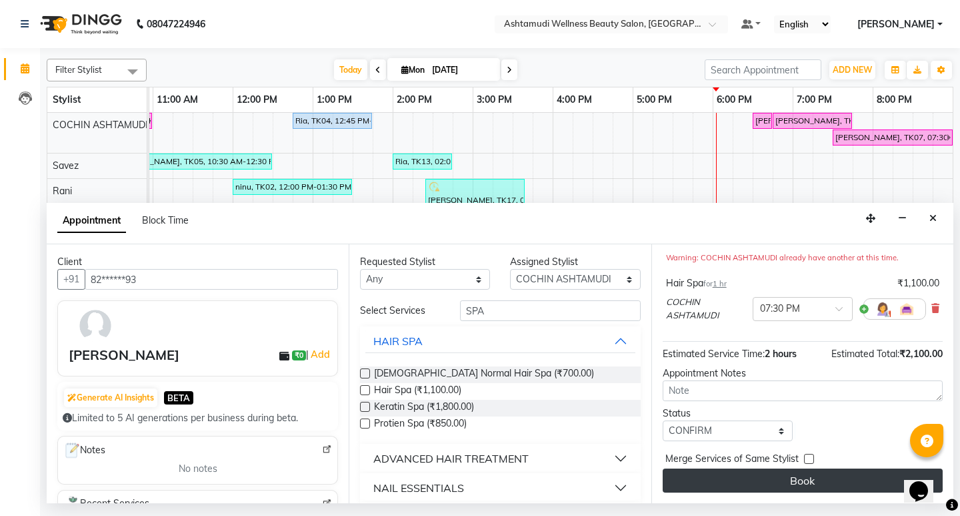
click at [792, 478] on button "Book" at bounding box center [803, 480] width 280 height 24
